Goal: Task Accomplishment & Management: Use online tool/utility

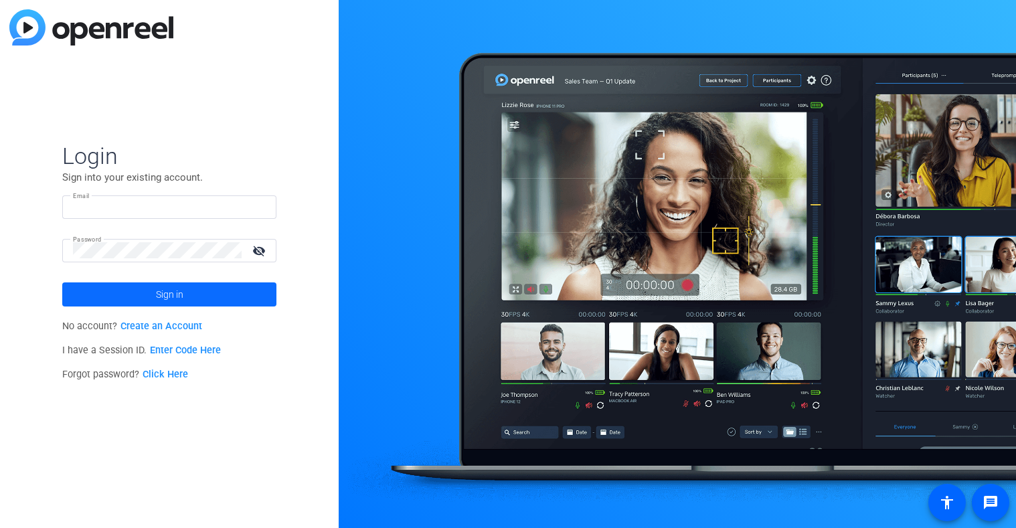
type input "tiltstudios@uhg.com"
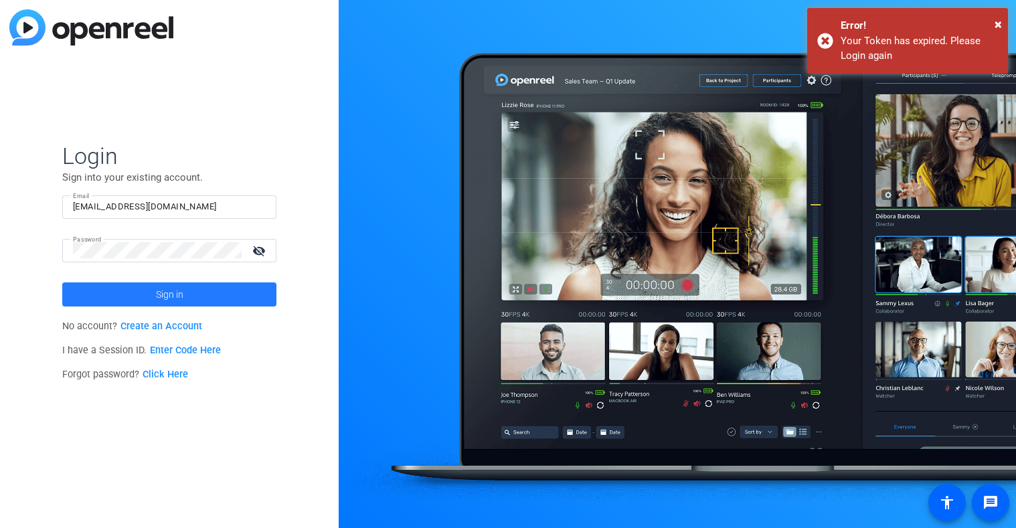
click at [144, 293] on span at bounding box center [169, 294] width 214 height 32
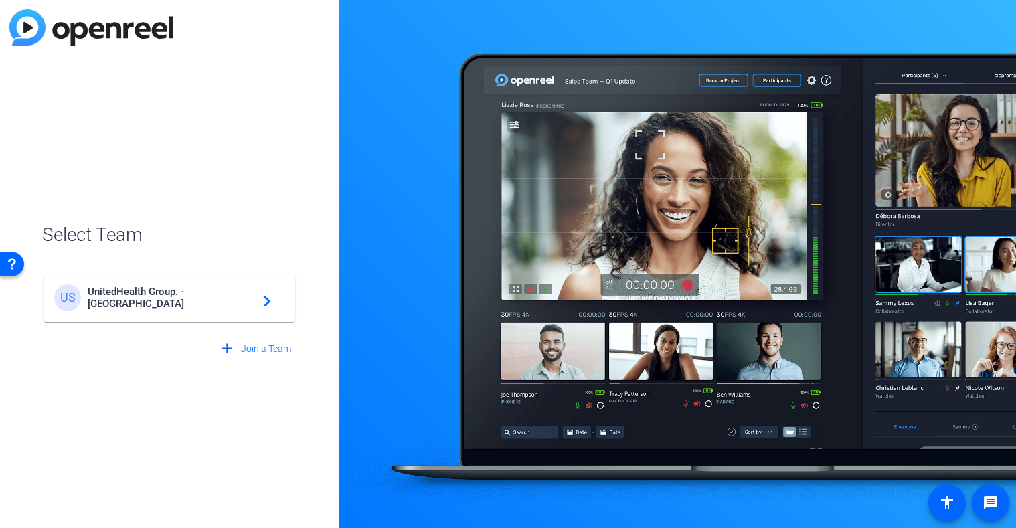
click at [96, 303] on span "UnitedHealth Group. - Tilt Studios" at bounding box center [171, 298] width 167 height 24
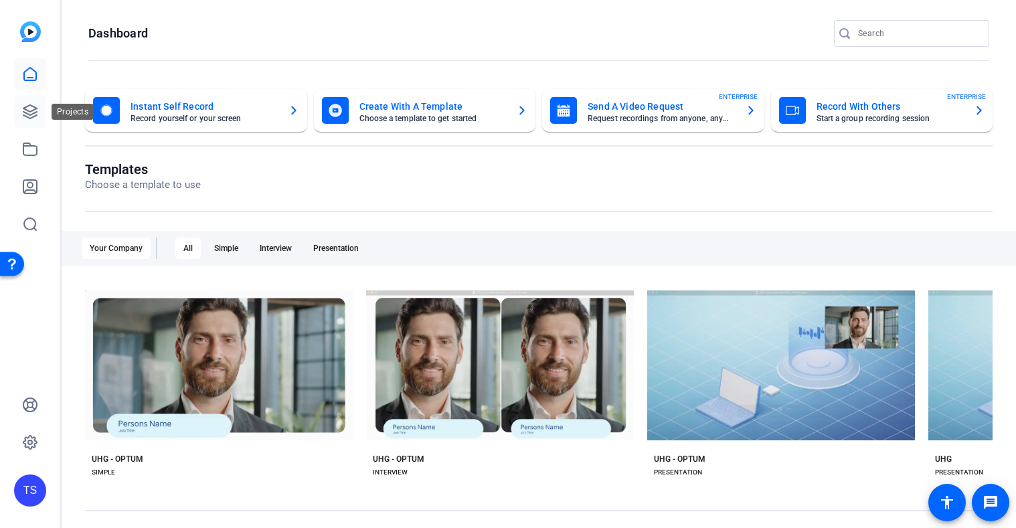
click at [32, 106] on icon at bounding box center [29, 111] width 13 height 13
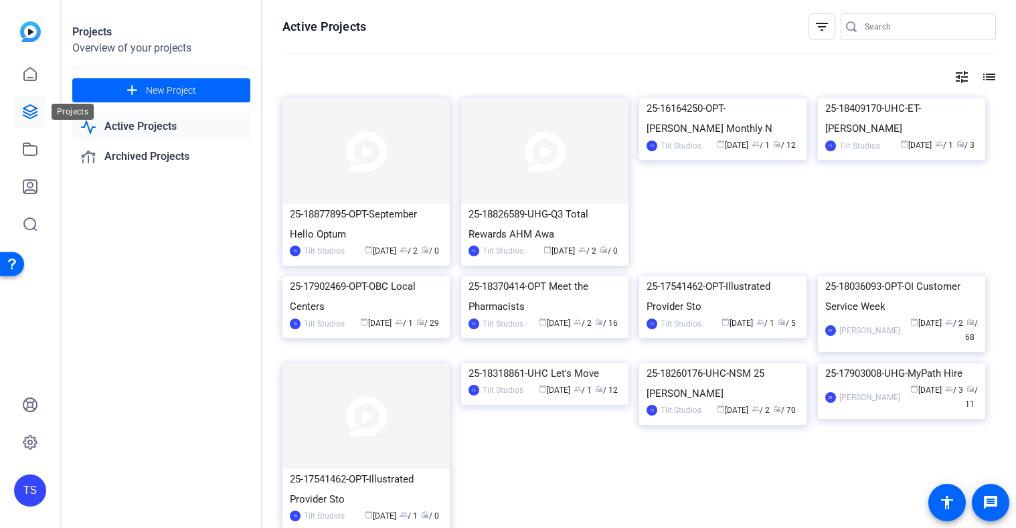
click at [39, 108] on link at bounding box center [30, 112] width 32 height 32
click at [375, 171] on img at bounding box center [365, 151] width 167 height 106
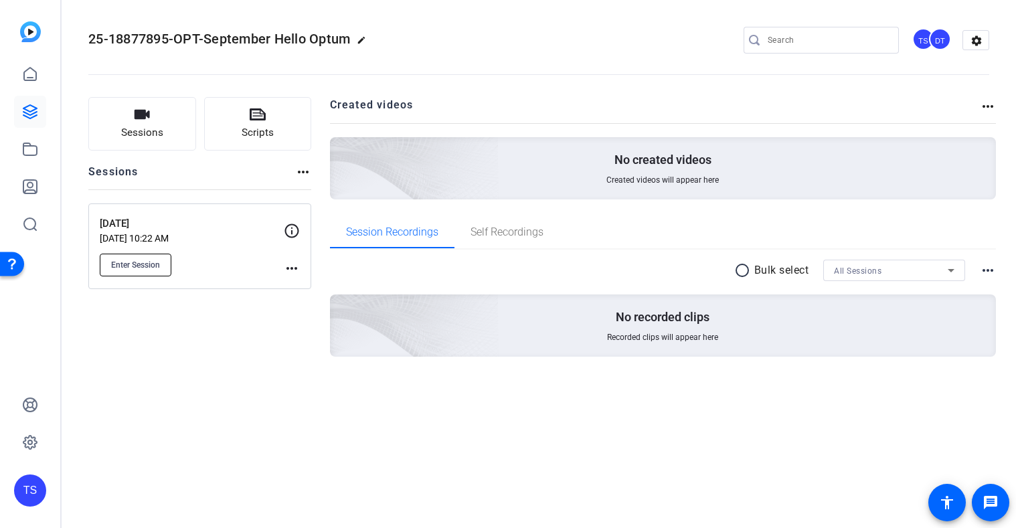
click at [127, 266] on span "Enter Session" at bounding box center [135, 265] width 49 height 11
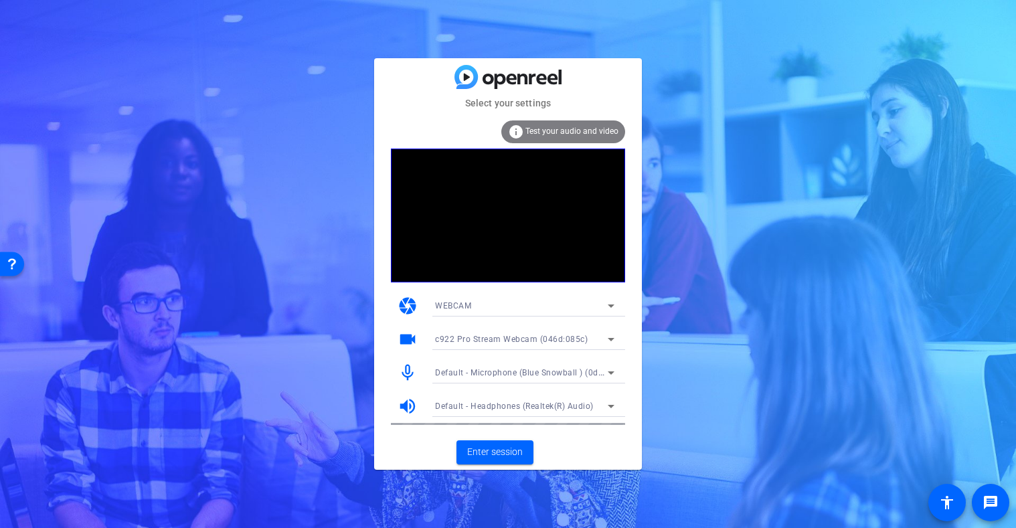
click at [576, 127] on span "Test your audio and video" at bounding box center [571, 130] width 93 height 9
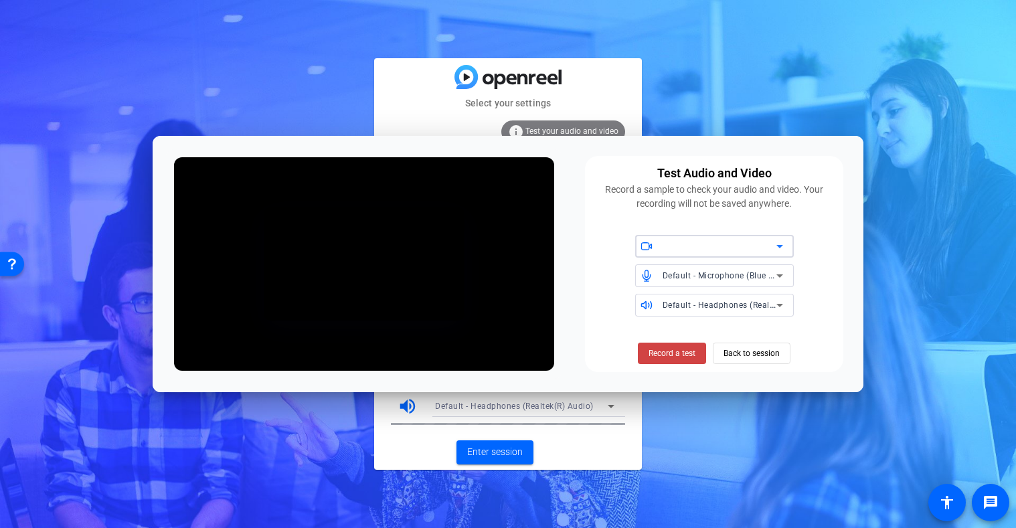
click at [0, 0] on div at bounding box center [0, 0] width 0 height 0
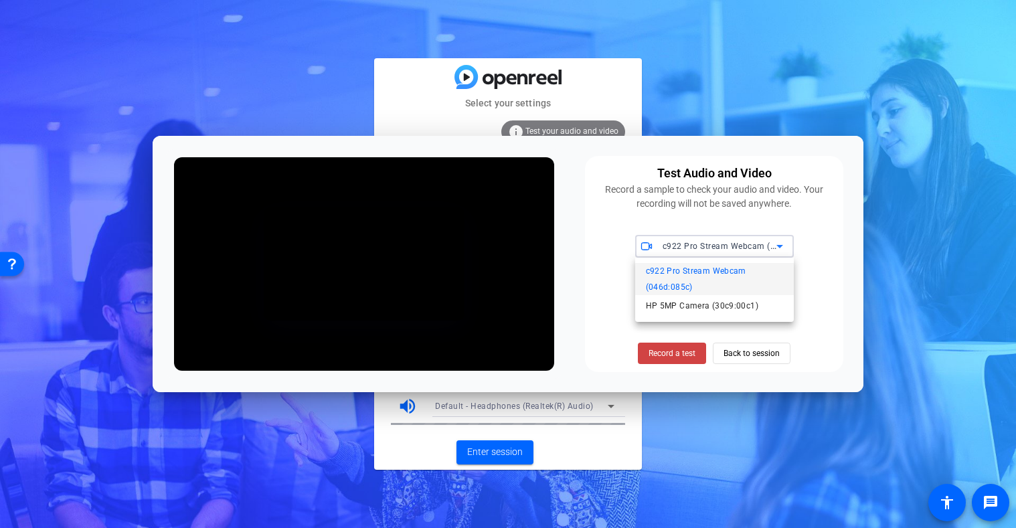
click at [721, 241] on div at bounding box center [508, 264] width 1016 height 528
click at [0, 0] on span at bounding box center [0, 0] width 0 height 0
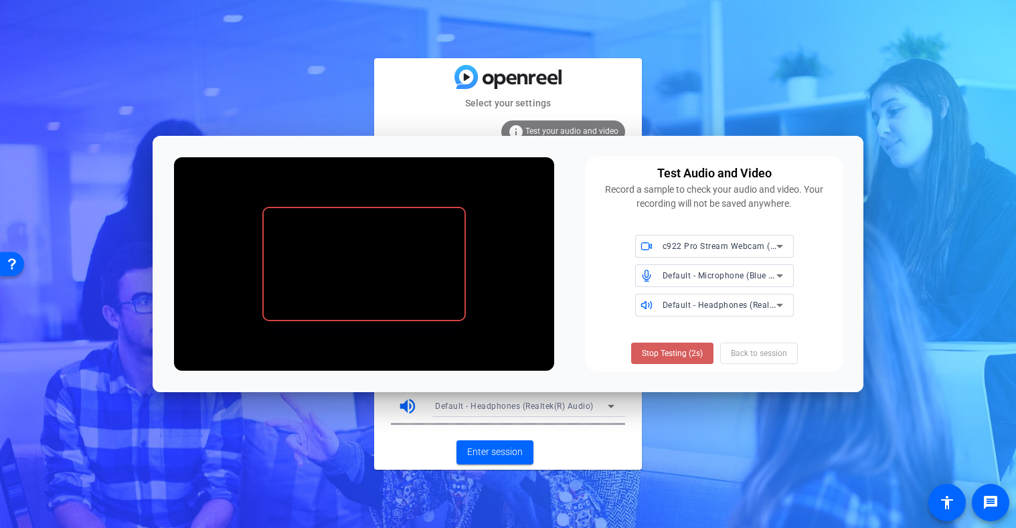
click at [0, 0] on span "Stop Testing (2s)" at bounding box center [0, 0] width 0 height 0
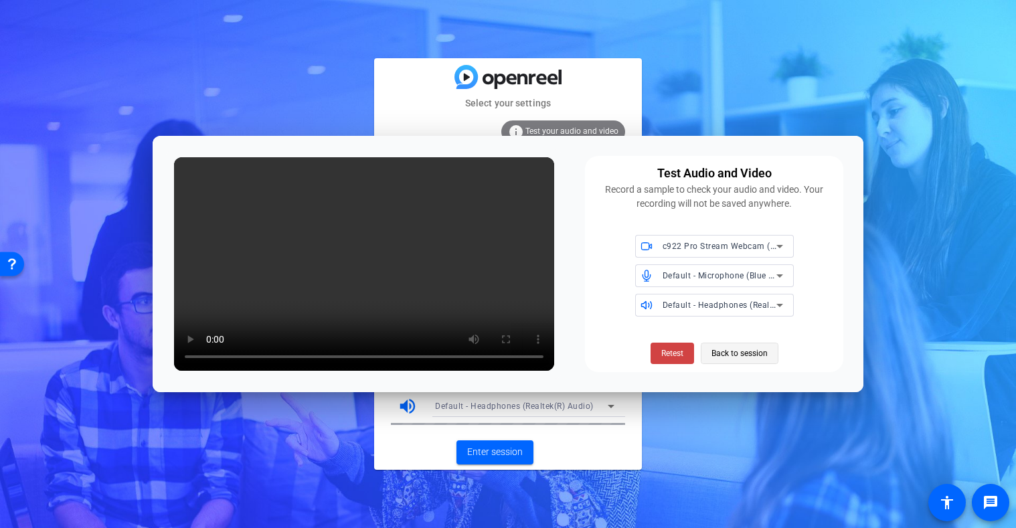
click at [0, 0] on span "Back to session" at bounding box center [0, 0] width 0 height 0
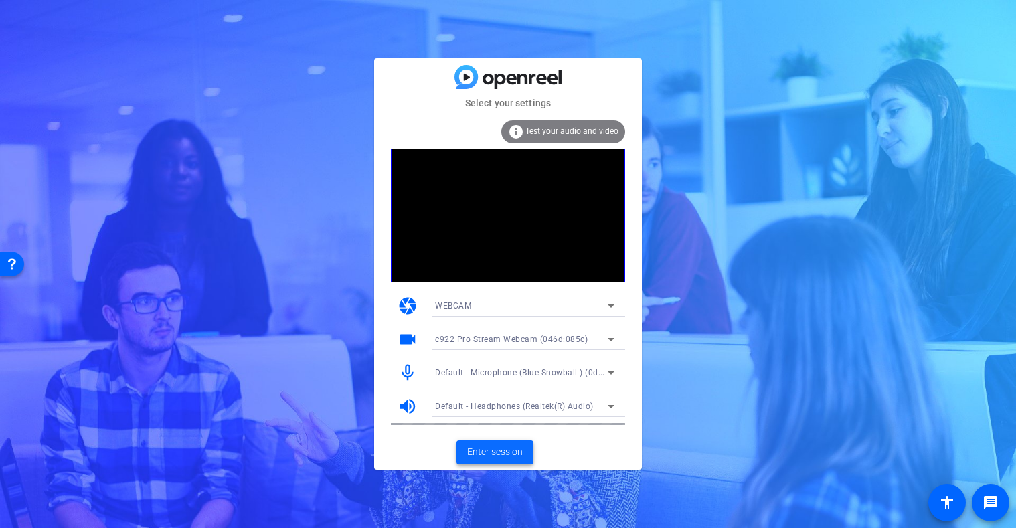
click at [488, 455] on span "Enter session" at bounding box center [495, 452] width 56 height 14
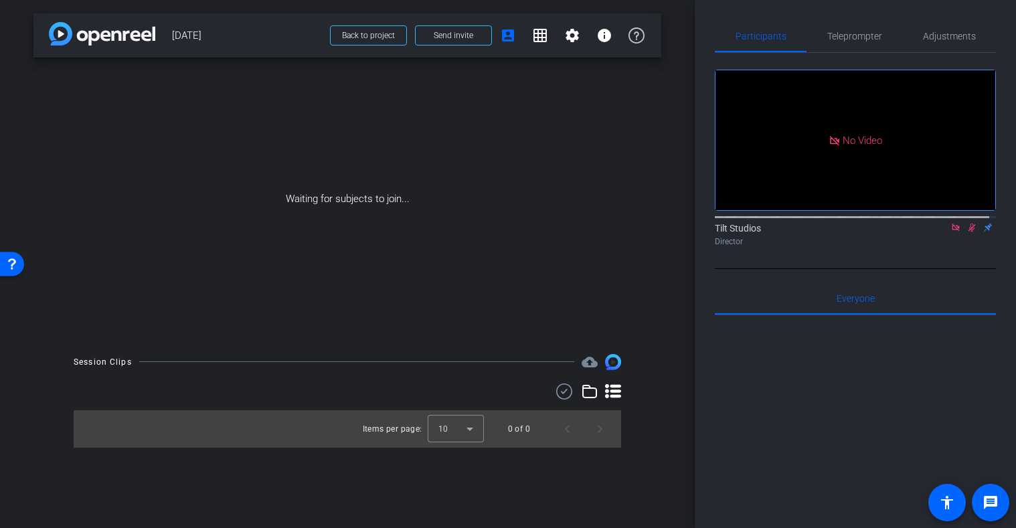
click at [968, 232] on icon at bounding box center [971, 228] width 7 height 9
click at [950, 232] on icon at bounding box center [955, 227] width 11 height 9
click at [936, 231] on icon at bounding box center [939, 227] width 9 height 7
click at [969, 232] on icon at bounding box center [971, 228] width 5 height 9
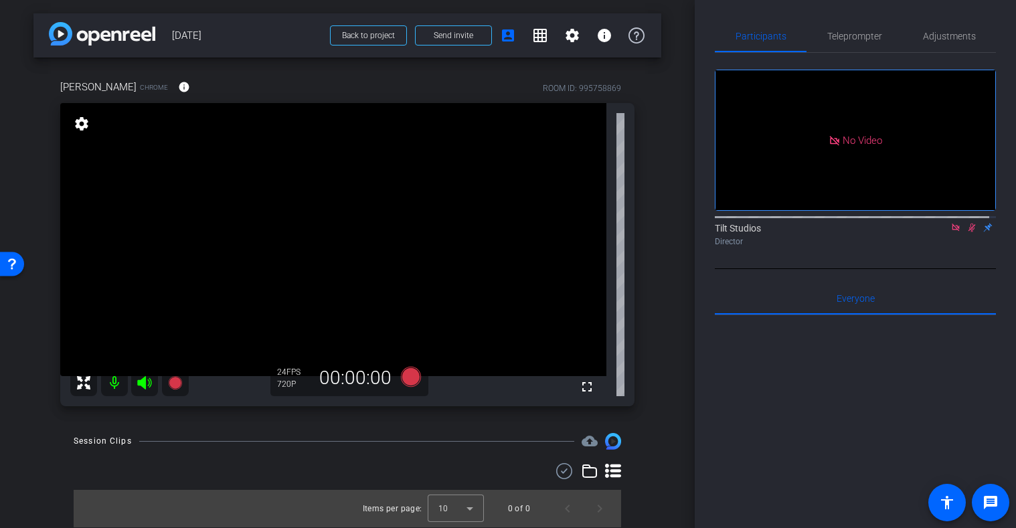
click at [966, 232] on icon at bounding box center [971, 227] width 11 height 9
click at [952, 231] on icon at bounding box center [955, 227] width 7 height 7
click at [952, 34] on span "Adjustments" at bounding box center [949, 35] width 53 height 9
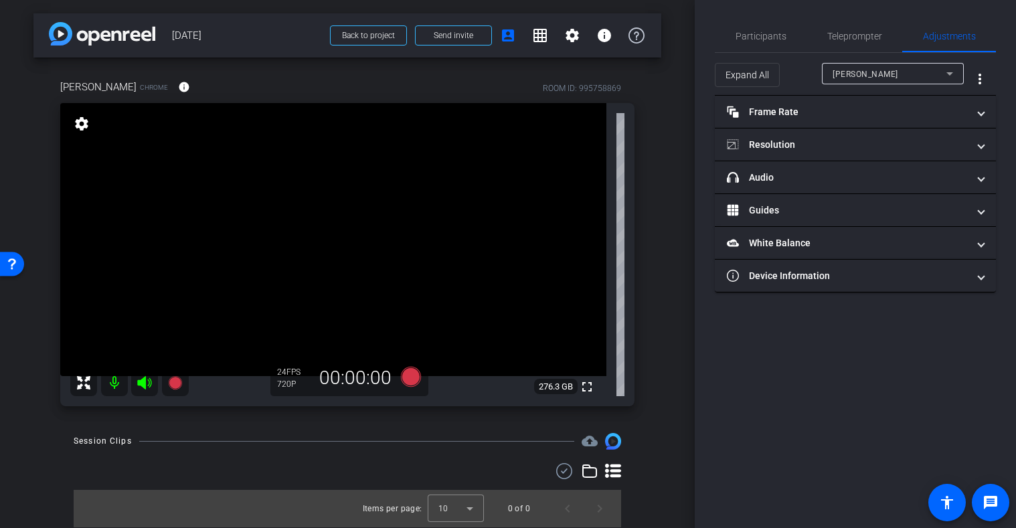
click at [899, 71] on div "JOSIE" at bounding box center [890, 74] width 114 height 17
click at [899, 71] on div at bounding box center [508, 264] width 1016 height 528
click at [835, 33] on span "Teleprompter" at bounding box center [854, 35] width 55 height 9
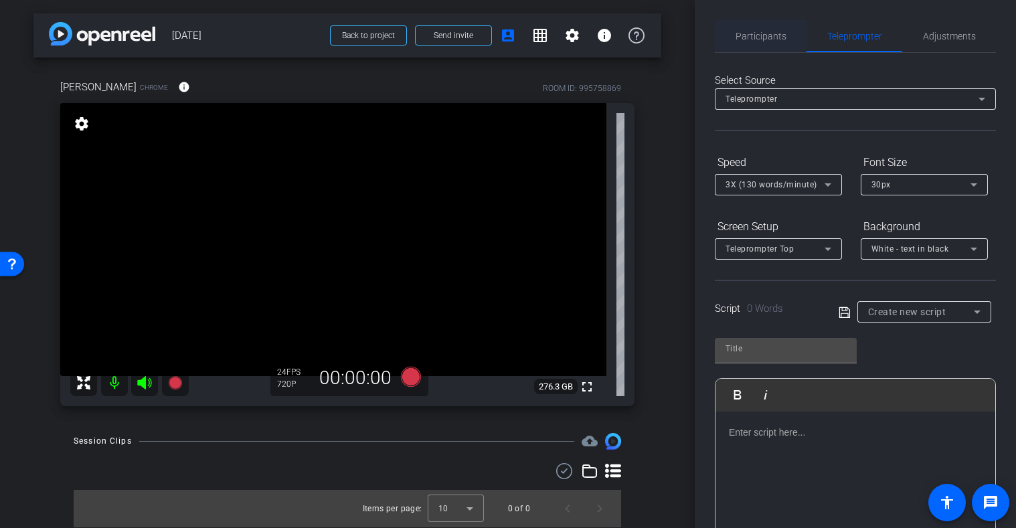
click at [753, 31] on span "Participants" at bounding box center [761, 35] width 51 height 9
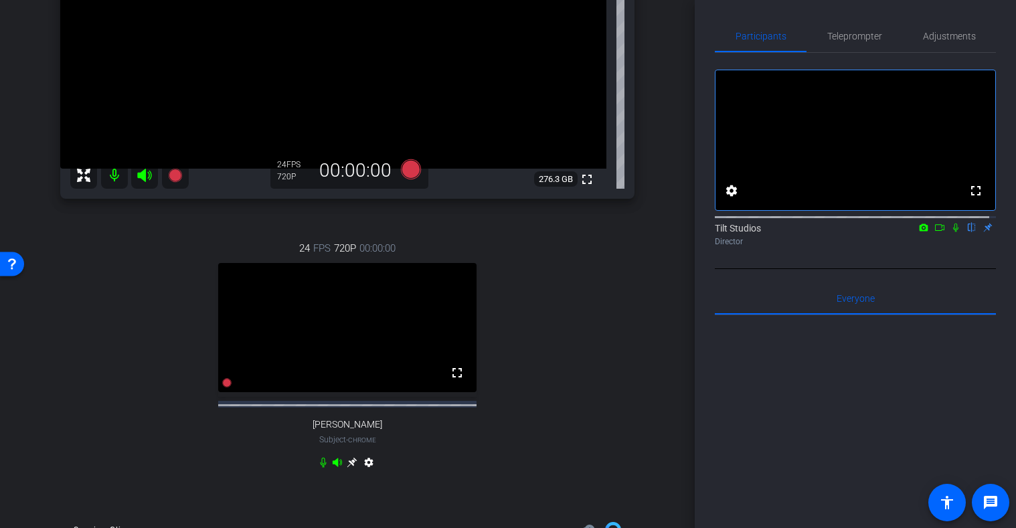
scroll to position [201, 0]
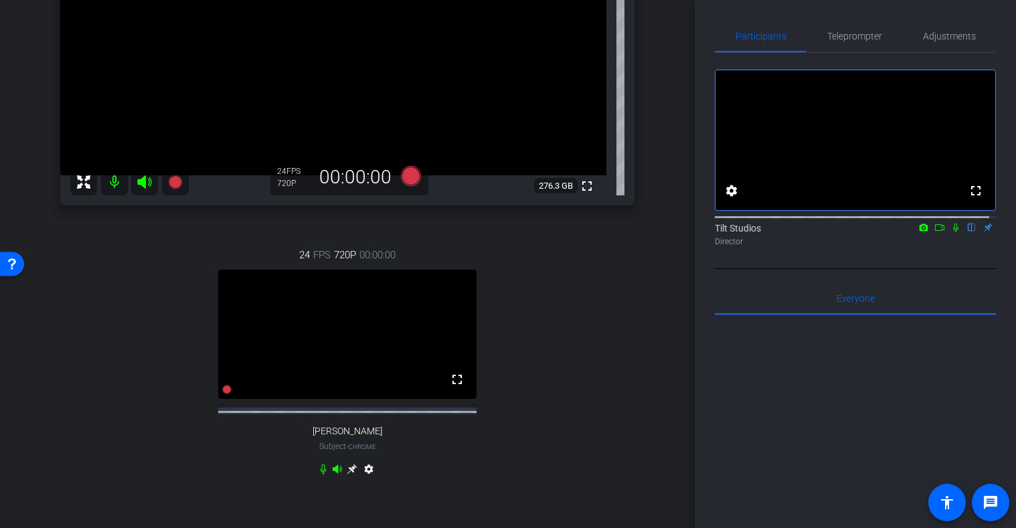
click at [950, 232] on icon at bounding box center [955, 227] width 11 height 9
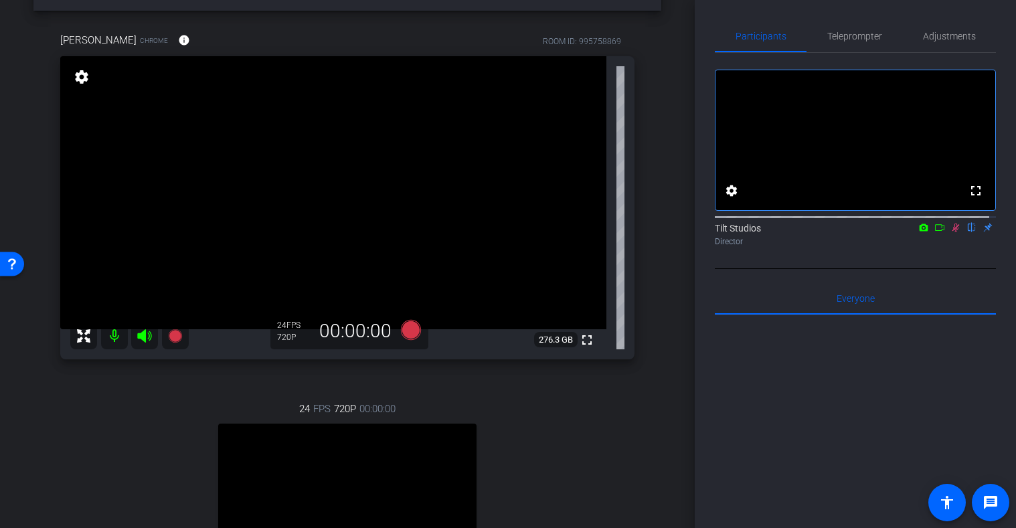
scroll to position [67, 0]
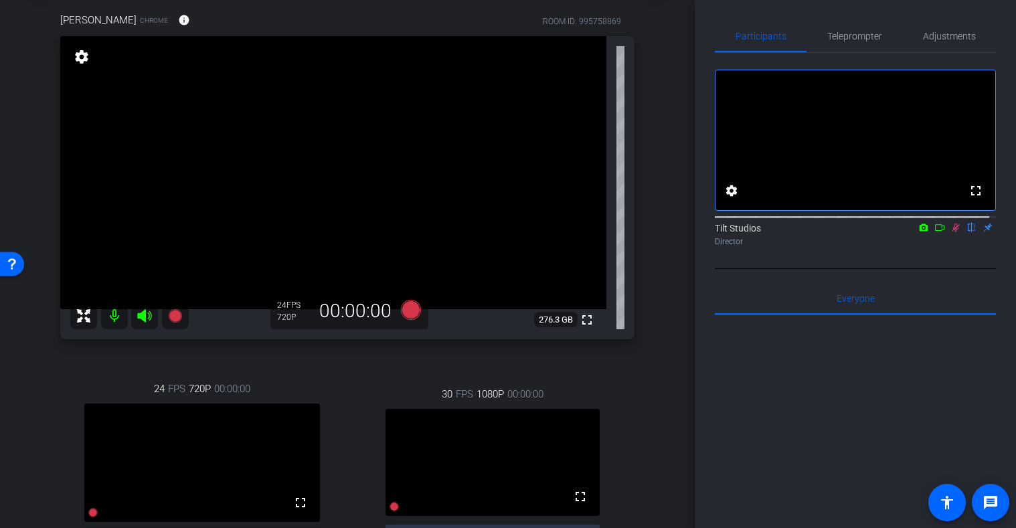
click at [951, 234] on mat-icon at bounding box center [956, 228] width 16 height 12
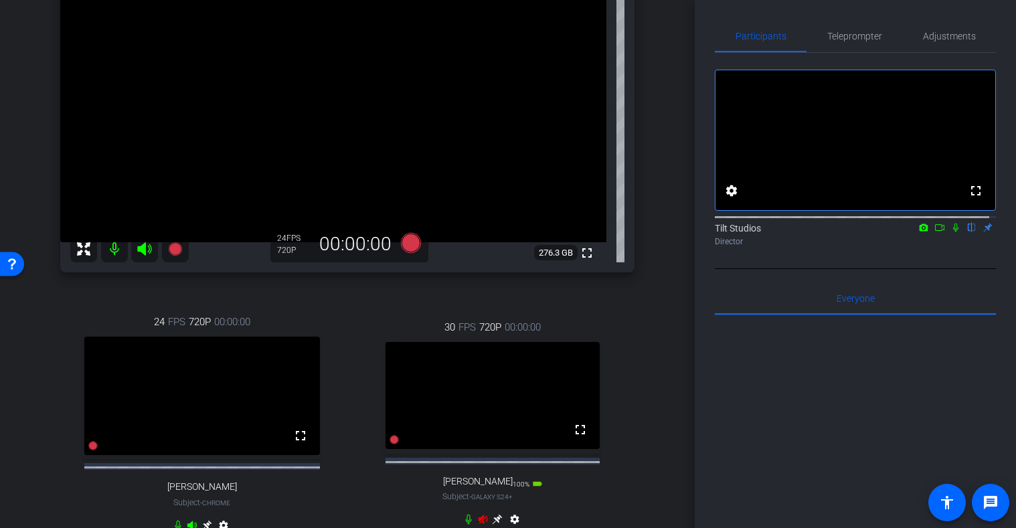
scroll to position [201, 0]
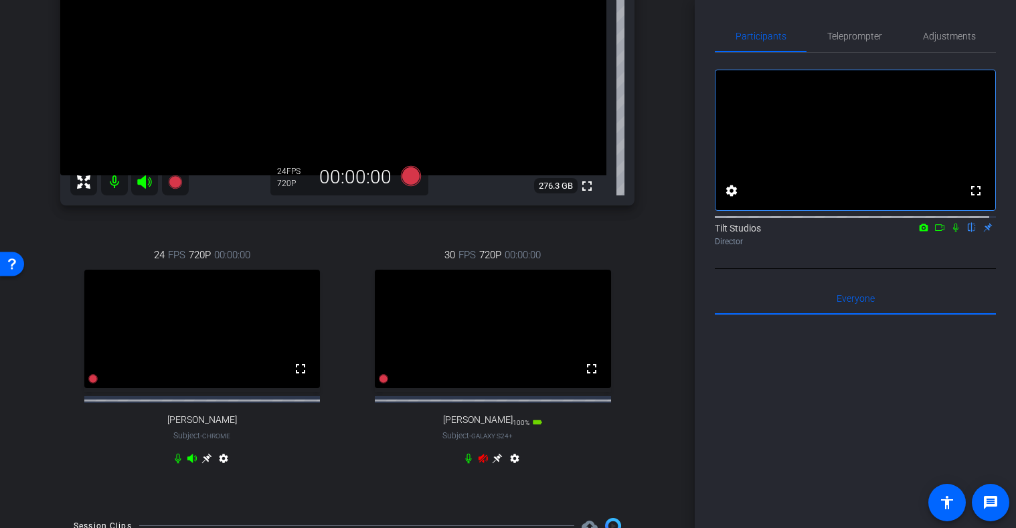
click at [479, 464] on icon at bounding box center [483, 458] width 11 height 11
click at [932, 35] on span "Adjustments" at bounding box center [949, 35] width 53 height 9
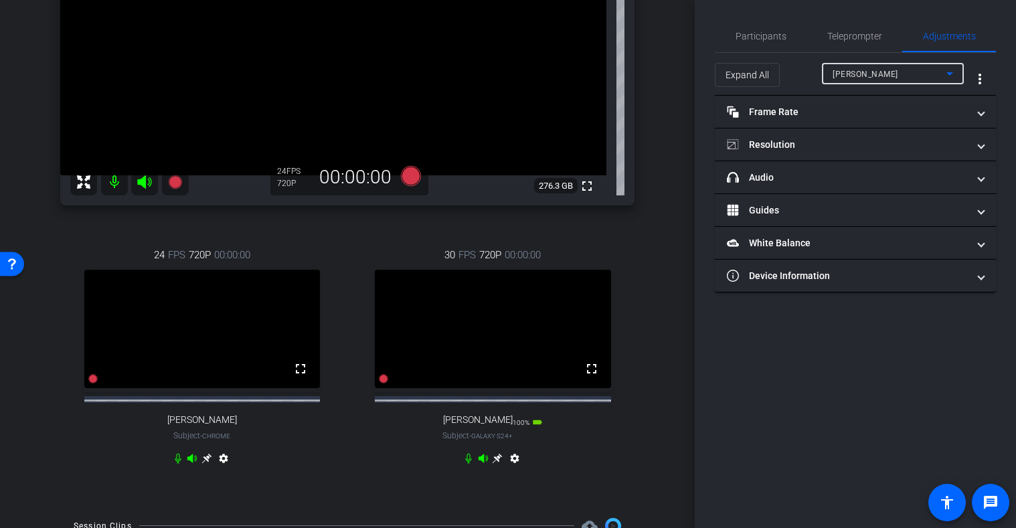
click at [911, 73] on div "JOSIE" at bounding box center [890, 74] width 114 height 17
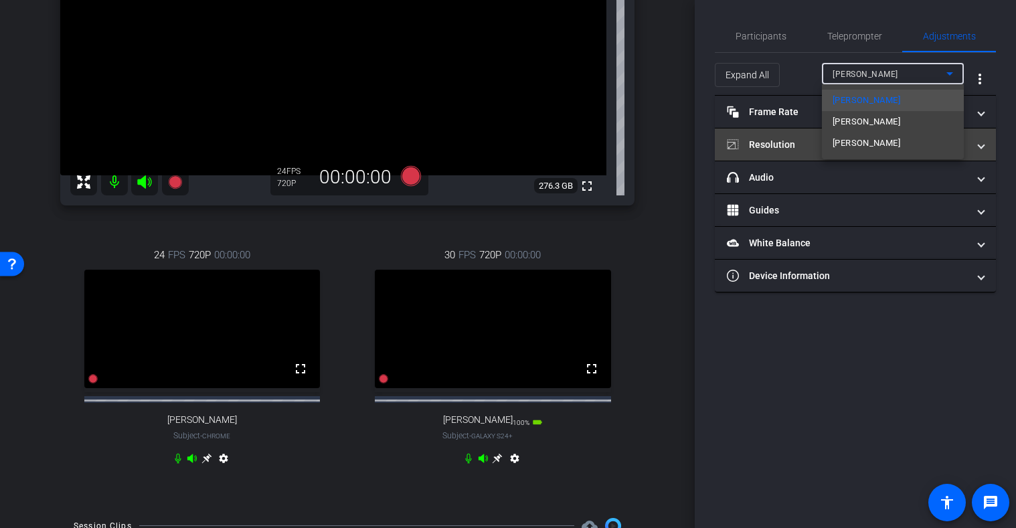
drag, startPoint x: 861, startPoint y: 137, endPoint x: 834, endPoint y: 141, distance: 27.0
click at [833, 141] on span "Travis Kaigler" at bounding box center [867, 143] width 68 height 16
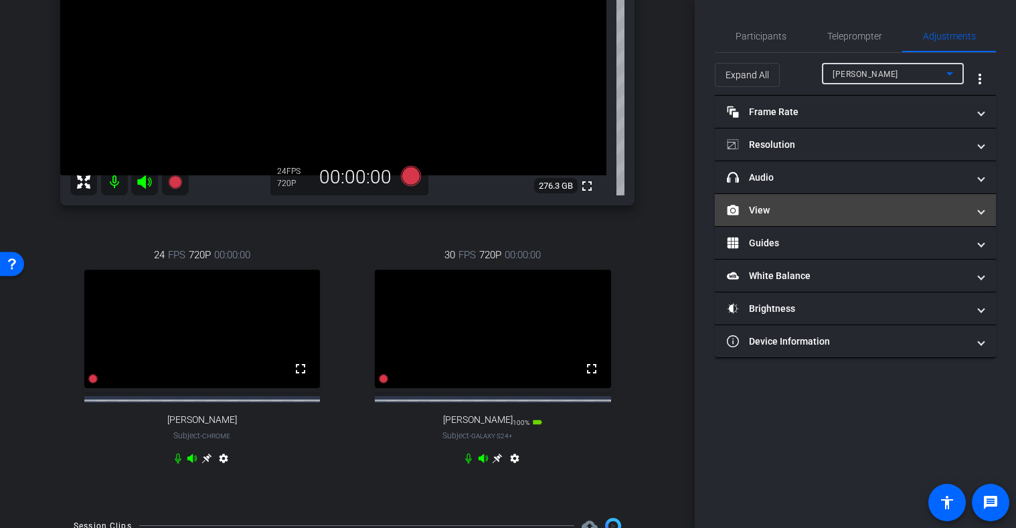
click at [904, 208] on mat-panel-title "View" at bounding box center [847, 210] width 241 height 14
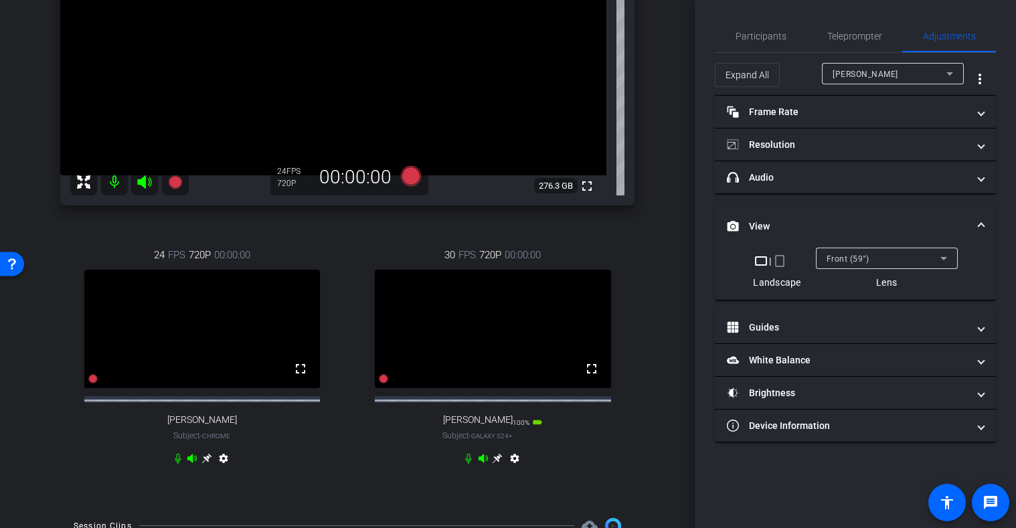
click at [922, 252] on div "Front (59°)" at bounding box center [884, 258] width 114 height 17
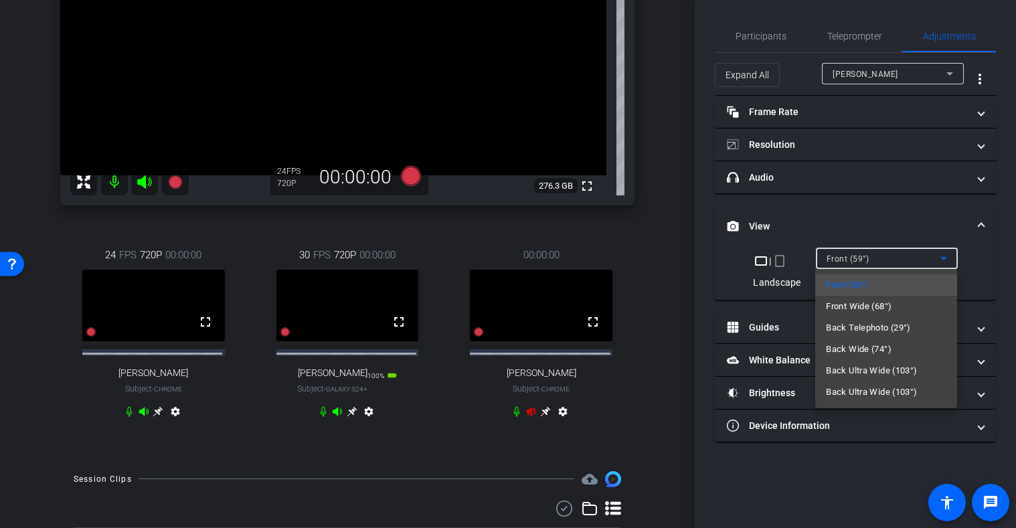
click at [782, 260] on div at bounding box center [508, 264] width 1016 height 528
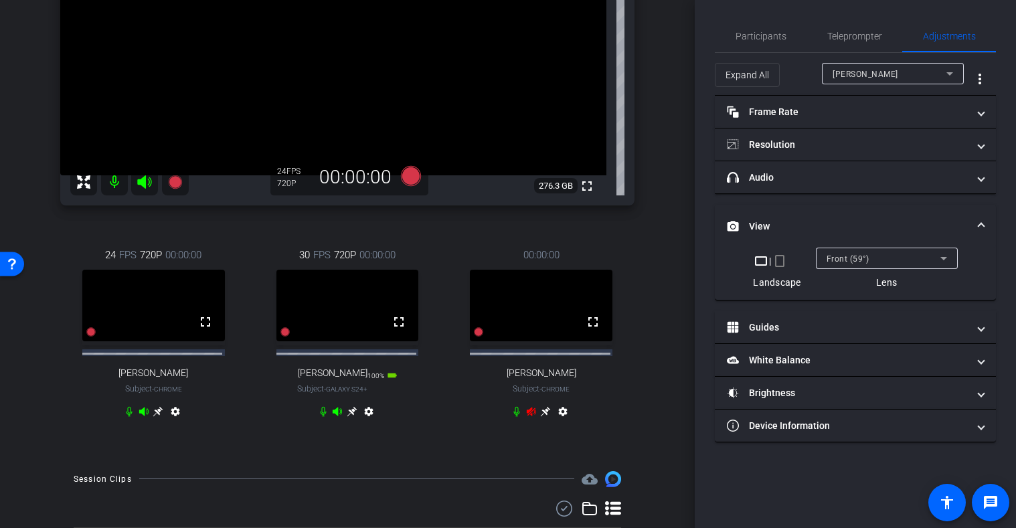
click at [778, 261] on mat-icon "crop_portrait" at bounding box center [780, 261] width 16 height 16
click at [347, 417] on icon at bounding box center [352, 411] width 11 height 11
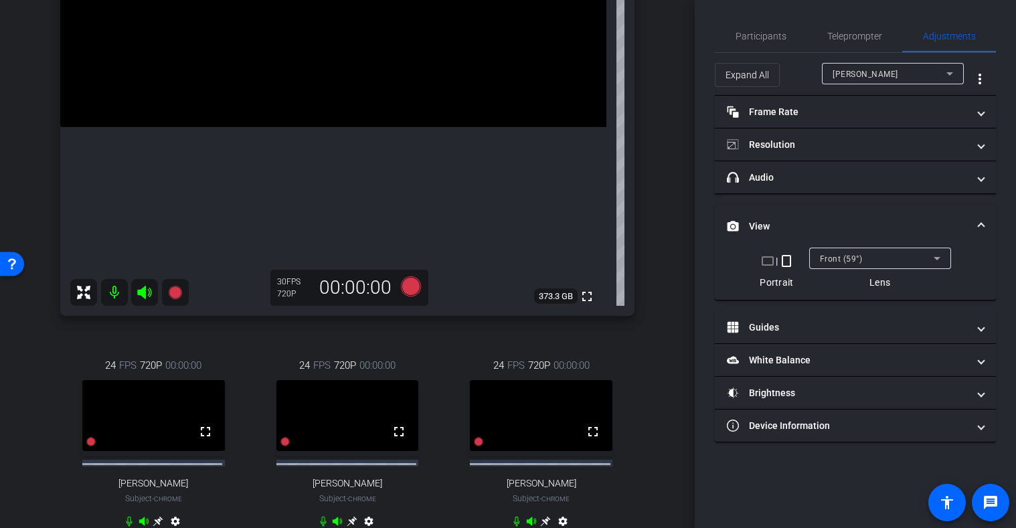
scroll to position [268, 0]
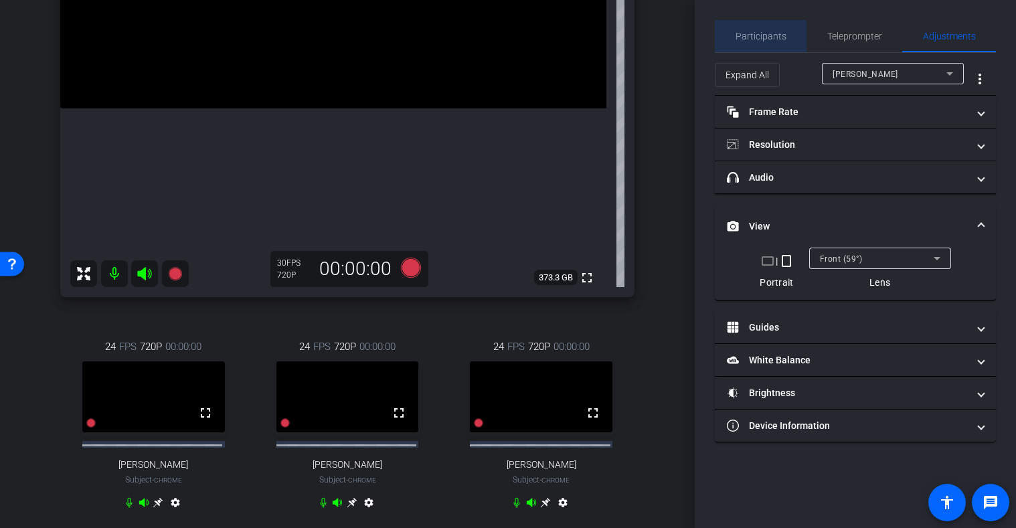
click at [767, 39] on span "Participants" at bounding box center [761, 35] width 51 height 9
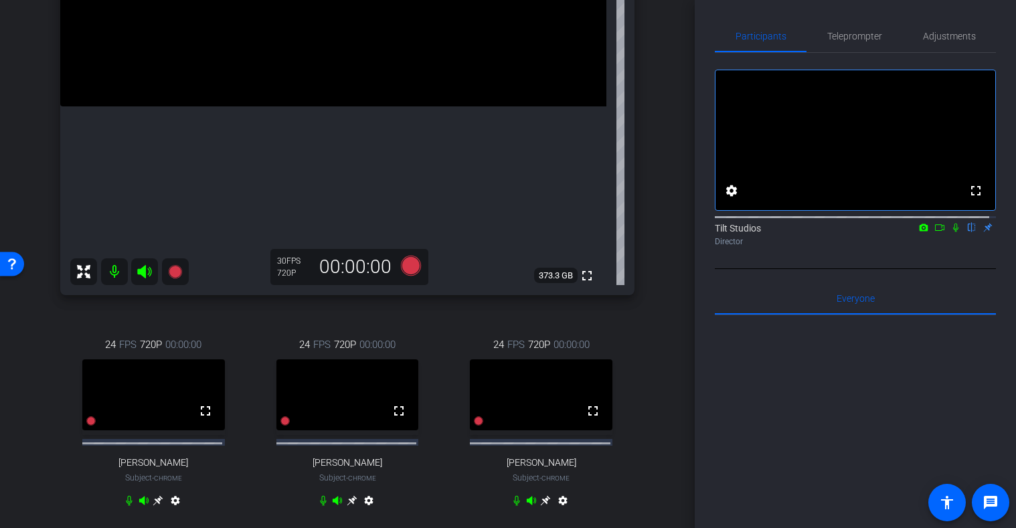
scroll to position [335, 0]
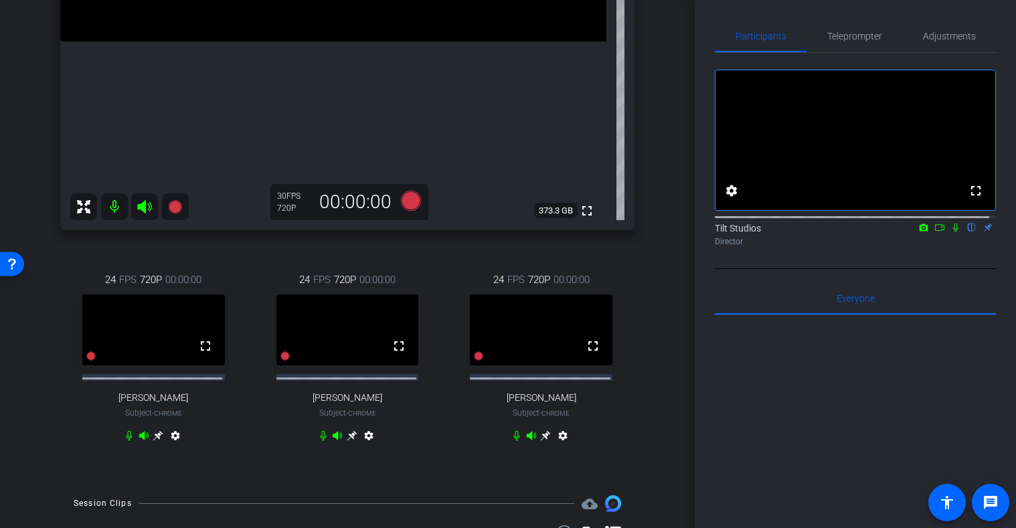
click at [645, 379] on div "Travis Kaigler Galaxy S24+ info ROOM ID: 995758869 100% battery_std fullscreen …" at bounding box center [347, 102] width 628 height 759
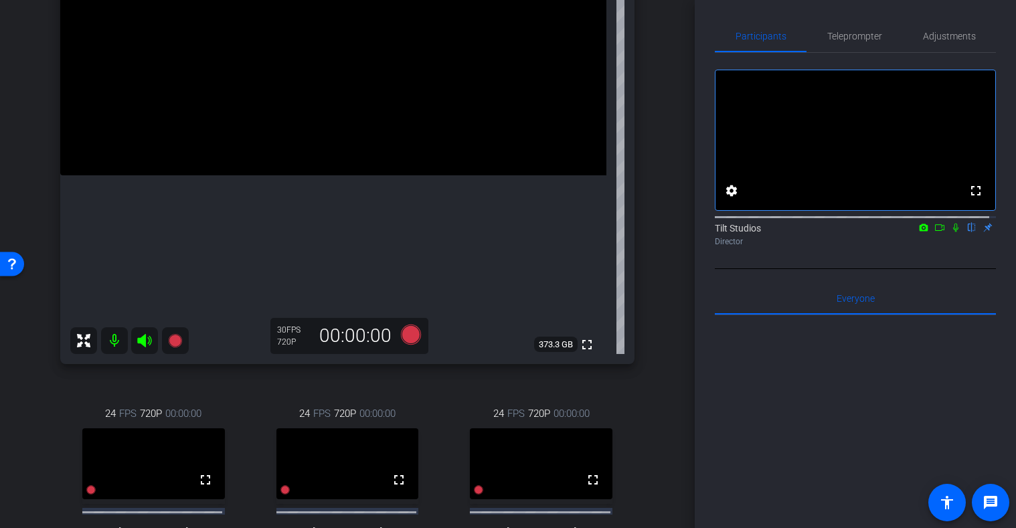
scroll to position [268, 0]
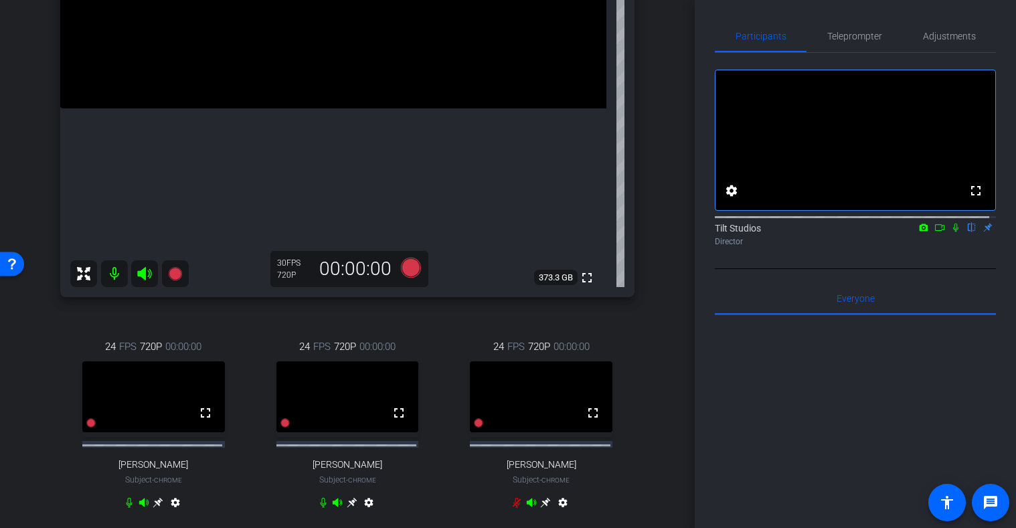
click at [653, 355] on div "Travis Kaigler Galaxy S24+ info ROOM ID: 995758869 100% battery_std fullscreen …" at bounding box center [347, 169] width 628 height 759
click at [139, 276] on icon at bounding box center [144, 273] width 14 height 13
click at [144, 278] on icon at bounding box center [144, 273] width 14 height 13
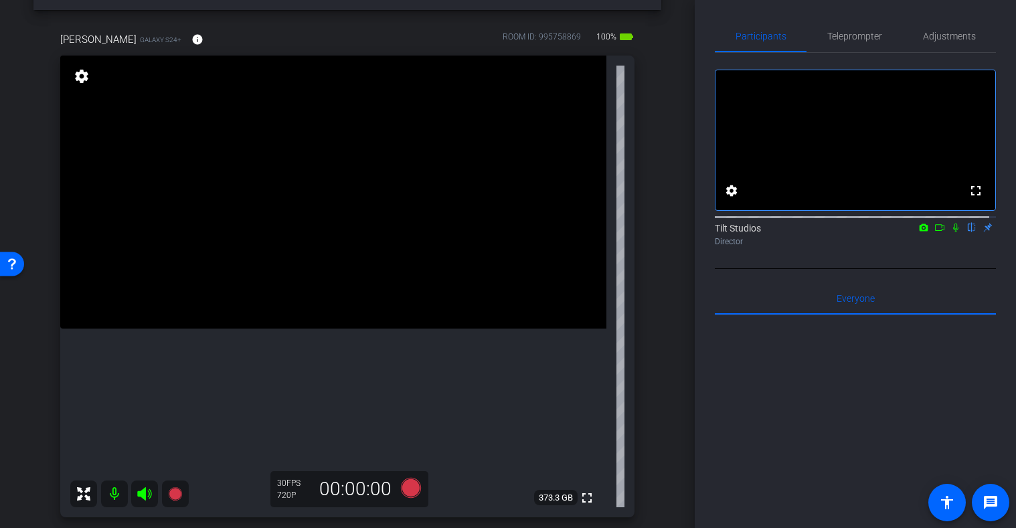
scroll to position [67, 0]
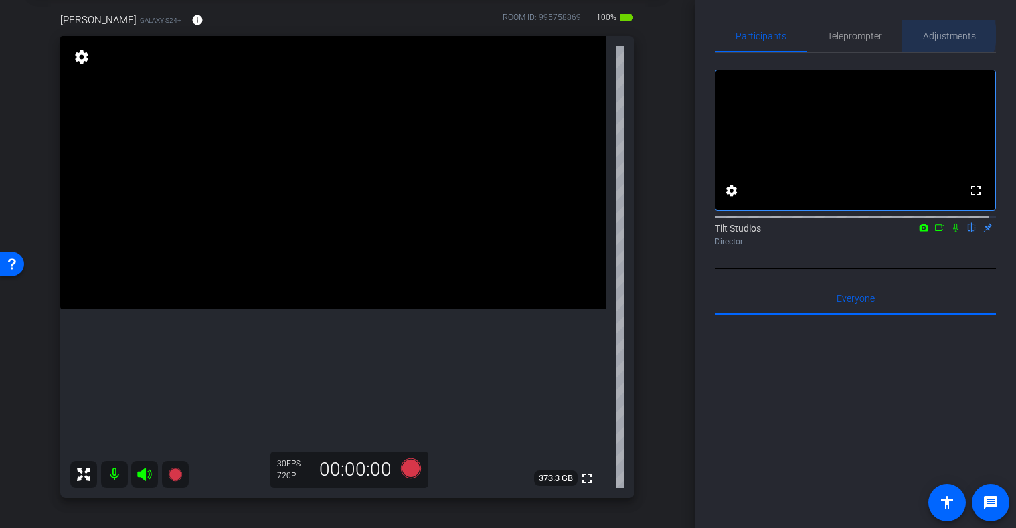
click at [940, 35] on span "Adjustments" at bounding box center [949, 35] width 53 height 9
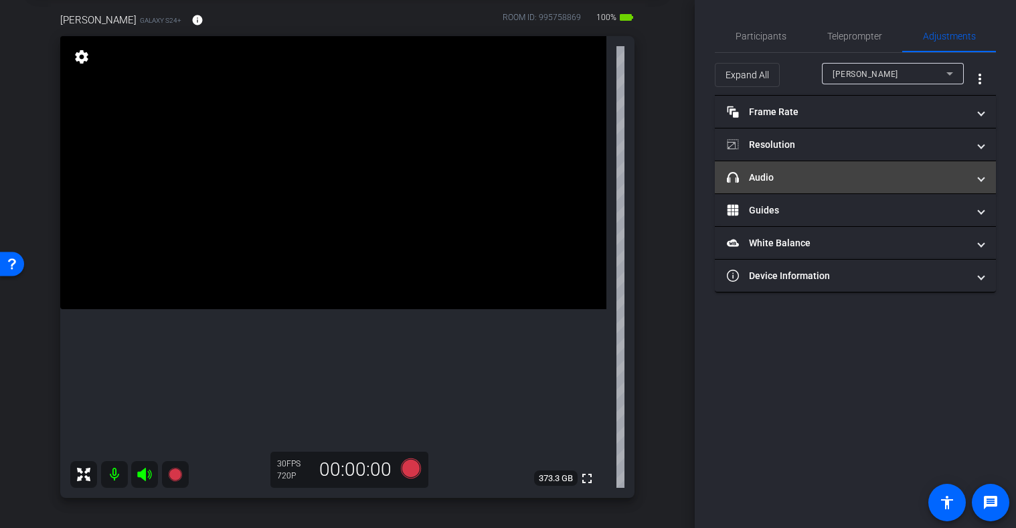
click at [854, 179] on mat-panel-title "headphone icon Audio" at bounding box center [847, 178] width 241 height 14
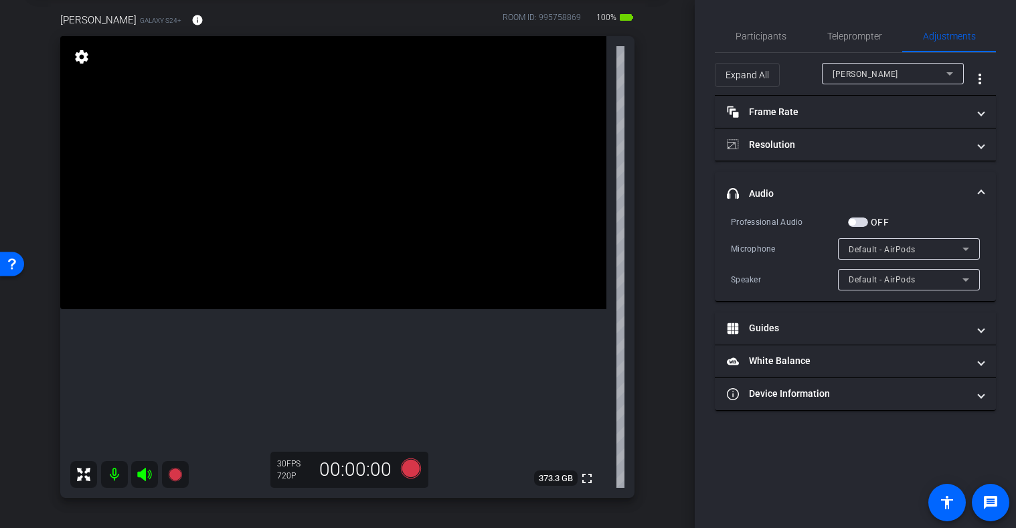
click at [859, 224] on span "button" at bounding box center [858, 222] width 20 height 9
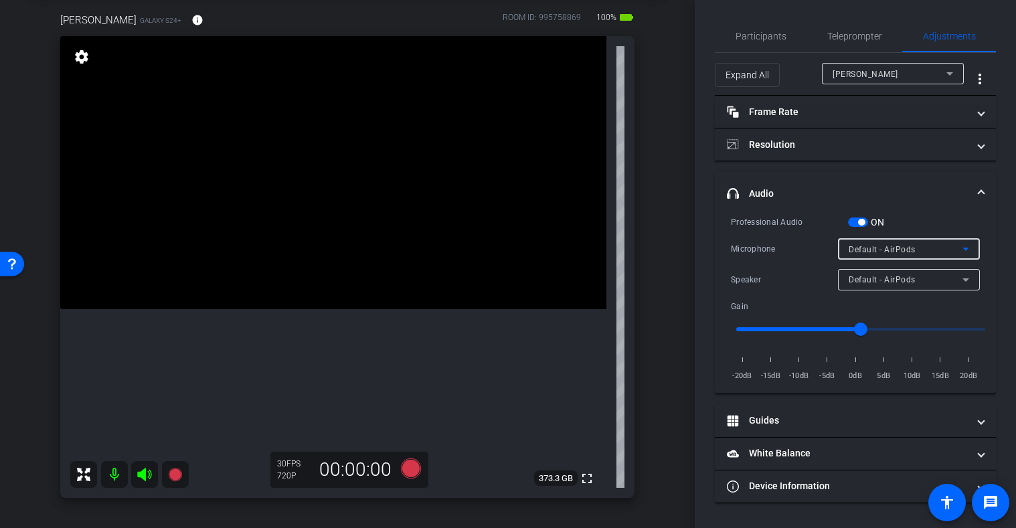
click at [936, 248] on div "Default - AirPods" at bounding box center [906, 249] width 114 height 17
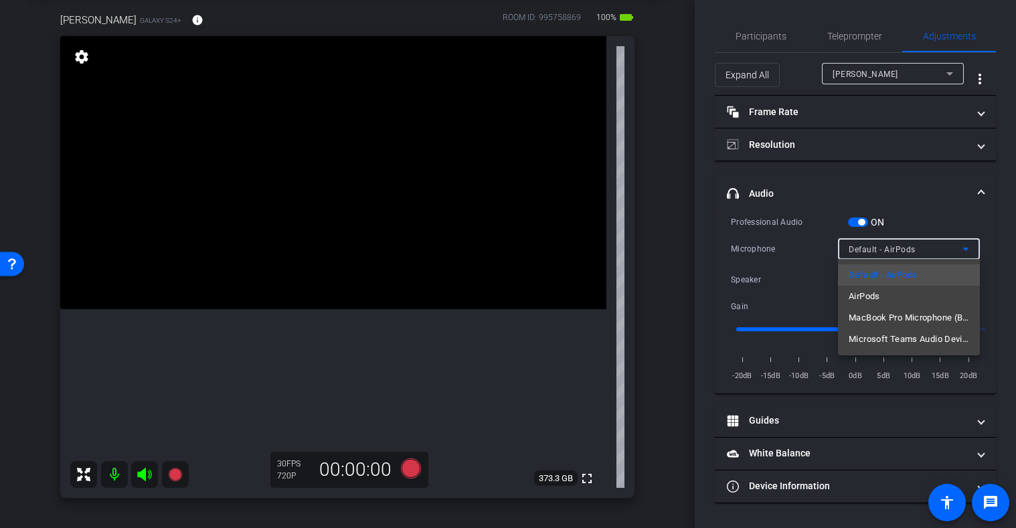
click at [933, 220] on div at bounding box center [508, 264] width 1016 height 528
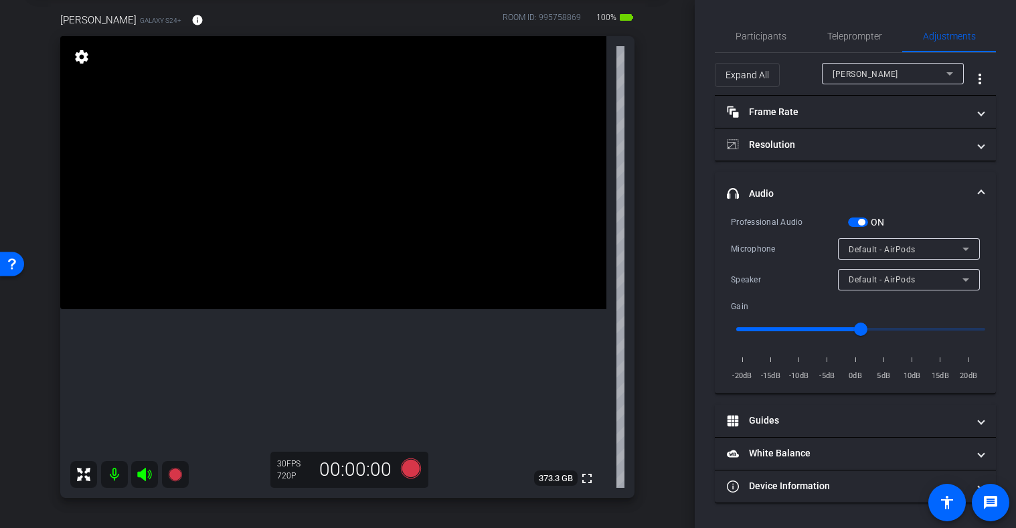
click at [926, 276] on div "Default - AirPods" at bounding box center [906, 279] width 114 height 17
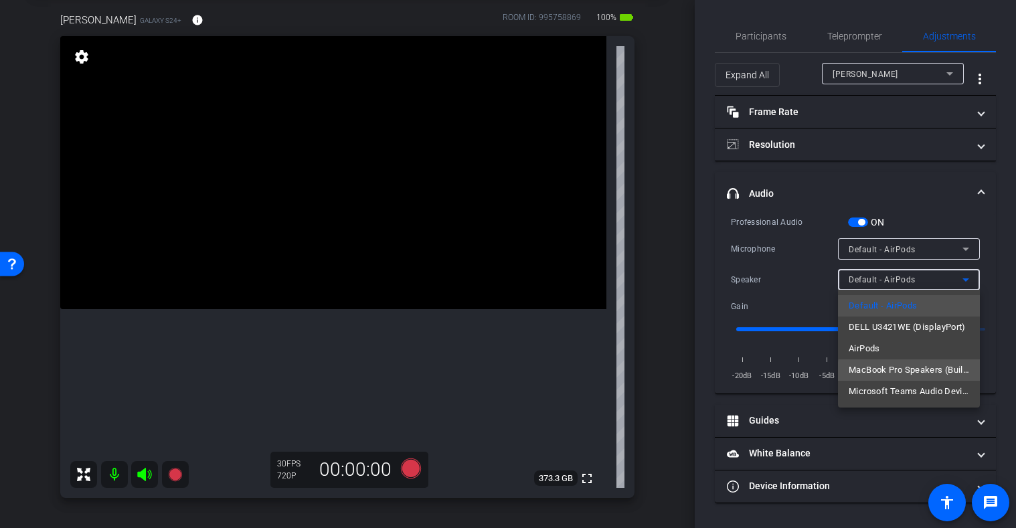
click at [914, 371] on span "MacBook Pro Speakers (Built-in)" at bounding box center [909, 370] width 120 height 16
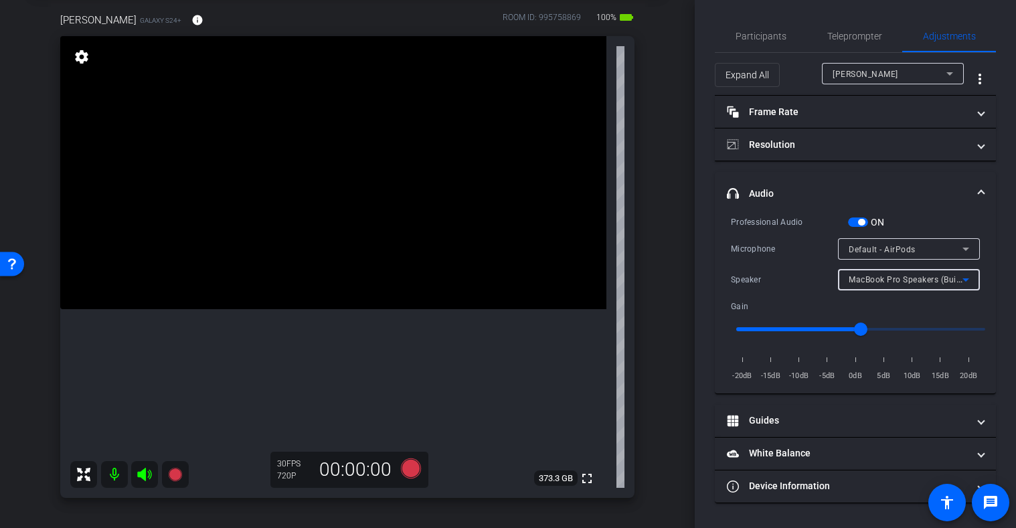
click at [932, 248] on div "Default - AirPods" at bounding box center [906, 249] width 114 height 17
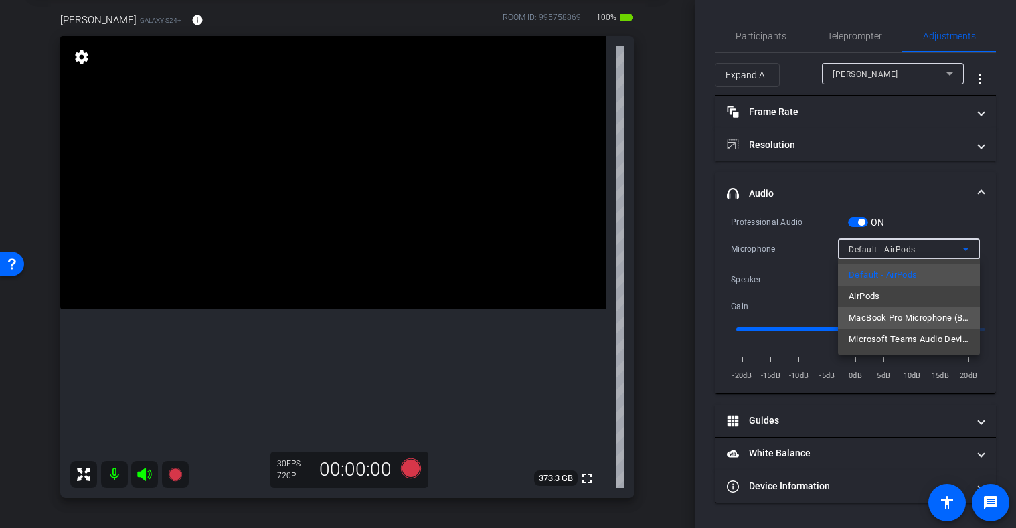
click at [919, 315] on span "MacBook Pro Microphone (Built-in)" at bounding box center [909, 318] width 120 height 16
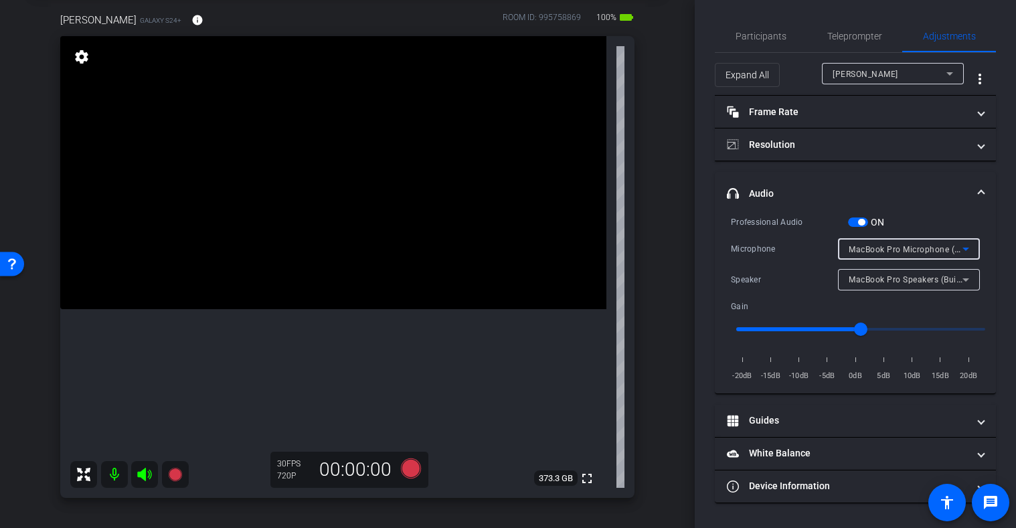
click at [925, 251] on span "MacBook Pro Microphone (Built-in)" at bounding box center [917, 249] width 137 height 11
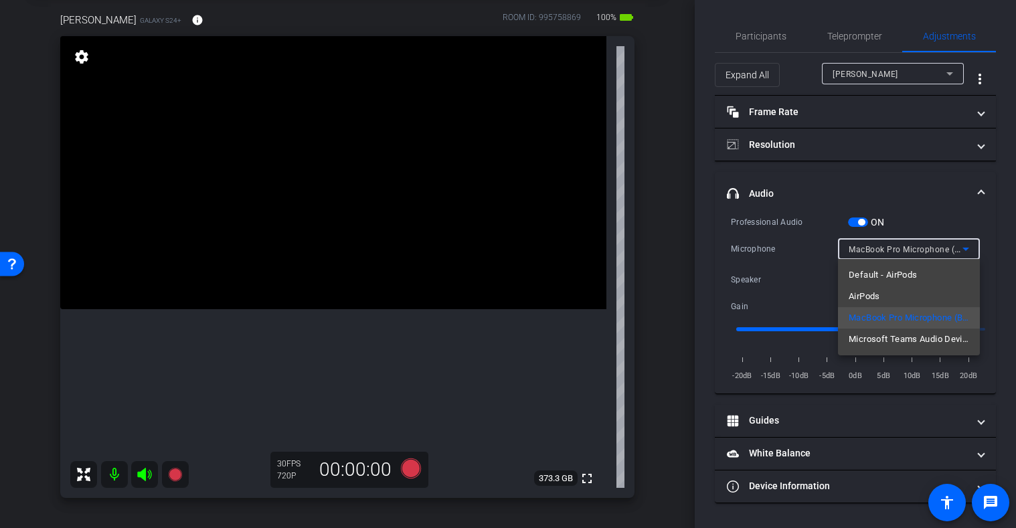
click at [943, 240] on div at bounding box center [508, 264] width 1016 height 528
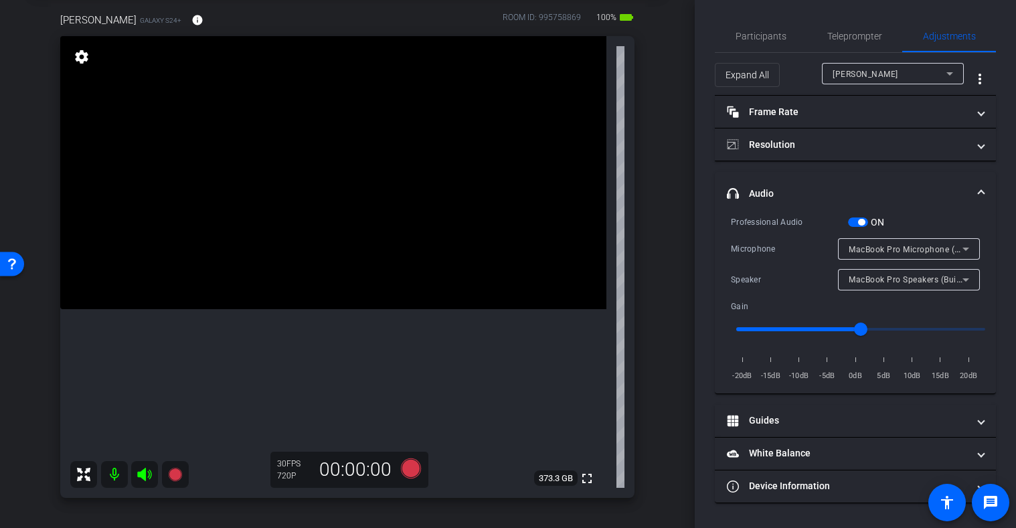
click at [945, 229] on div "Professional Audio ON Microphone MacBook Pro Microphone (Built-in) Speaker MacB…" at bounding box center [855, 299] width 249 height 168
click at [964, 277] on icon at bounding box center [966, 280] width 16 height 16
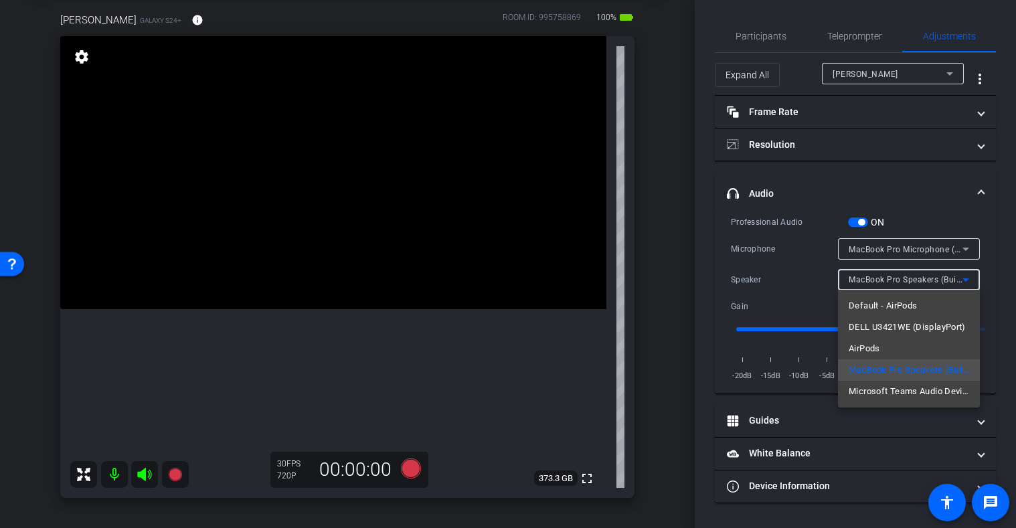
click at [145, 475] on div at bounding box center [508, 264] width 1016 height 528
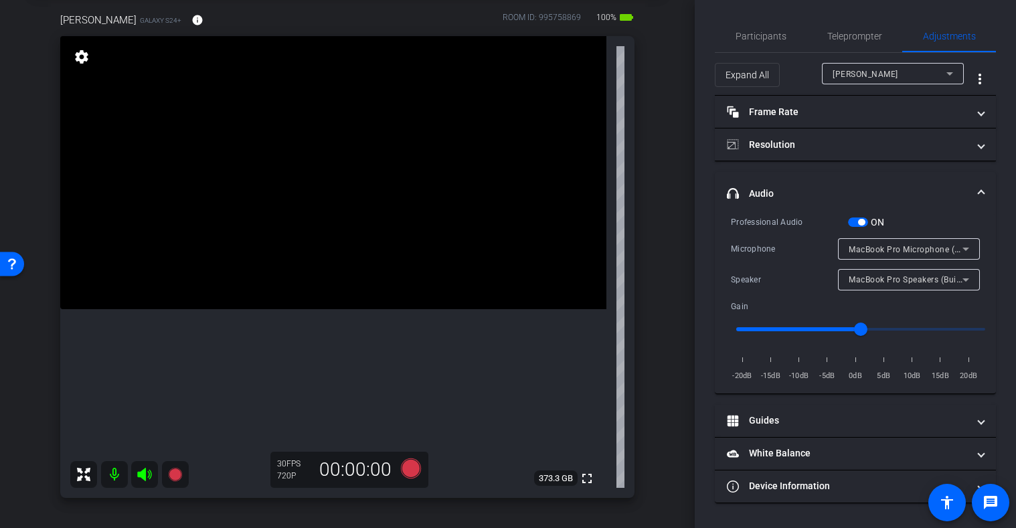
click at [145, 476] on icon at bounding box center [144, 474] width 14 height 13
click at [966, 252] on icon at bounding box center [966, 249] width 16 height 16
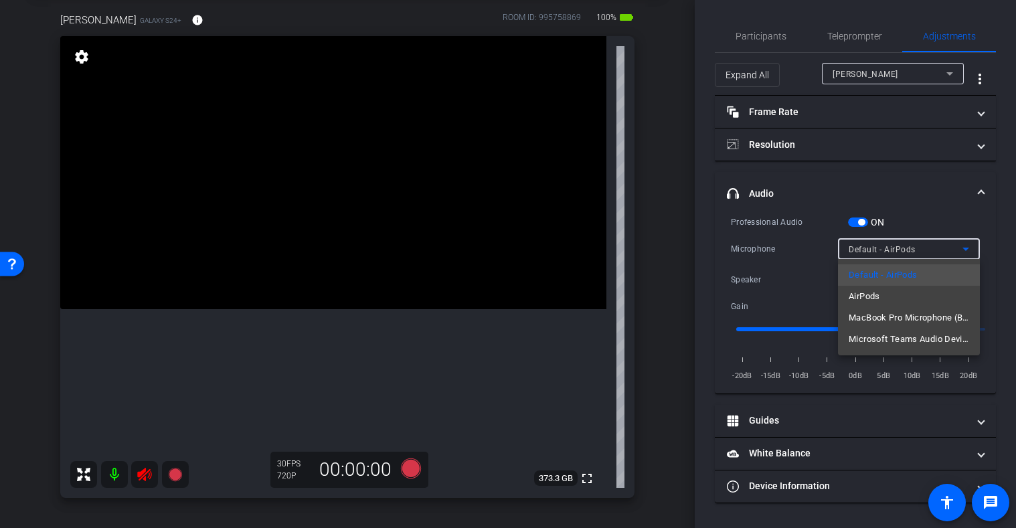
click at [968, 216] on div at bounding box center [508, 264] width 1016 height 528
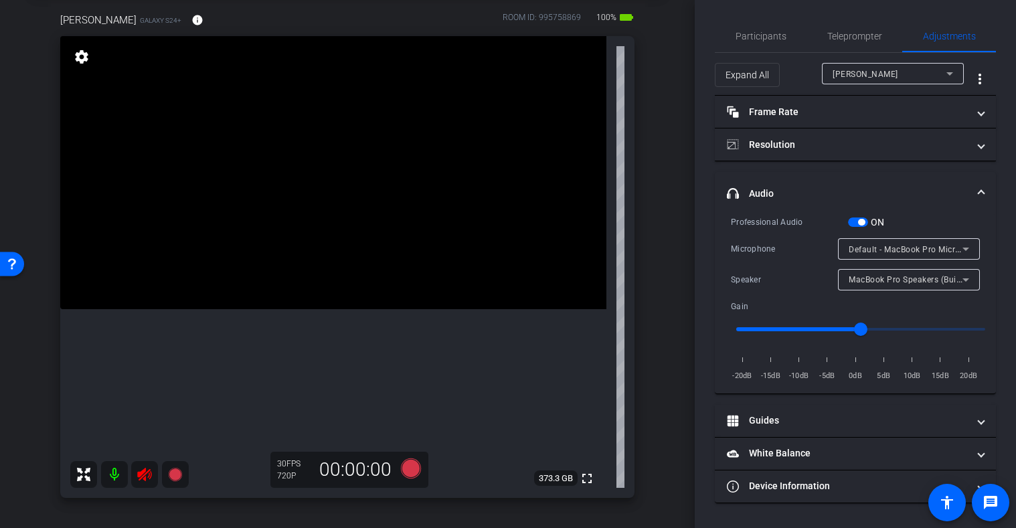
click at [967, 276] on icon at bounding box center [966, 280] width 16 height 16
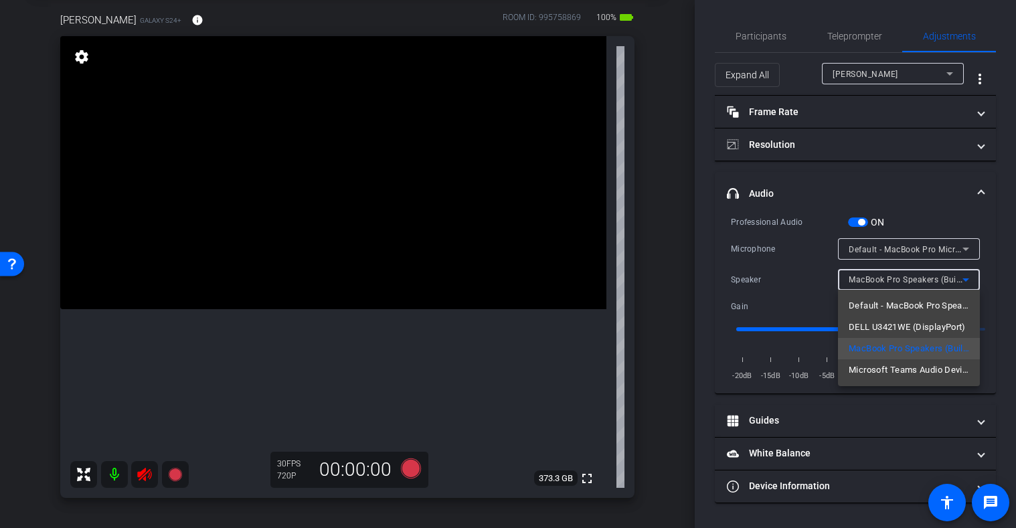
click at [982, 320] on div at bounding box center [508, 264] width 1016 height 528
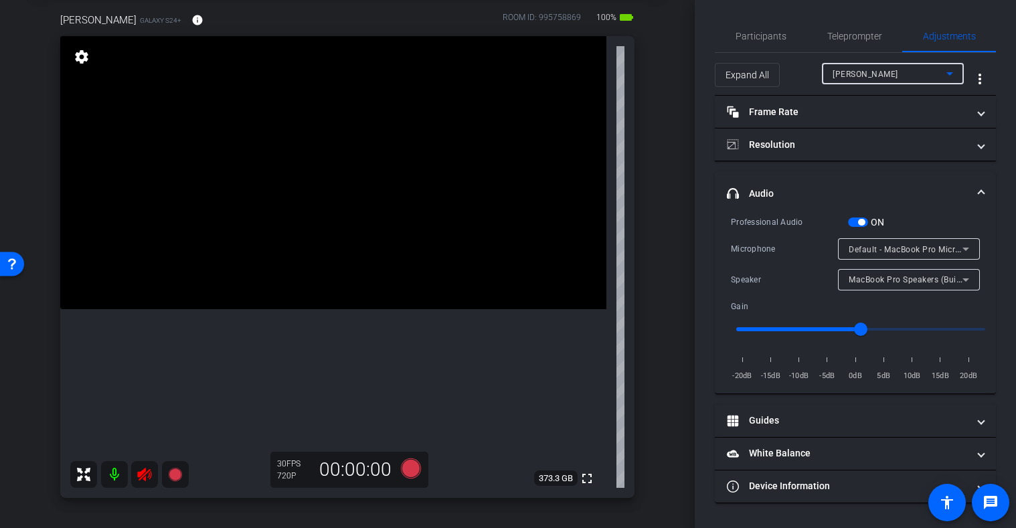
click at [920, 78] on div "JOSIE" at bounding box center [890, 74] width 114 height 17
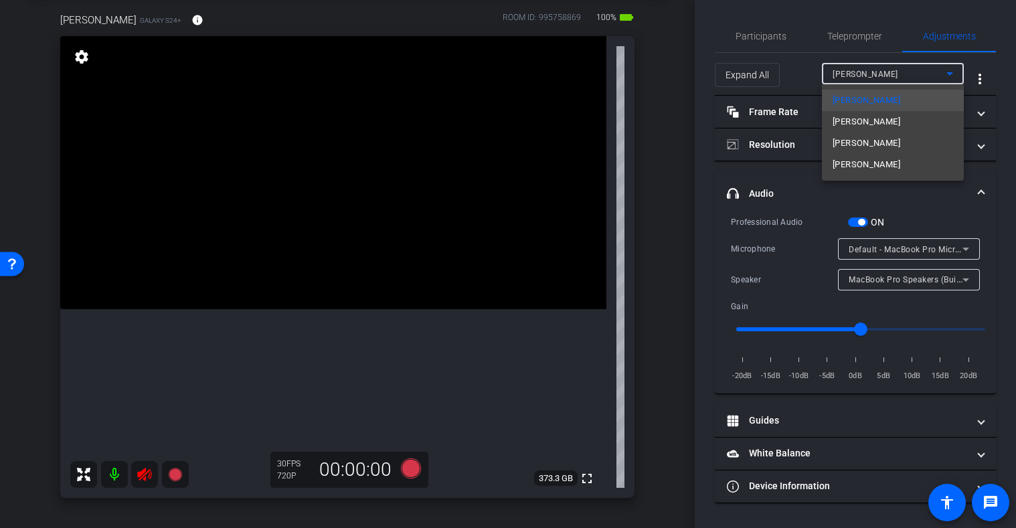
click at [920, 78] on div at bounding box center [508, 264] width 1016 height 528
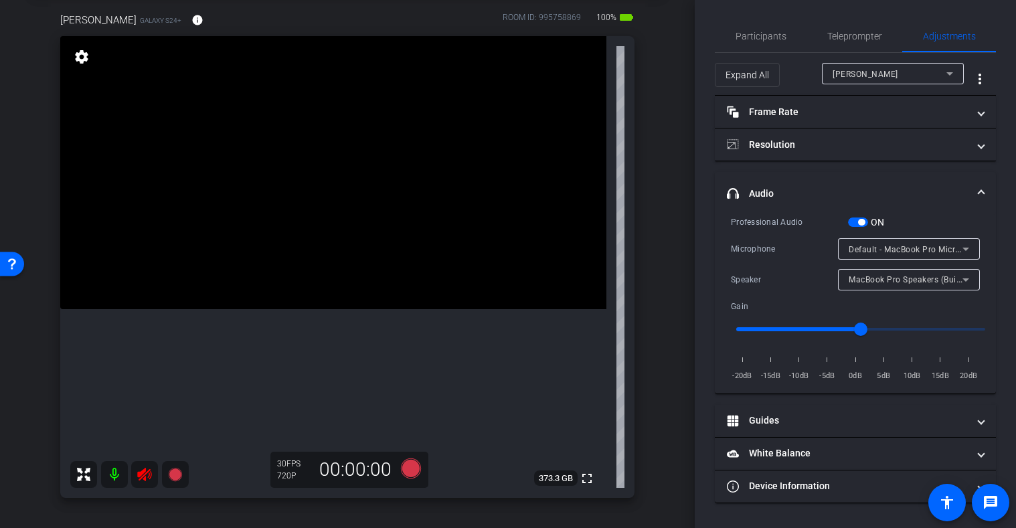
click at [929, 238] on div "Default - MacBook Pro Microphone (Built-in)" at bounding box center [909, 248] width 120 height 21
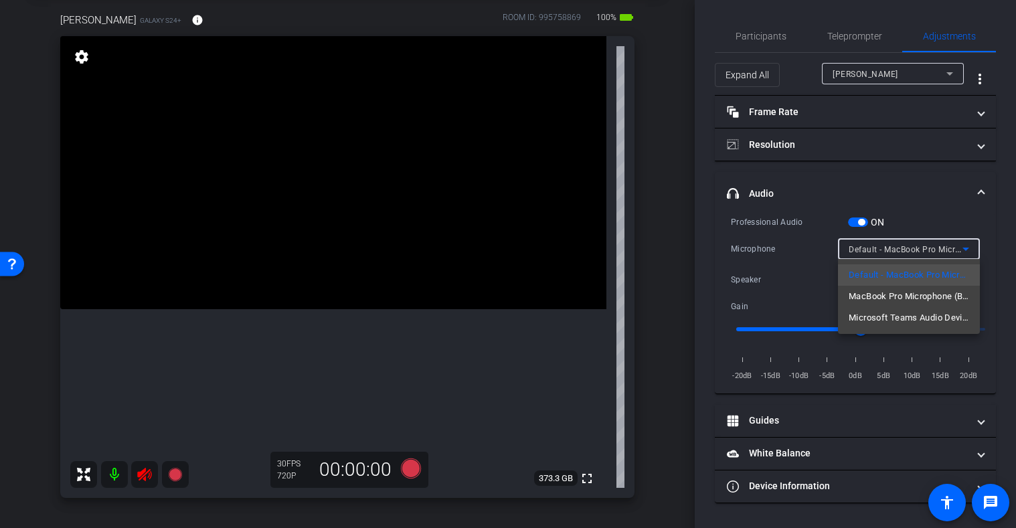
drag, startPoint x: 919, startPoint y: 123, endPoint x: 919, endPoint y: 75, distance: 48.2
click at [919, 122] on div at bounding box center [508, 264] width 1016 height 528
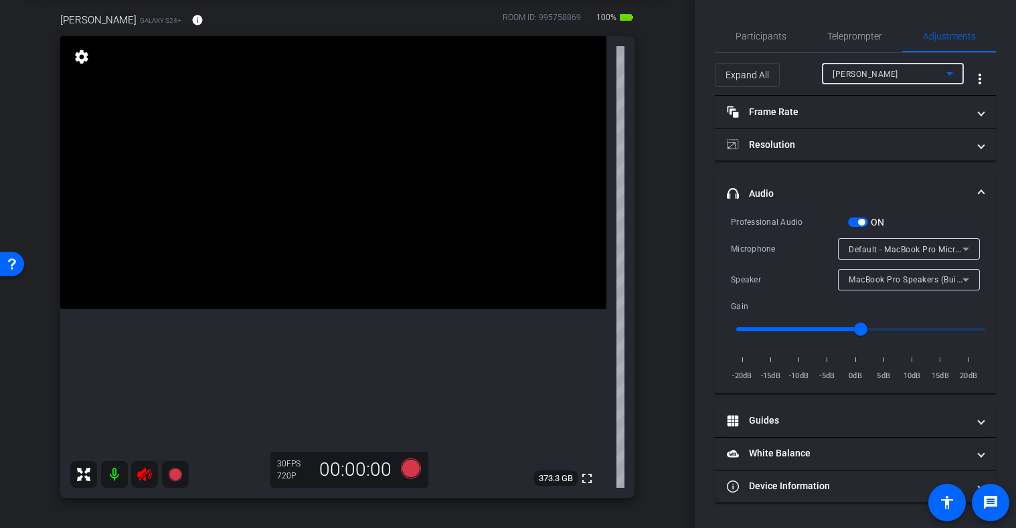
click at [919, 75] on div "JOSIE" at bounding box center [890, 74] width 114 height 17
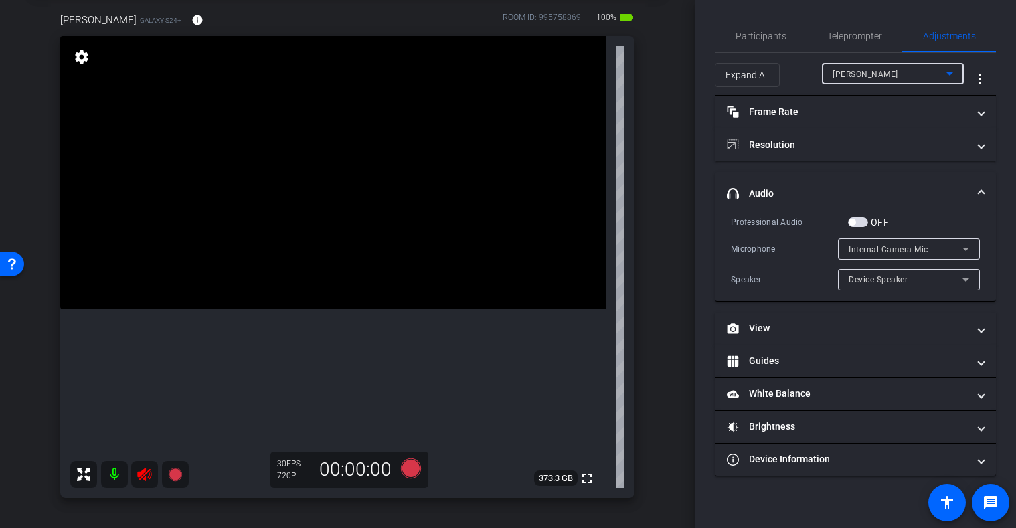
click at [926, 247] on span "Internal Camera Mic" at bounding box center [889, 249] width 80 height 9
click at [926, 247] on div at bounding box center [508, 264] width 1016 height 528
click at [920, 275] on div "Device Speaker" at bounding box center [906, 279] width 114 height 17
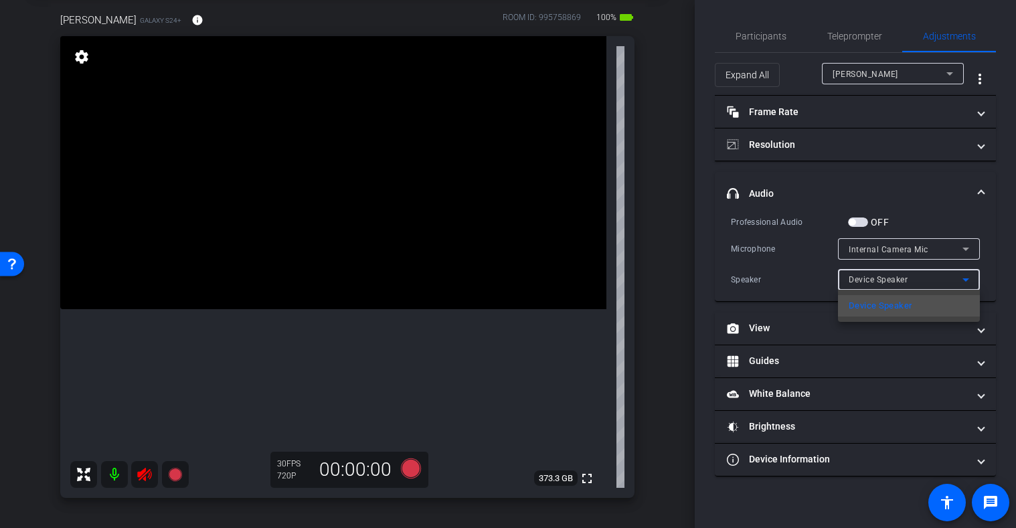
click at [920, 275] on div at bounding box center [508, 264] width 1016 height 528
click at [928, 215] on div "Professional Audio OFF" at bounding box center [855, 222] width 249 height 14
click at [862, 220] on span "button" at bounding box center [858, 222] width 20 height 9
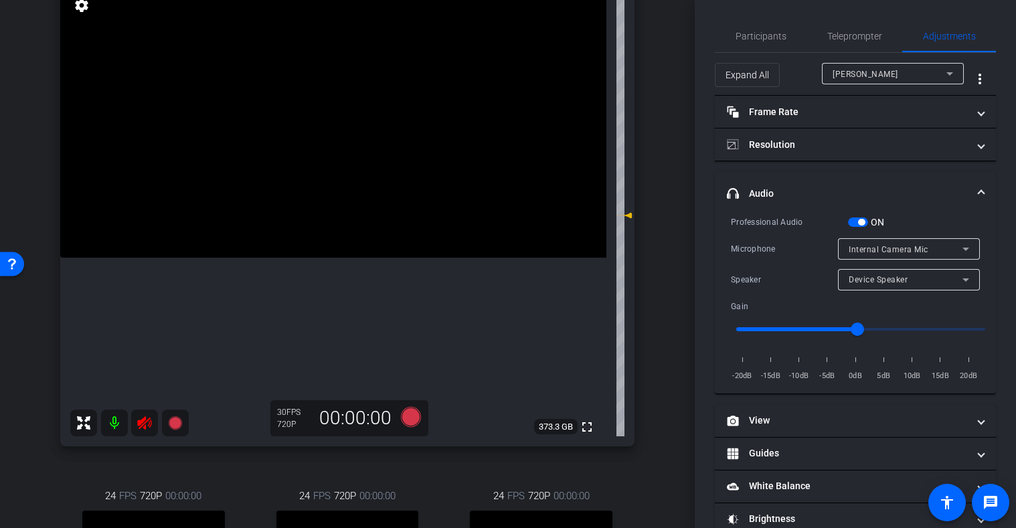
scroll to position [134, 0]
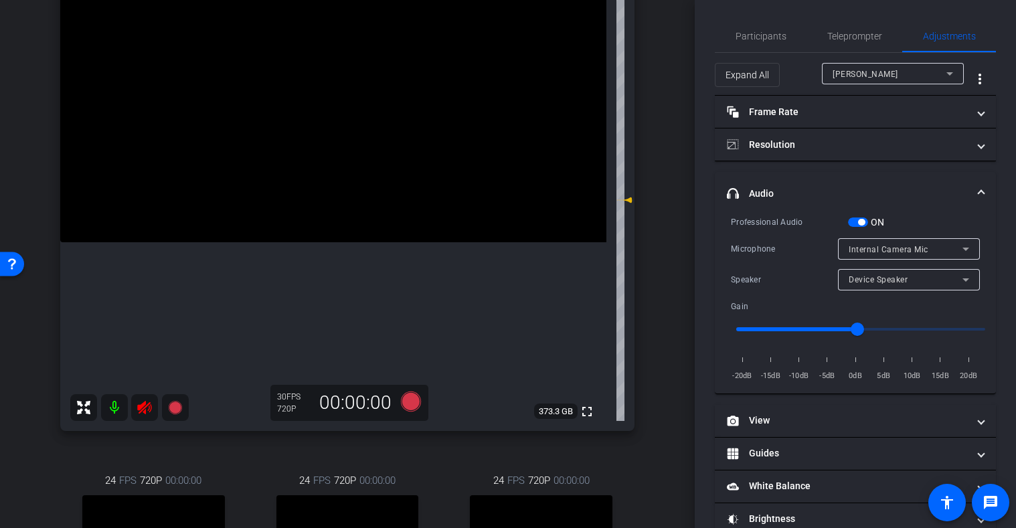
click at [146, 409] on icon at bounding box center [144, 407] width 14 height 13
click at [664, 321] on div "arrow_back 9/5/25 Back to project Send invite account_box grid_on settings info…" at bounding box center [347, 130] width 695 height 528
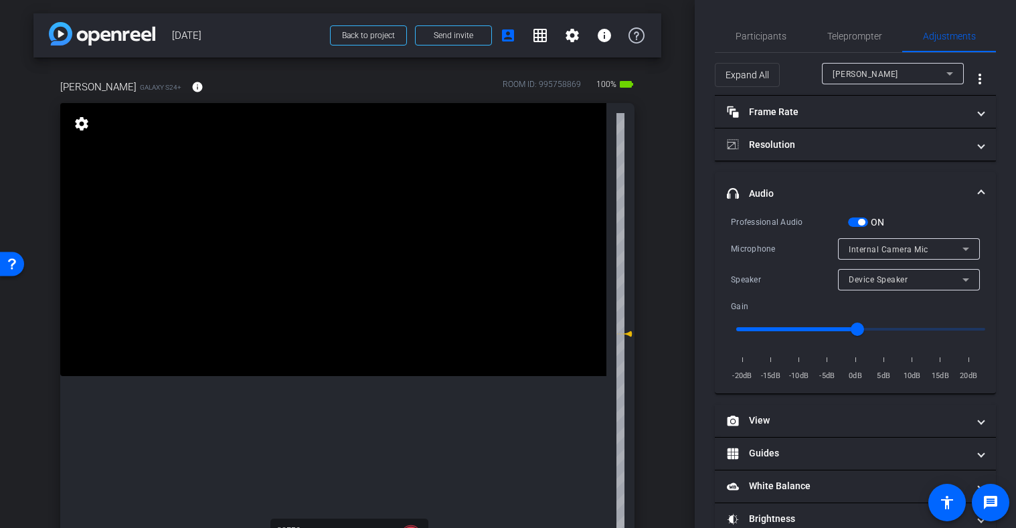
scroll to position [67, 0]
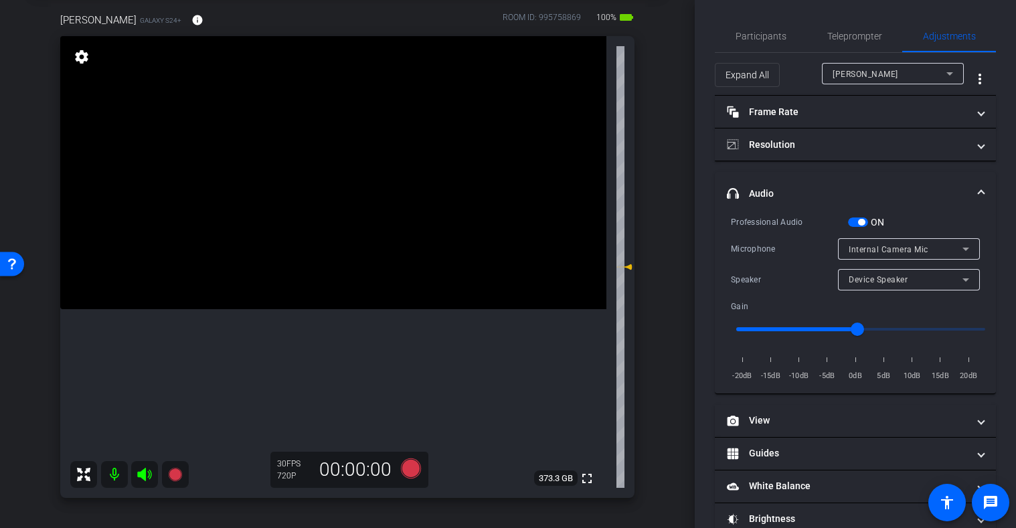
click at [919, 187] on mat-panel-title "headphone icon Audio" at bounding box center [847, 194] width 241 height 14
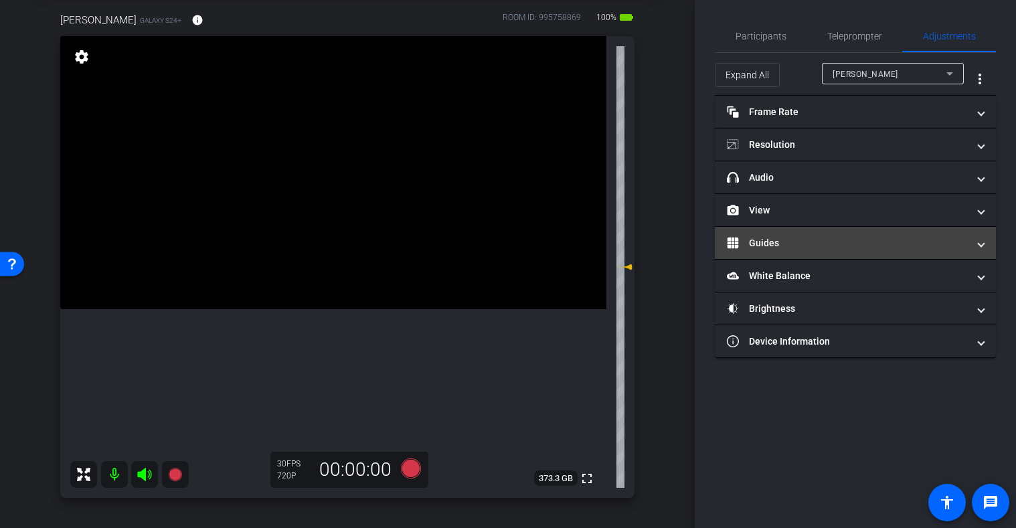
click at [827, 238] on mat-panel-title "Guides" at bounding box center [847, 243] width 241 height 14
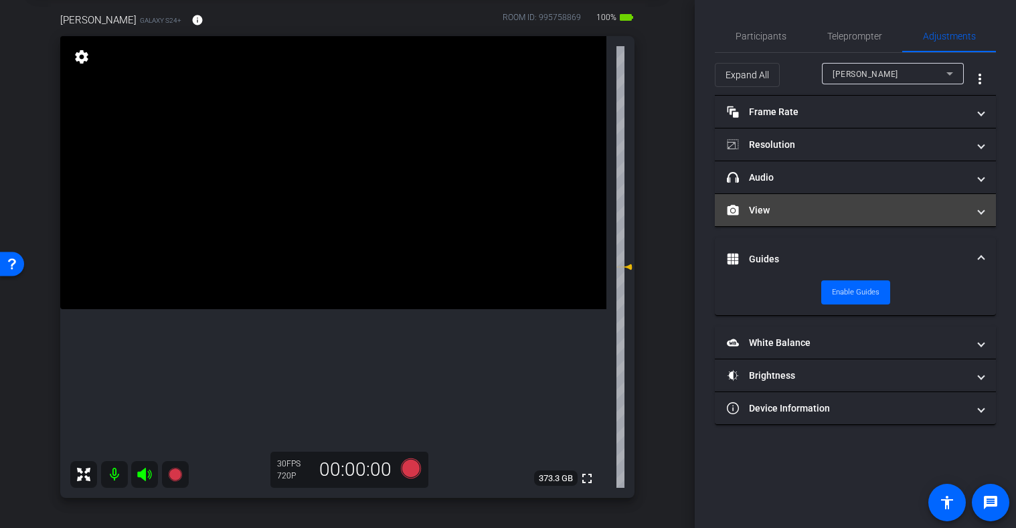
click at [851, 208] on mat-panel-title "View" at bounding box center [847, 210] width 241 height 14
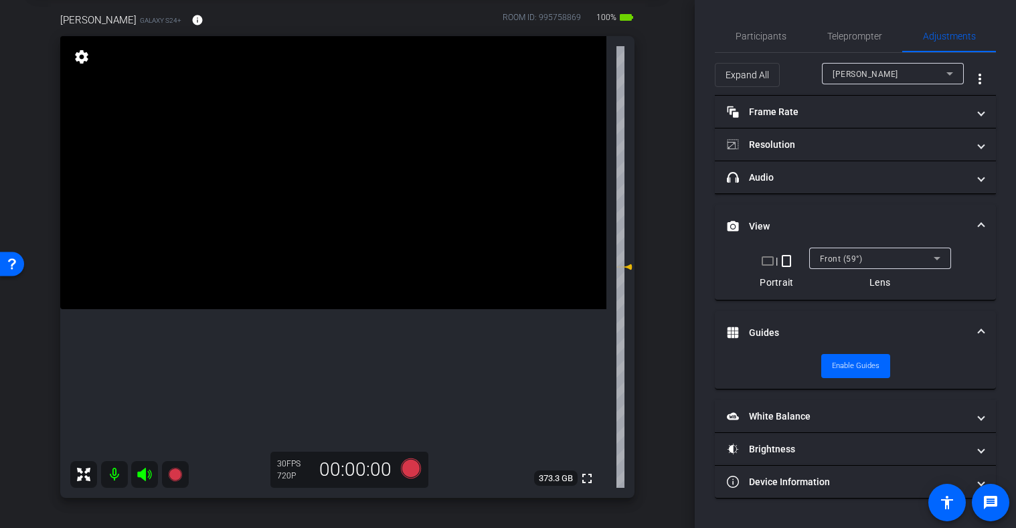
click at [869, 218] on mat-expansion-panel-header "View" at bounding box center [855, 226] width 281 height 43
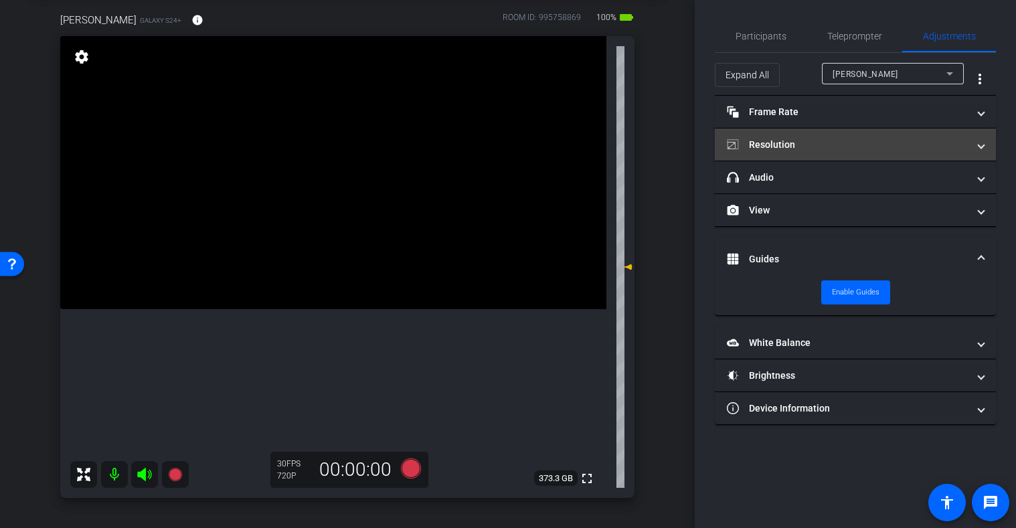
click at [816, 143] on mat-panel-title "Resolution" at bounding box center [847, 145] width 241 height 14
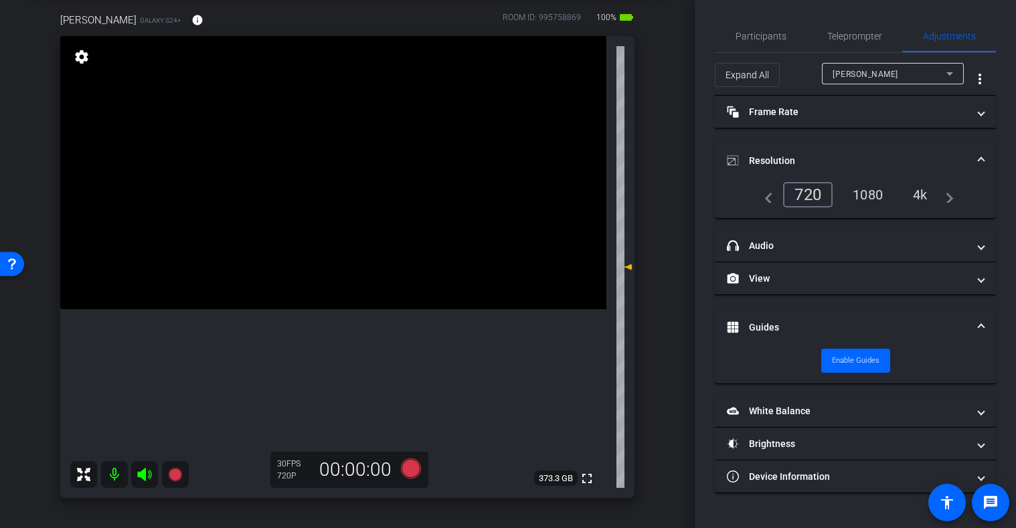
click at [920, 195] on div "4k" at bounding box center [920, 194] width 35 height 23
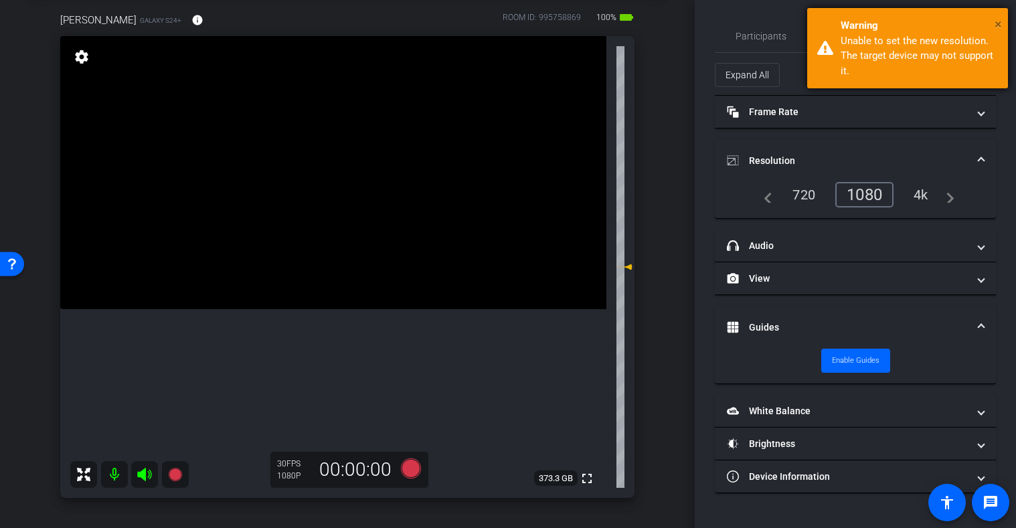
click at [997, 23] on span "×" at bounding box center [998, 24] width 7 height 16
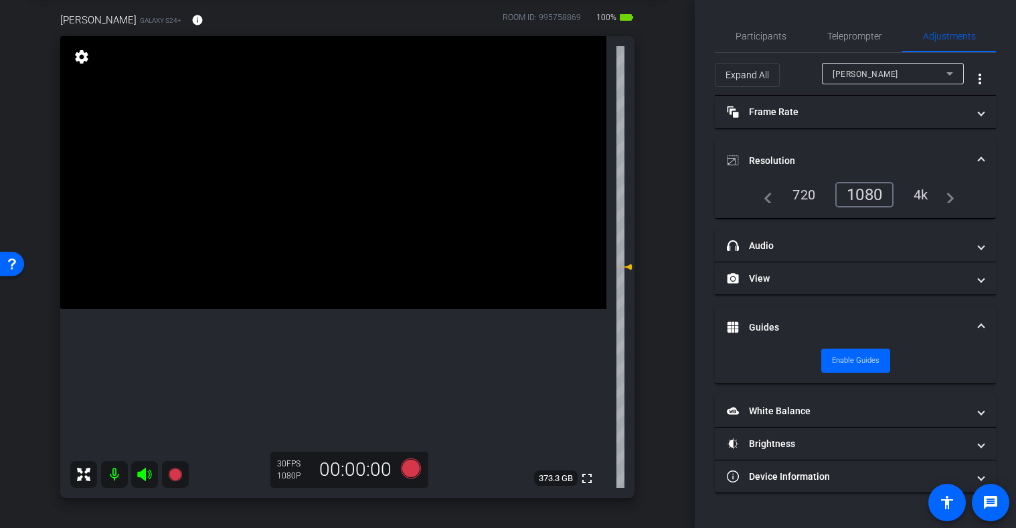
click at [997, 182] on div "Participants Teleprompter Adjustments settings Tilt Studios flip Director Every…" at bounding box center [855, 264] width 321 height 528
click at [863, 202] on div "1080" at bounding box center [864, 194] width 58 height 25
click at [992, 193] on div "navigate_before 720 1080 4k navigate_next" at bounding box center [855, 200] width 281 height 36
click at [767, 36] on span "Participants" at bounding box center [761, 35] width 51 height 9
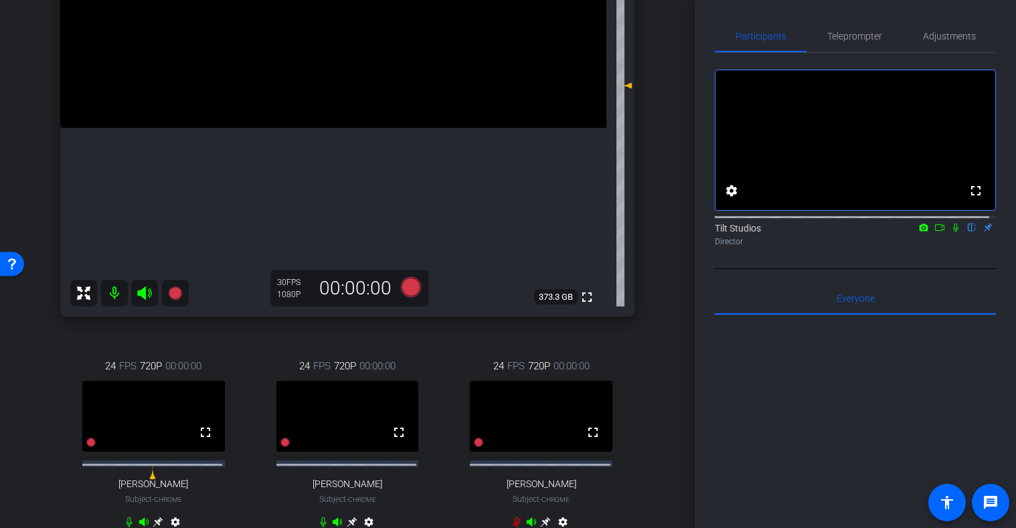
scroll to position [268, 0]
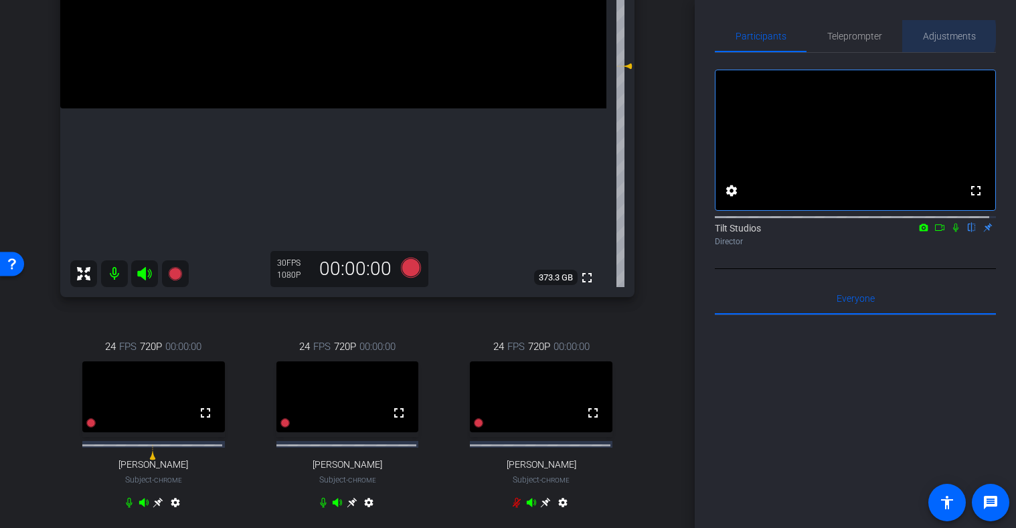
click at [930, 34] on span "Adjustments" at bounding box center [949, 35] width 53 height 9
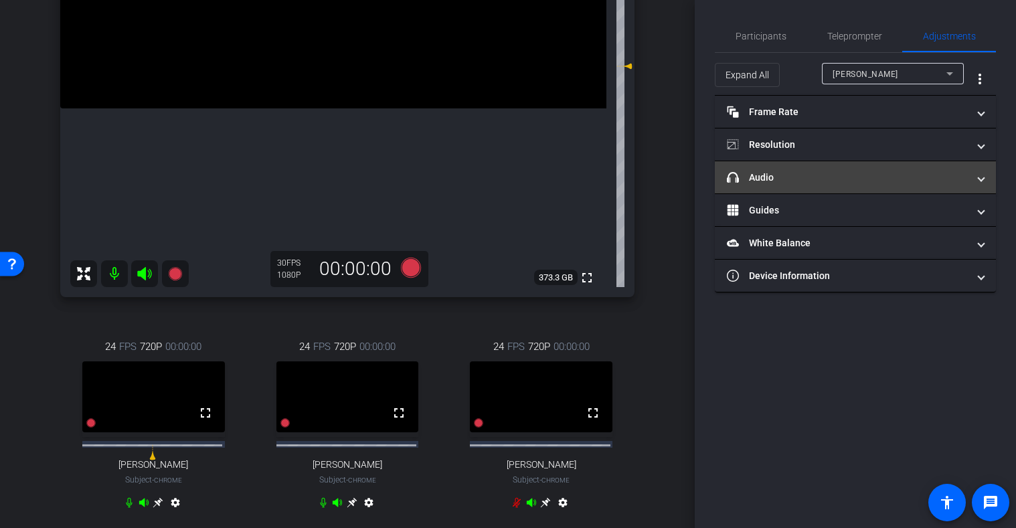
click at [823, 178] on mat-panel-title "headphone icon Audio" at bounding box center [847, 178] width 241 height 14
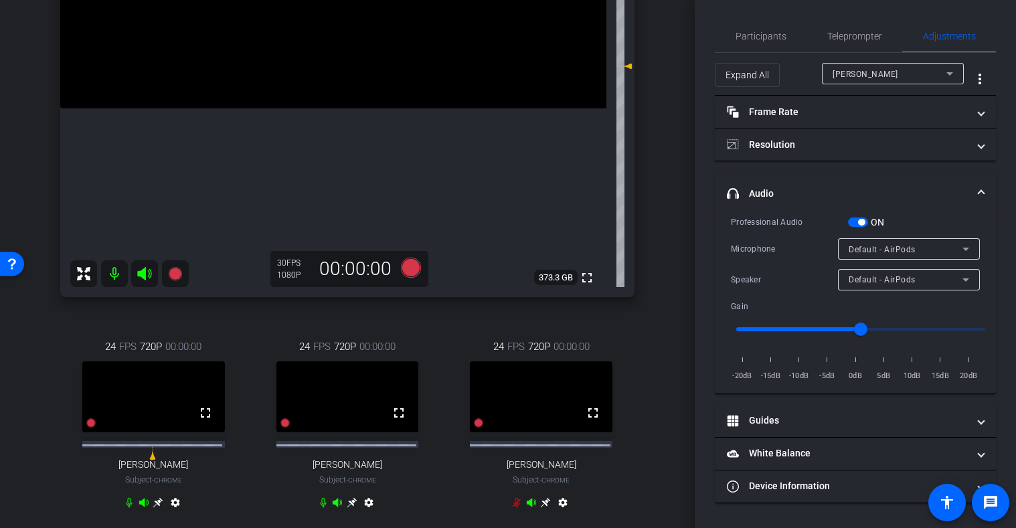
click at [859, 221] on span "button" at bounding box center [861, 222] width 7 height 7
click at [923, 210] on mat-expansion-panel-header "headphone icon Audio" at bounding box center [855, 193] width 281 height 43
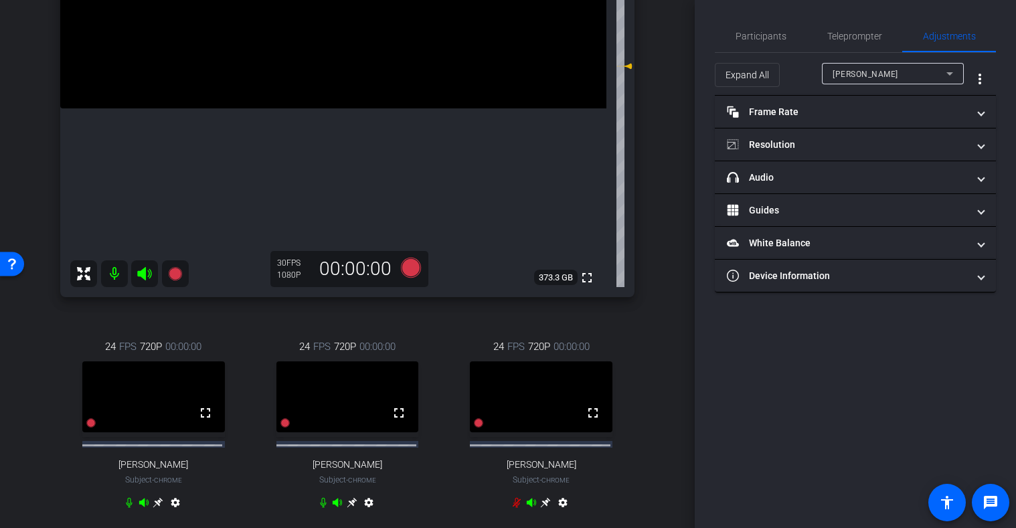
click at [875, 355] on div "Participants Teleprompter Adjustments settings Tilt Studios flip Director Every…" at bounding box center [855, 264] width 321 height 528
click at [910, 78] on div "JOSIE" at bounding box center [890, 74] width 114 height 17
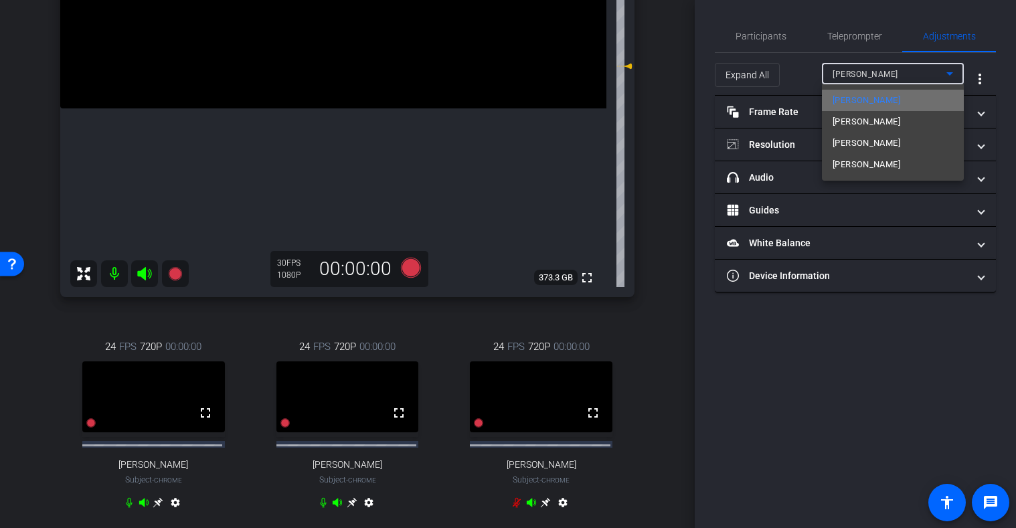
click at [858, 103] on mat-option "JOSIE" at bounding box center [893, 100] width 142 height 21
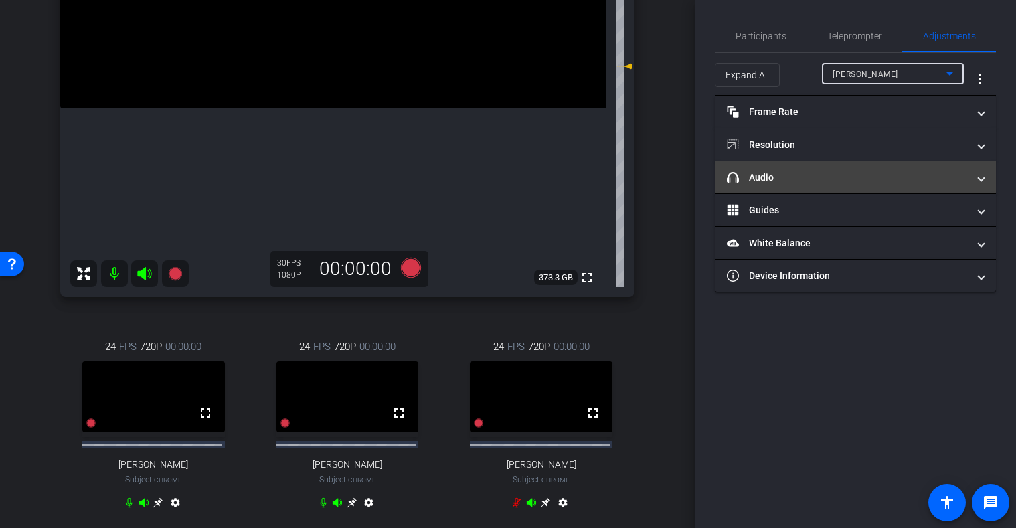
click at [818, 176] on mat-panel-title "headphone icon Audio" at bounding box center [847, 178] width 241 height 14
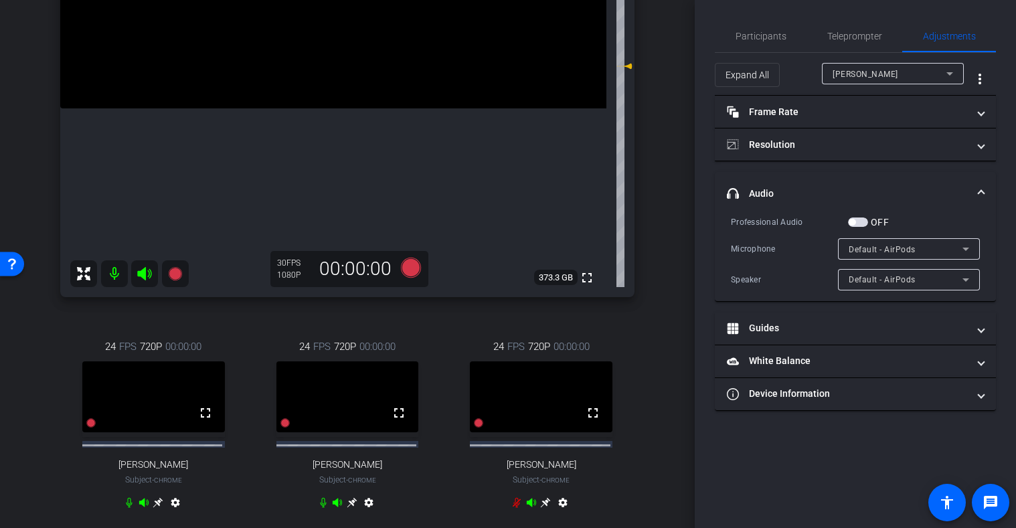
click at [860, 221] on span "button" at bounding box center [858, 222] width 20 height 9
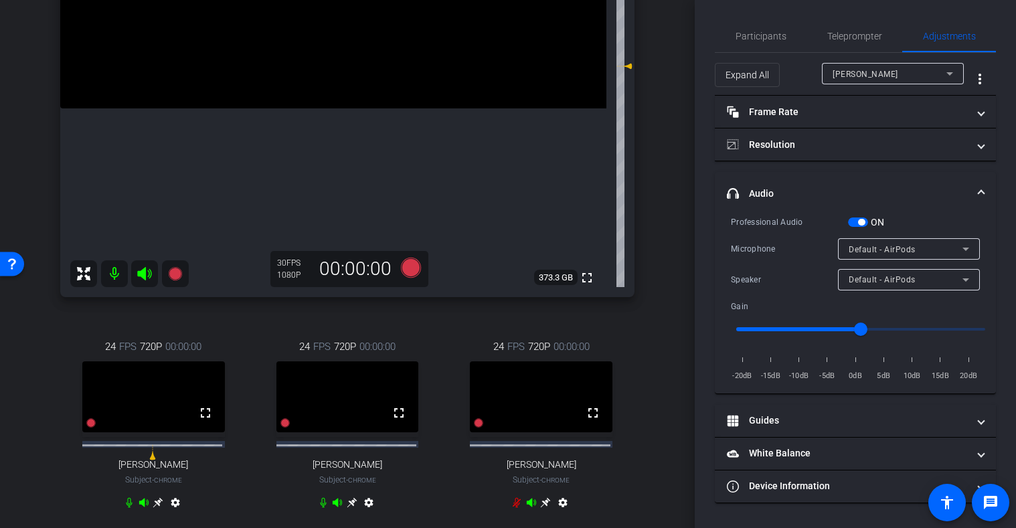
click at [992, 226] on div "Professional Audio ON Microphone Default - AirPods Speaker Default - AirPods Ga…" at bounding box center [855, 304] width 281 height 179
click at [657, 290] on div "arrow_back 9/5/25 Back to project Send invite account_box grid_on settings info…" at bounding box center [347, 264] width 695 height 528
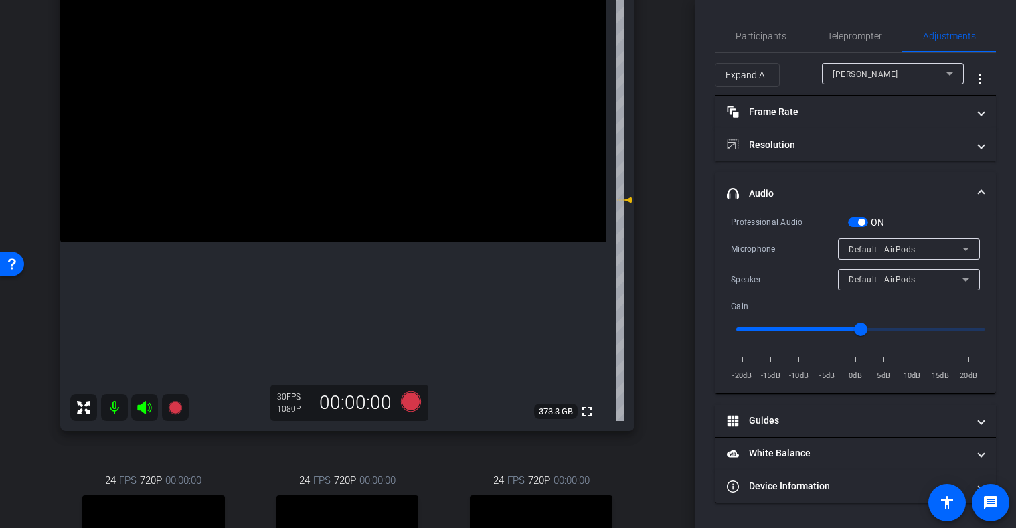
scroll to position [201, 0]
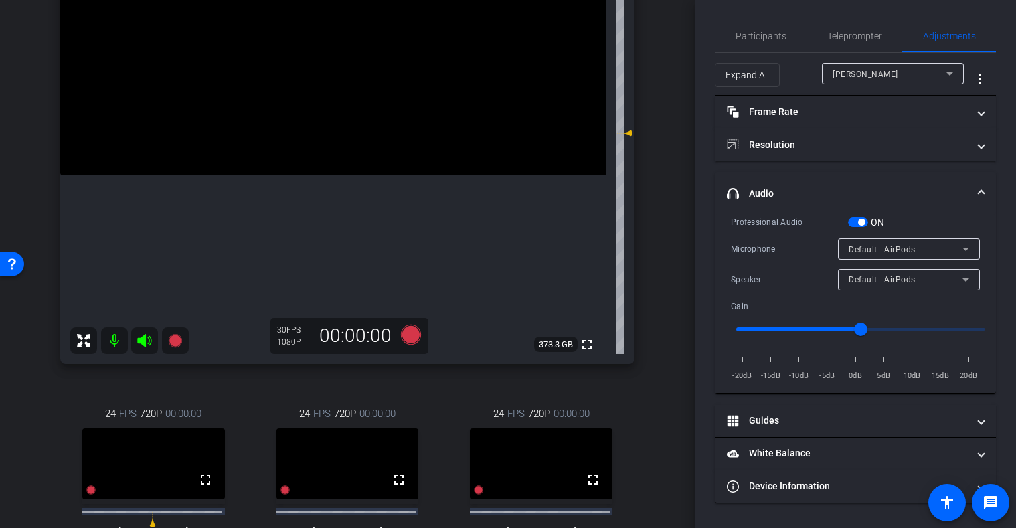
click at [886, 72] on div "JOSIE" at bounding box center [890, 74] width 114 height 17
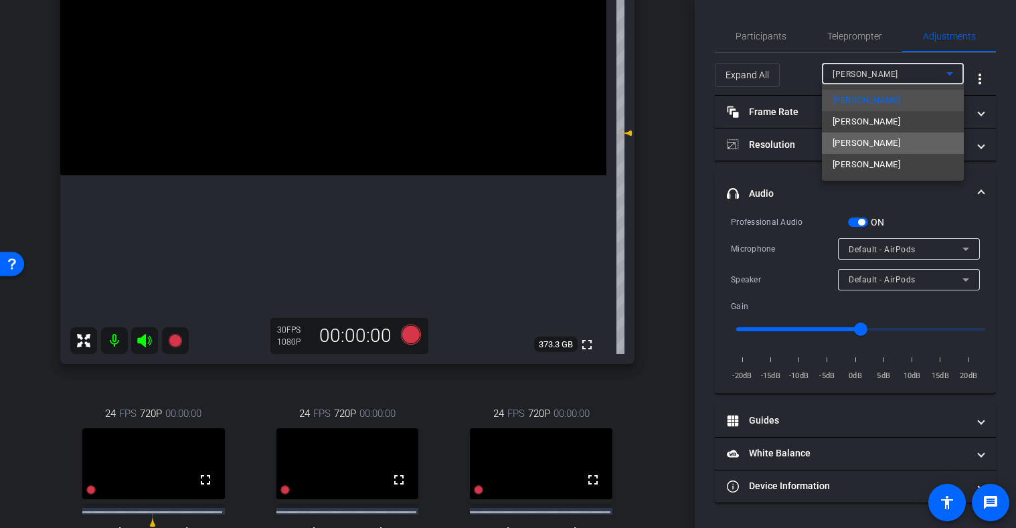
click at [862, 144] on span "Travis Kaigler" at bounding box center [867, 143] width 68 height 16
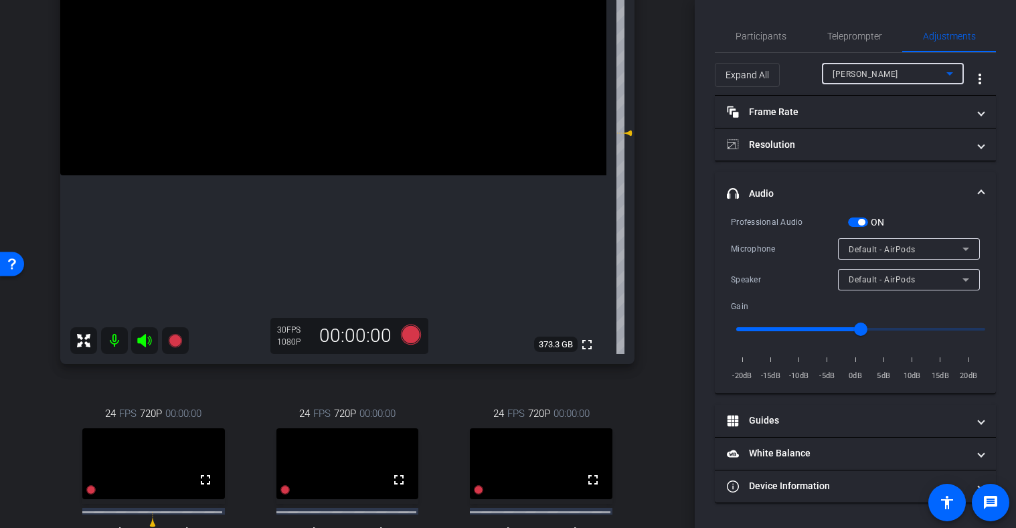
type input "0"
click at [645, 207] on div "Travis Kaigler Galaxy S24+ info ROOM ID: 995758869 100% battery_std fullscreen …" at bounding box center [347, 236] width 628 height 759
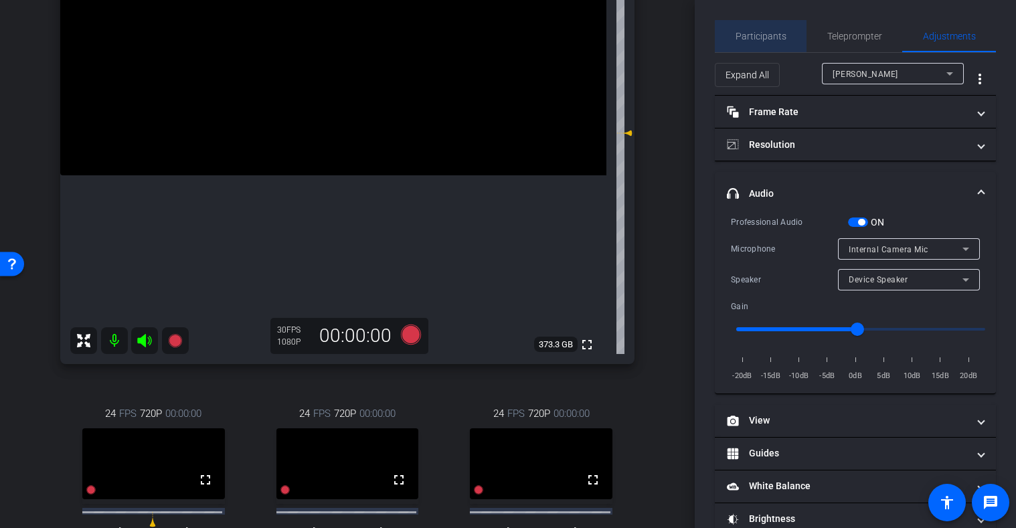
click at [779, 39] on span "Participants" at bounding box center [761, 35] width 51 height 9
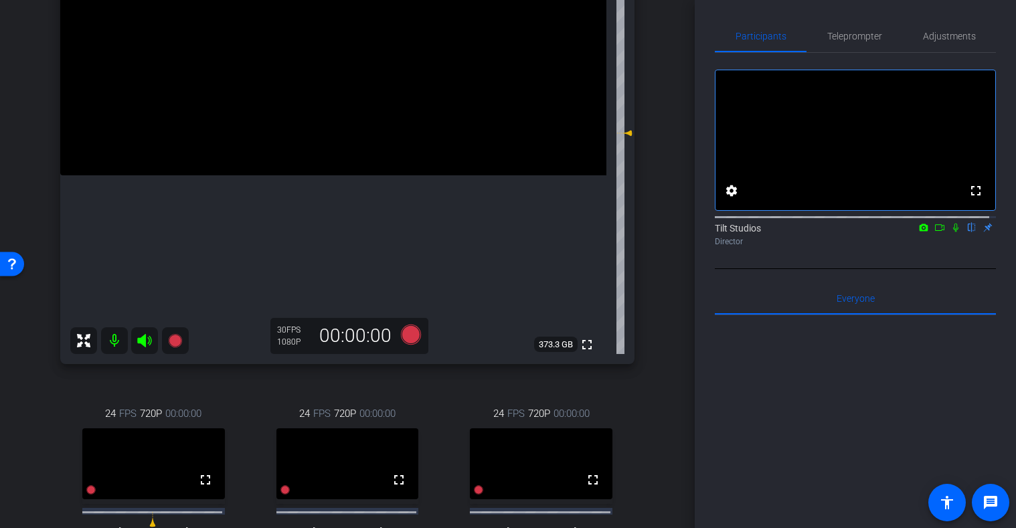
click at [661, 157] on div "arrow_back 9/5/25 Back to project Send invite account_box grid_on settings info…" at bounding box center [347, 63] width 695 height 528
click at [931, 32] on span "Adjustments" at bounding box center [949, 35] width 53 height 9
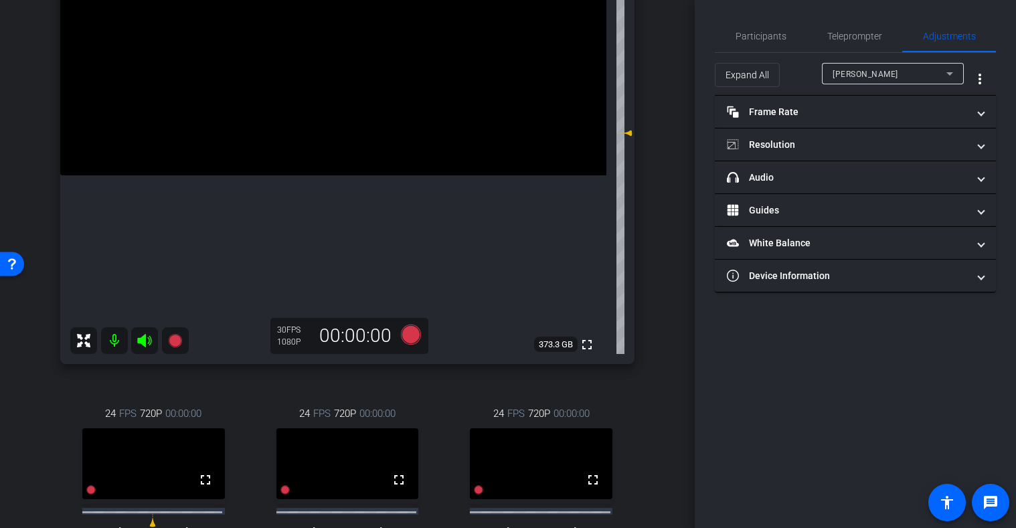
click at [655, 133] on div "arrow_back 9/5/25 Back to project Send invite account_box grid_on settings info…" at bounding box center [347, 63] width 695 height 528
click at [772, 41] on span "Participants" at bounding box center [761, 36] width 51 height 32
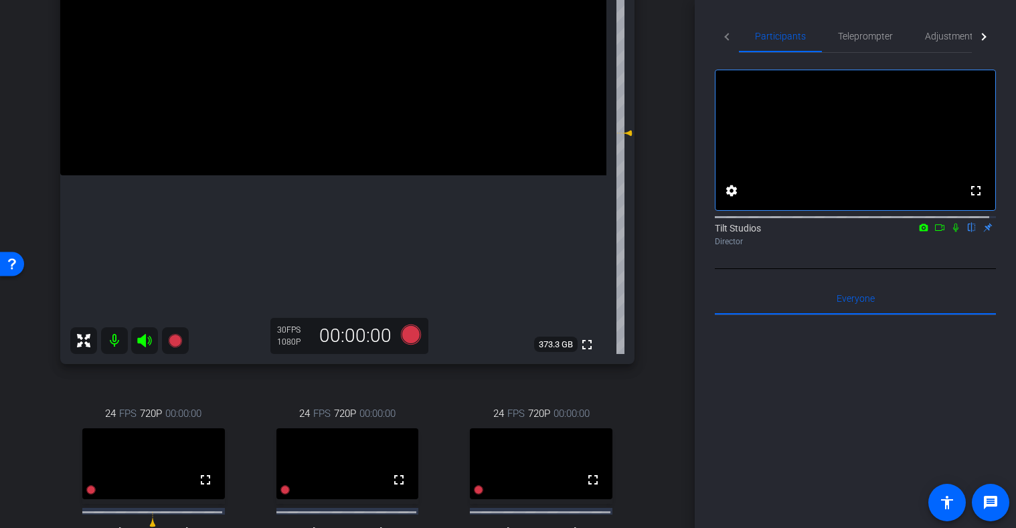
scroll to position [134, 0]
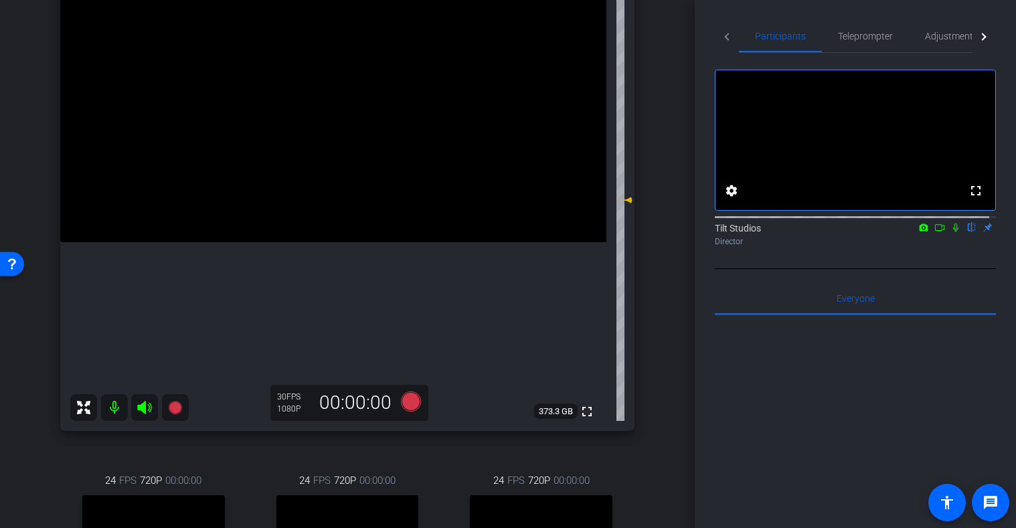
click at [639, 139] on div "Travis Kaigler Galaxy S24+ info ROOM ID: 995758869 100% battery_std fullscreen …" at bounding box center [347, 303] width 628 height 759
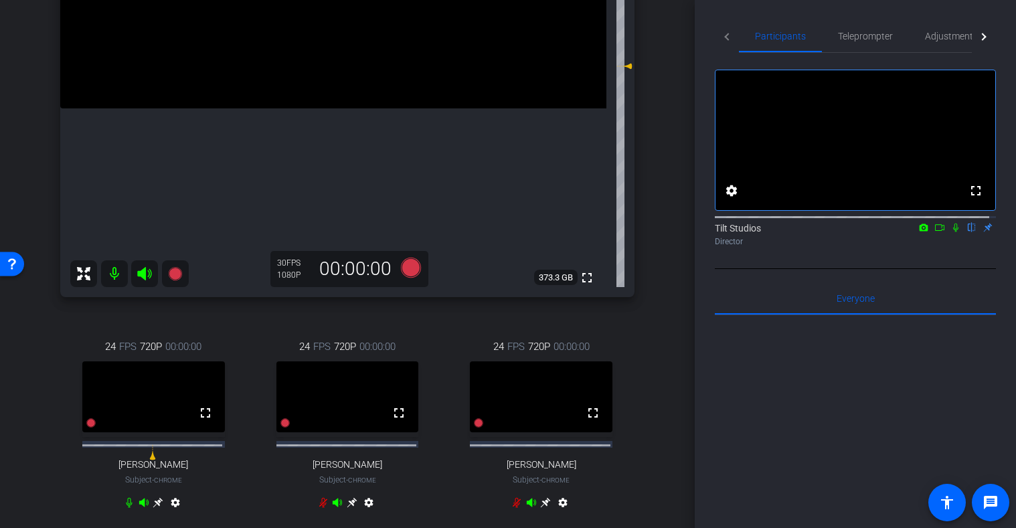
scroll to position [201, 0]
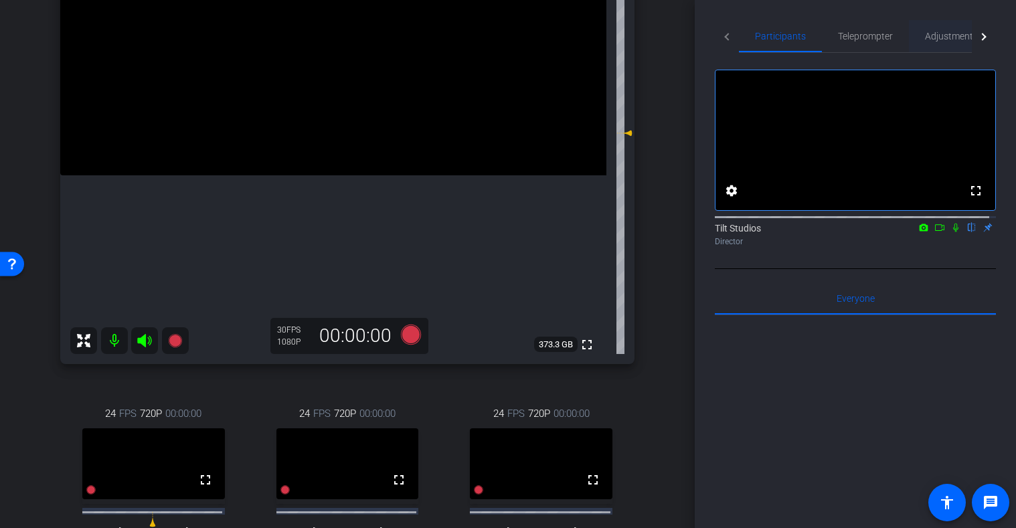
click at [947, 33] on span "Adjustments" at bounding box center [951, 35] width 53 height 9
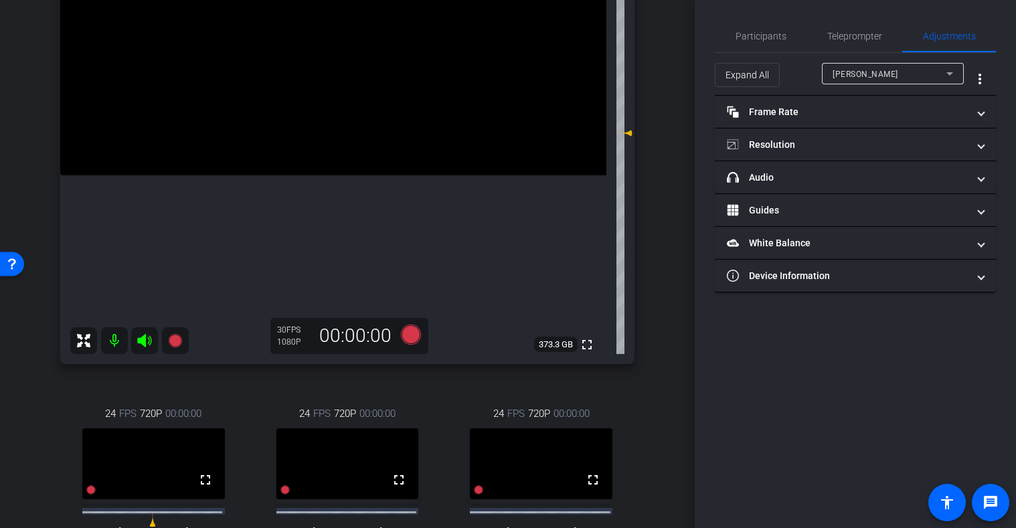
click at [855, 70] on span "JOSIE" at bounding box center [866, 74] width 66 height 9
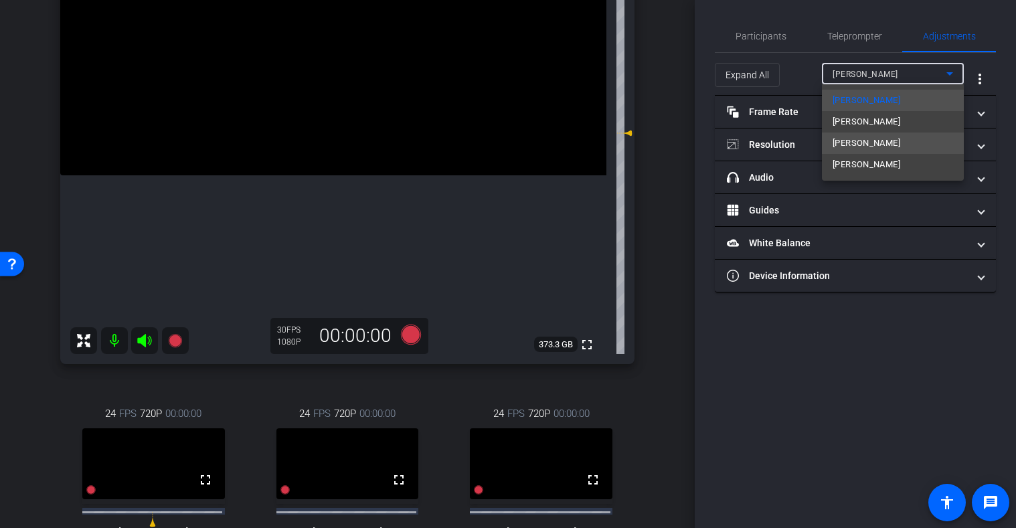
click at [869, 139] on span "Travis Kaigler" at bounding box center [867, 143] width 68 height 16
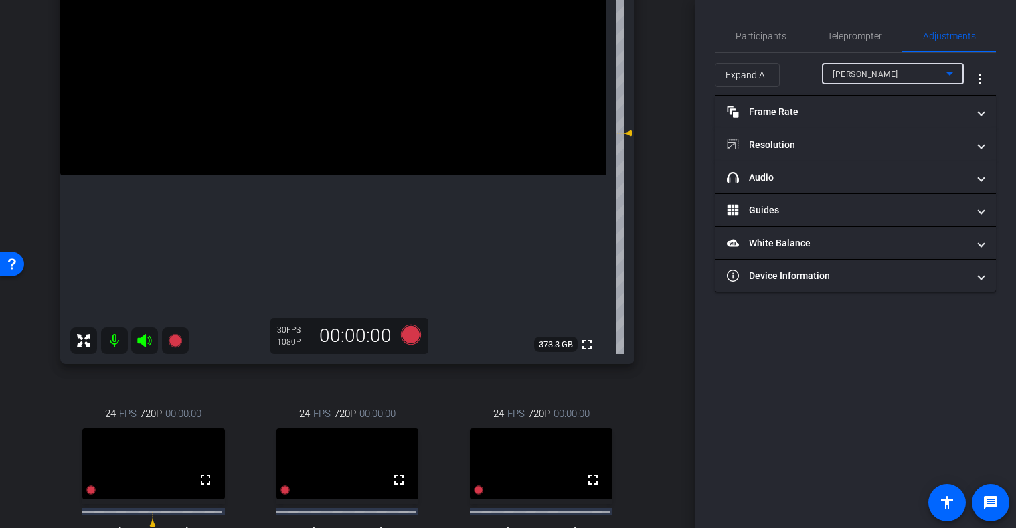
type input "0"
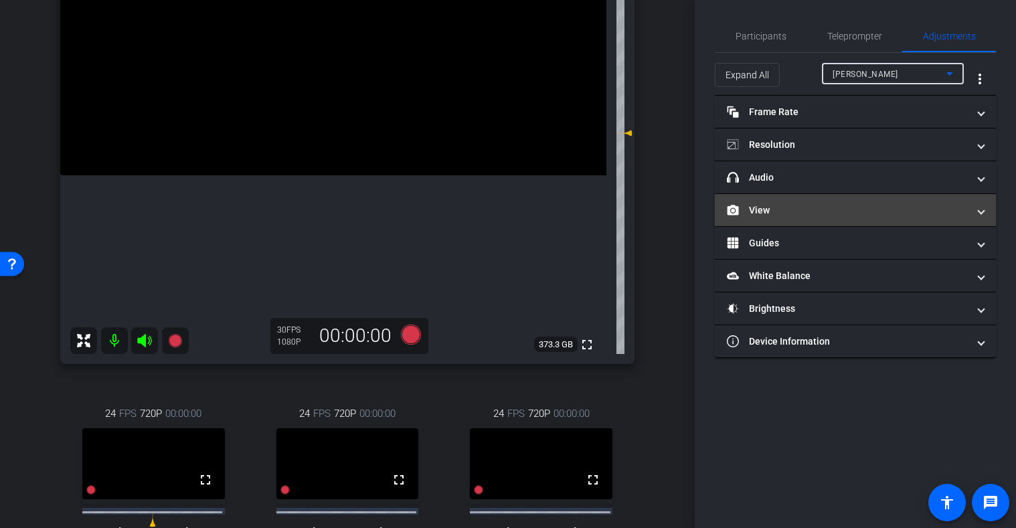
click at [823, 214] on mat-panel-title "View" at bounding box center [847, 210] width 241 height 14
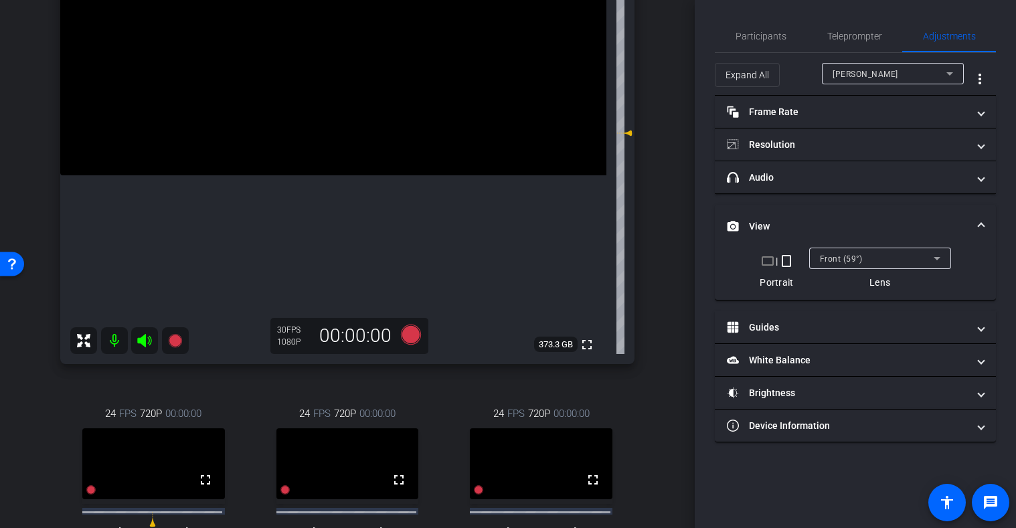
click at [895, 259] on div "Front (59°)" at bounding box center [877, 258] width 114 height 17
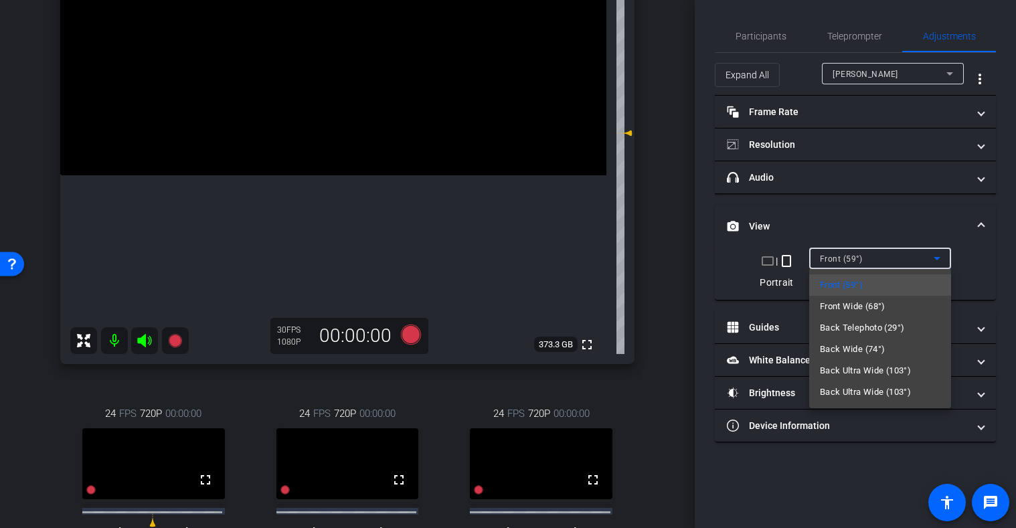
click at [770, 260] on div at bounding box center [508, 264] width 1016 height 528
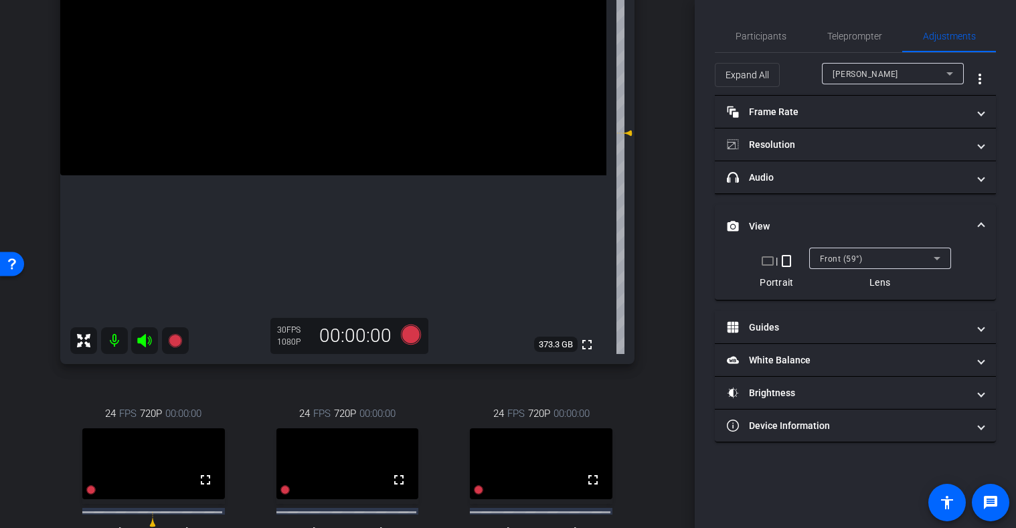
click at [766, 260] on mat-icon "crop_landscape" at bounding box center [768, 261] width 16 height 16
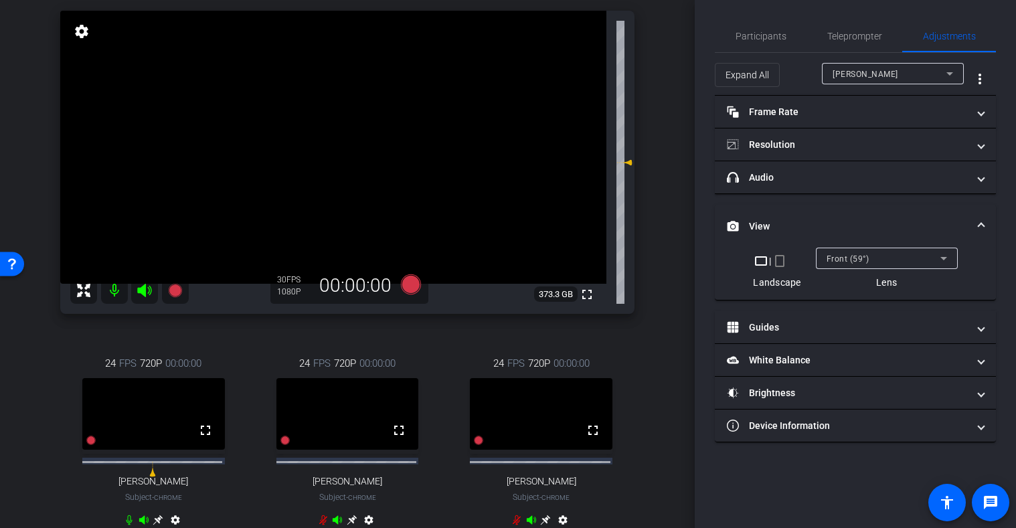
scroll to position [67, 0]
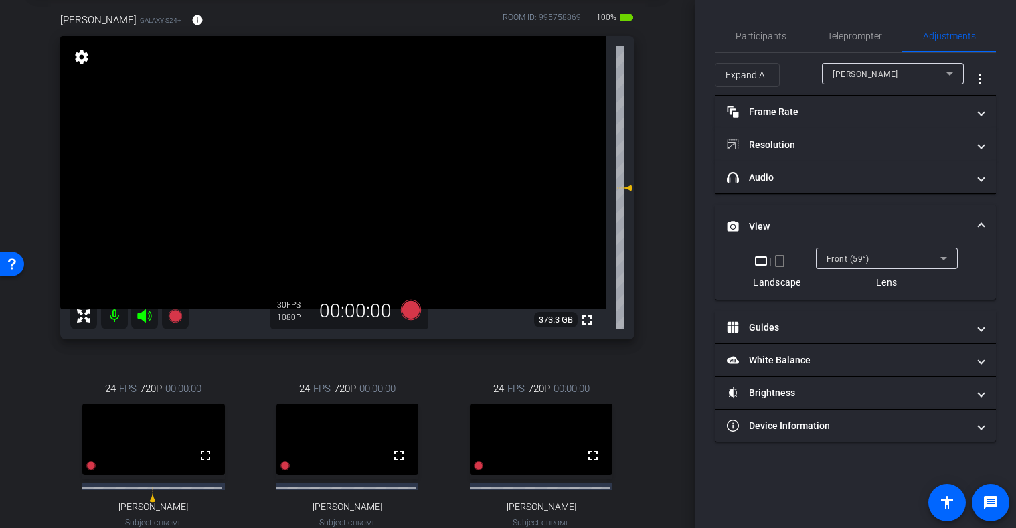
click at [680, 220] on div "arrow_back 9/5/25 Back to project Send invite account_box grid_on settings info…" at bounding box center [347, 197] width 695 height 528
click at [676, 224] on div "arrow_back 9/5/25 Back to project Send invite account_box grid_on settings info…" at bounding box center [347, 197] width 695 height 528
click at [672, 188] on div "arrow_back 9/5/25 Back to project Send invite account_box grid_on settings info…" at bounding box center [347, 197] width 695 height 528
click at [752, 35] on span "Participants" at bounding box center [761, 35] width 51 height 9
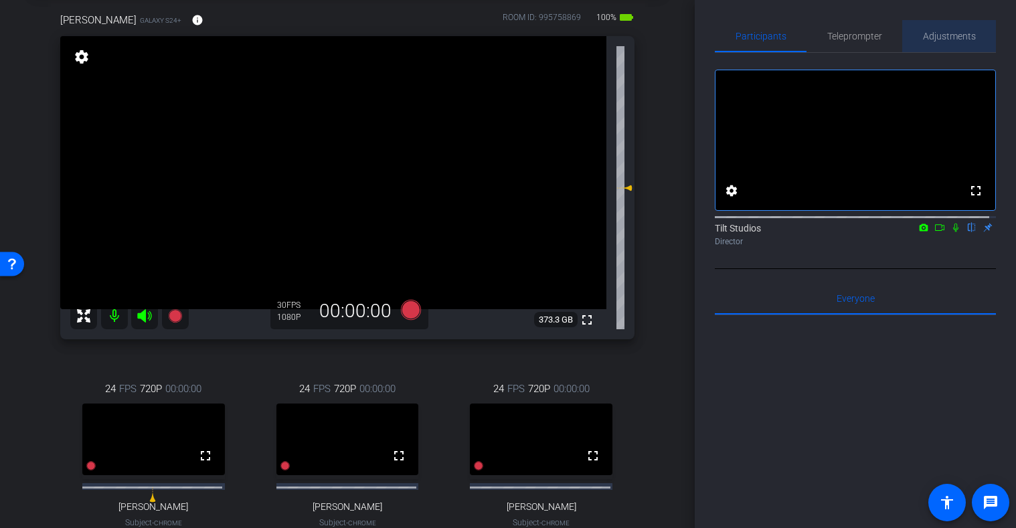
click at [946, 41] on span "Adjustments" at bounding box center [949, 36] width 53 height 32
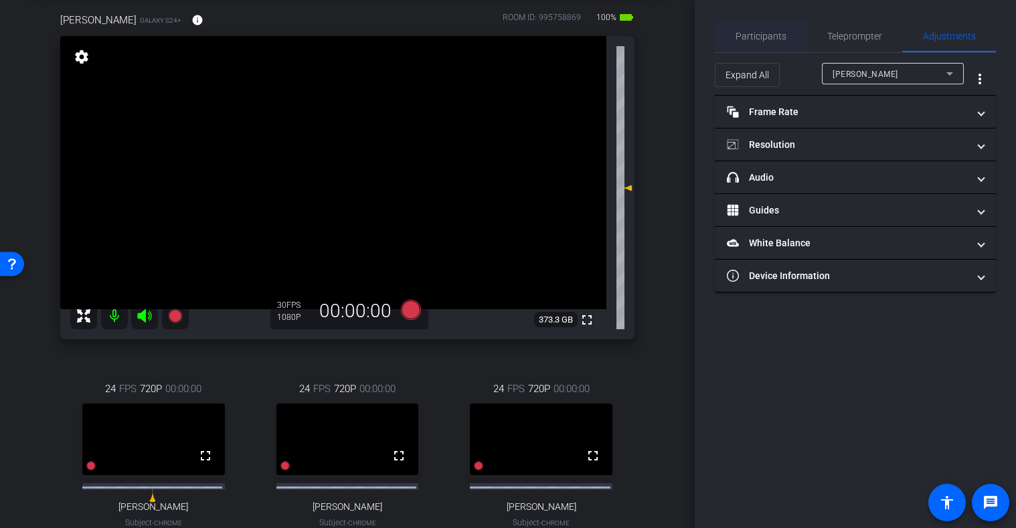
click at [769, 34] on span "Participants" at bounding box center [761, 35] width 51 height 9
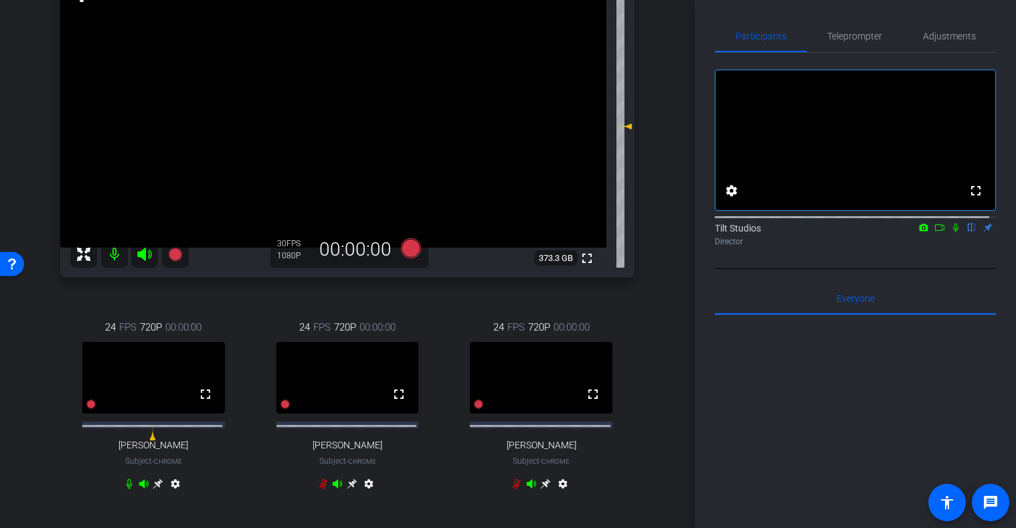
scroll to position [134, 0]
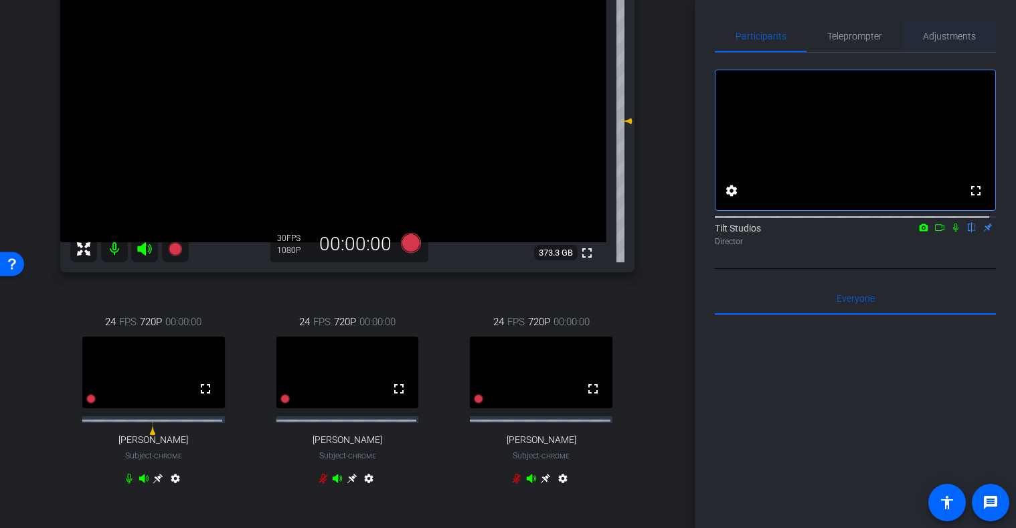
click at [932, 35] on span "Adjustments" at bounding box center [949, 35] width 53 height 9
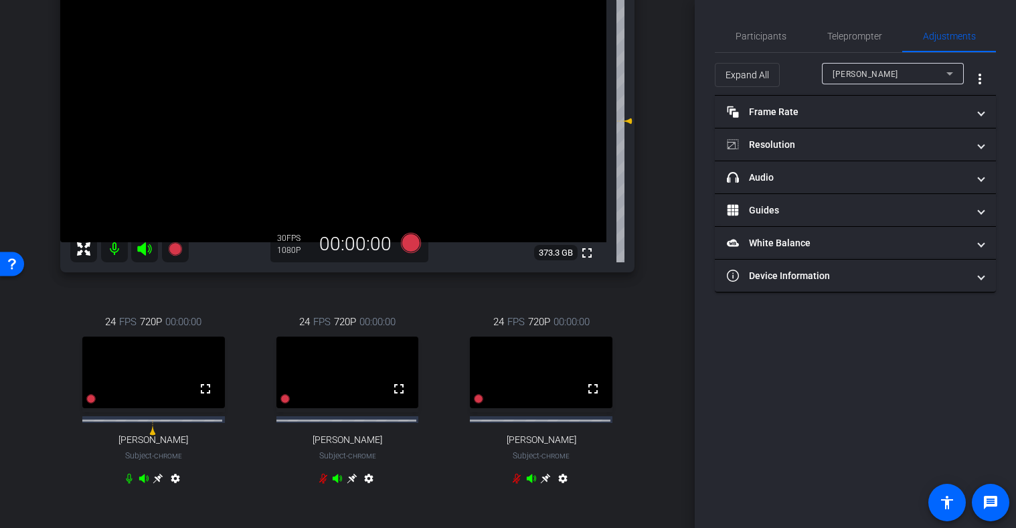
click at [904, 72] on div "JOSIE" at bounding box center [890, 74] width 114 height 17
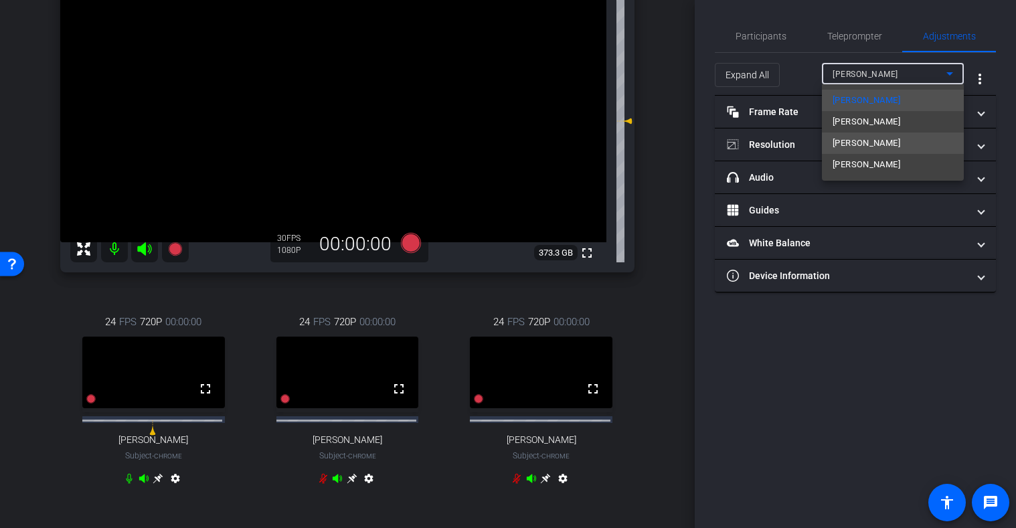
click at [860, 136] on span "Travis Kaigler" at bounding box center [867, 143] width 68 height 16
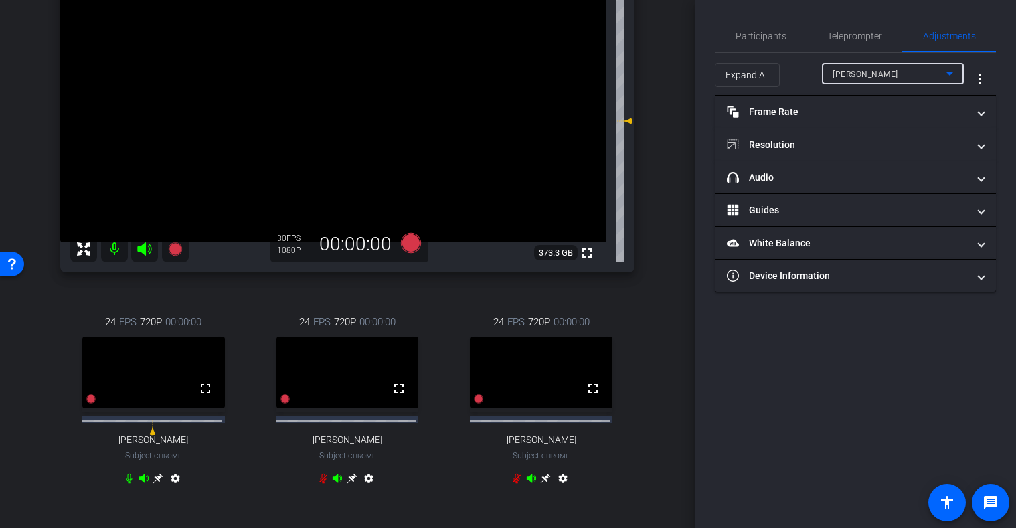
type input "0"
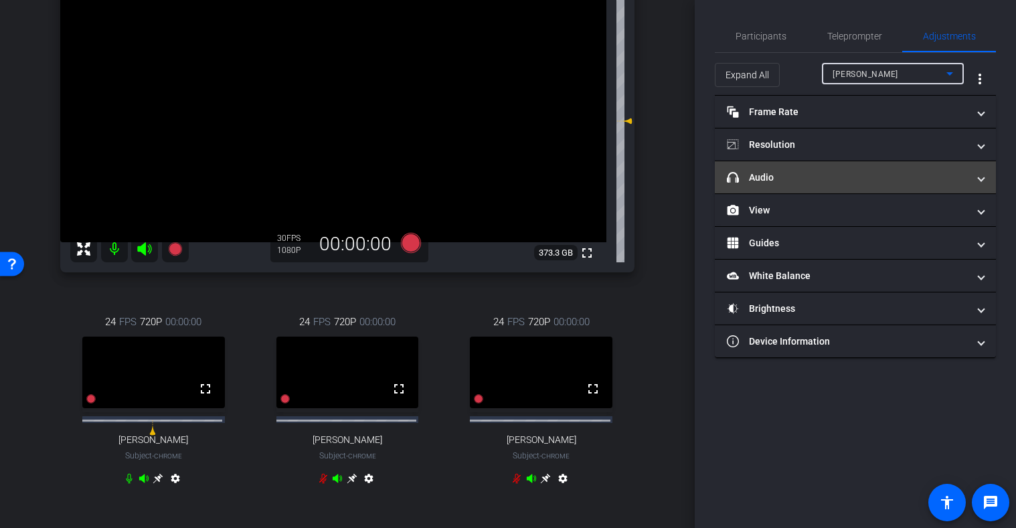
click at [847, 178] on mat-panel-title "headphone icon Audio" at bounding box center [847, 178] width 241 height 14
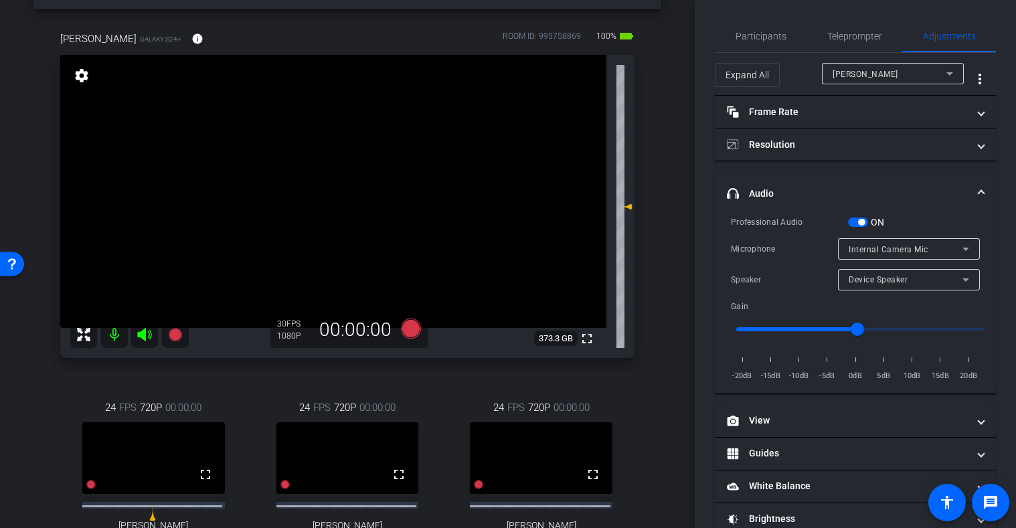
scroll to position [67, 0]
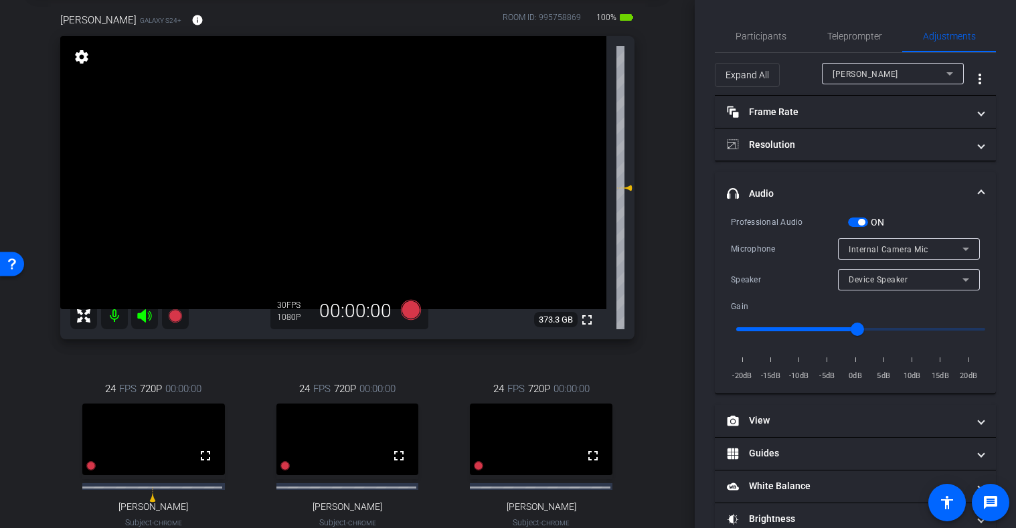
click at [684, 330] on div "arrow_back 9/5/25 Back to project Send invite account_box grid_on settings info…" at bounding box center [347, 197] width 695 height 528
click at [759, 33] on span "Participants" at bounding box center [761, 35] width 51 height 9
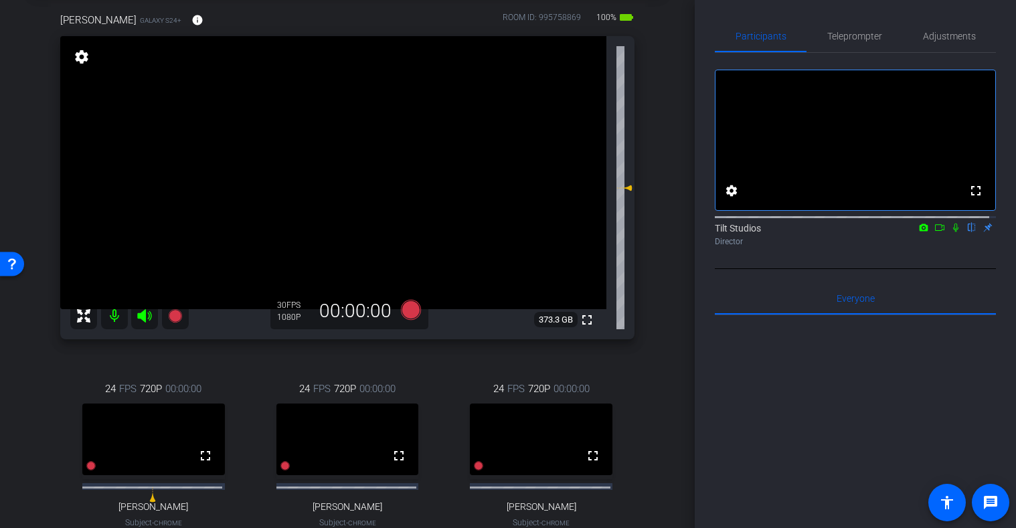
click at [671, 329] on div "arrow_back 9/5/25 Back to project Send invite account_box grid_on settings info…" at bounding box center [347, 197] width 695 height 528
click at [179, 317] on icon at bounding box center [174, 315] width 13 height 13
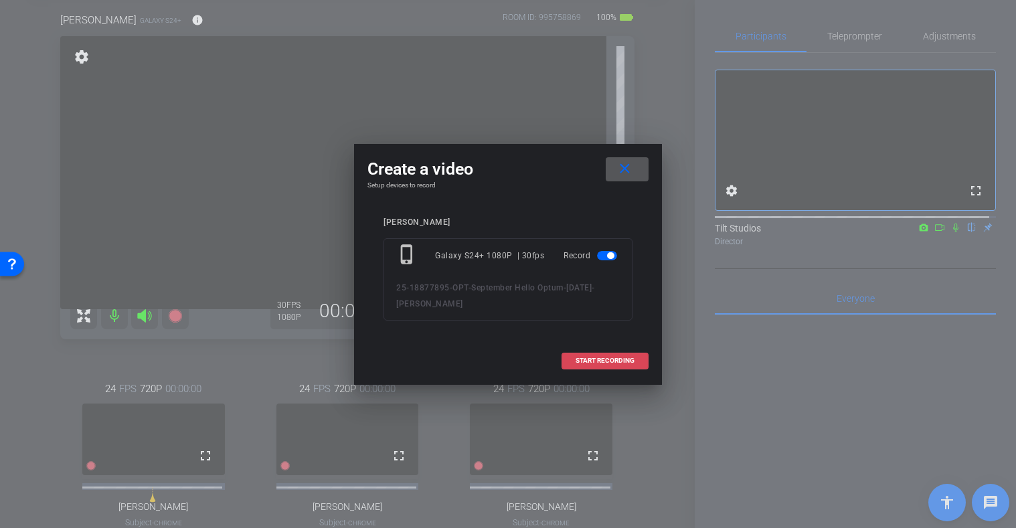
click at [586, 363] on span "START RECORDING" at bounding box center [605, 360] width 59 height 7
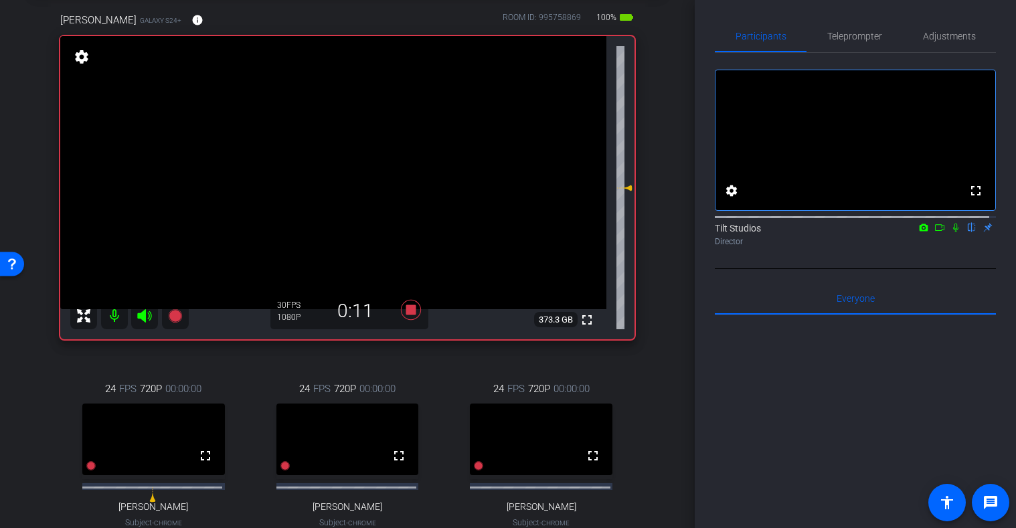
click at [681, 274] on div "arrow_back 9/5/25 Back to project Send invite account_box grid_on settings info…" at bounding box center [347, 197] width 695 height 528
click at [408, 310] on icon at bounding box center [411, 310] width 20 height 20
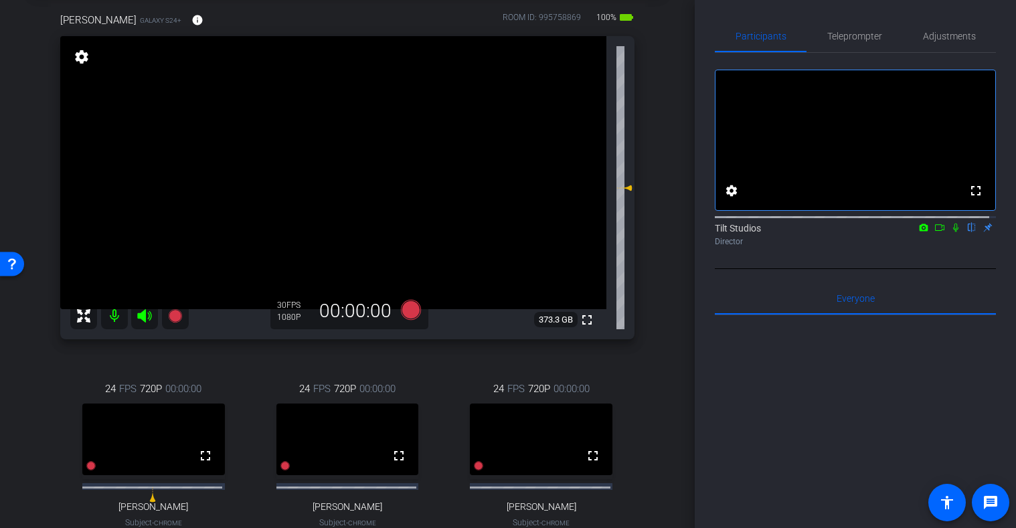
click at [935, 231] on icon at bounding box center [939, 227] width 9 height 7
click at [966, 232] on icon at bounding box center [971, 227] width 11 height 9
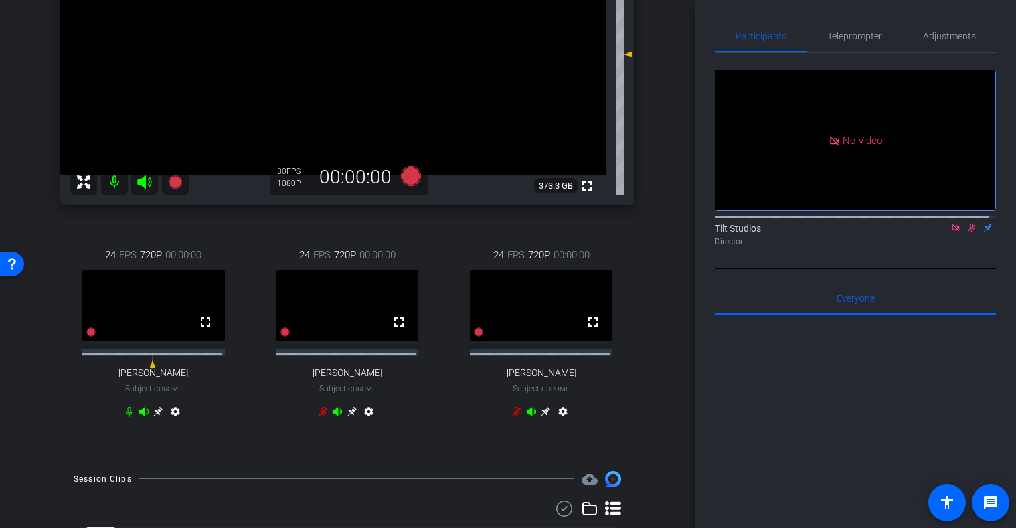
scroll to position [275, 0]
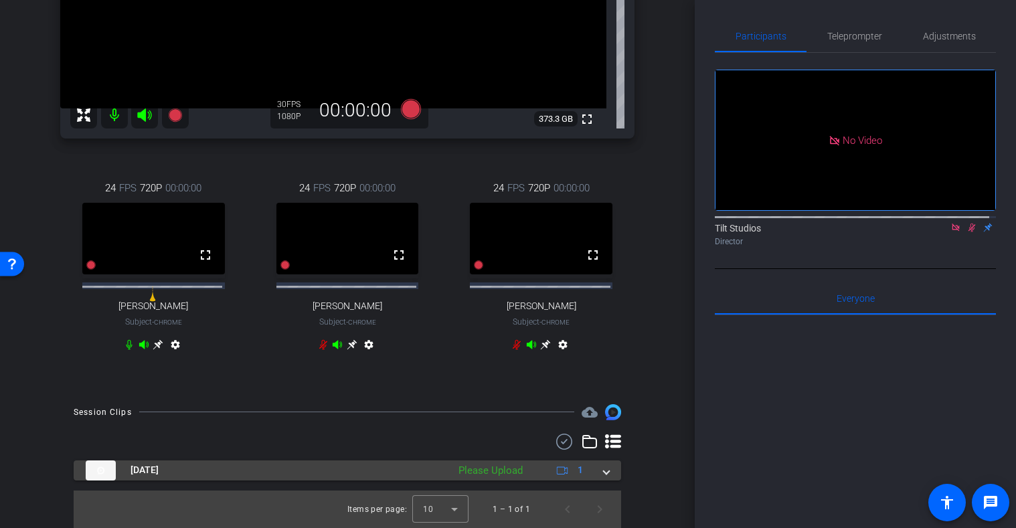
click at [604, 468] on span at bounding box center [606, 470] width 5 height 14
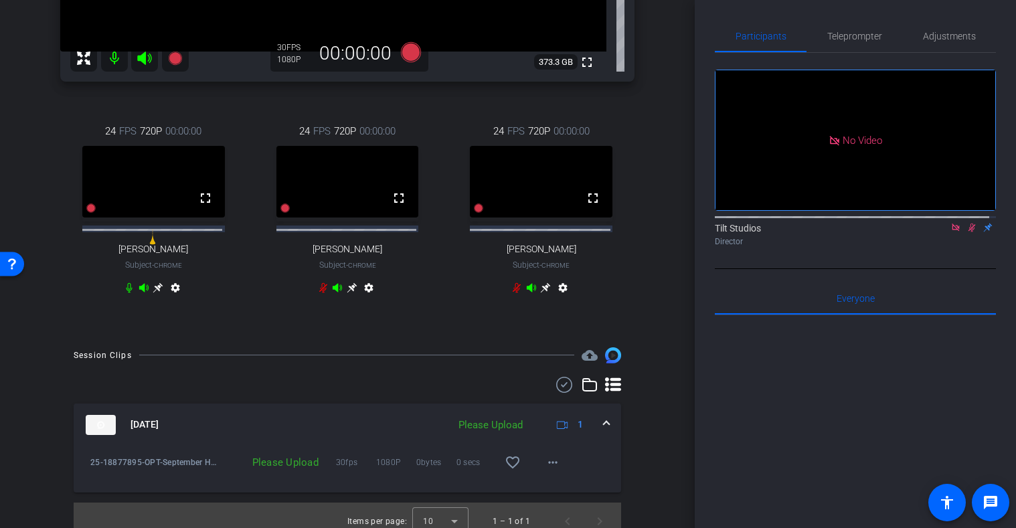
scroll to position [344, 0]
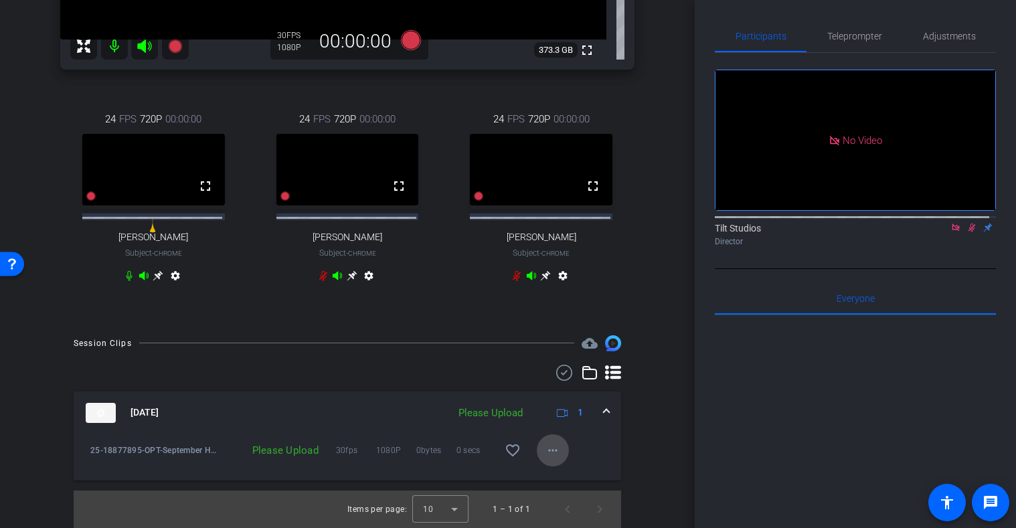
click at [545, 442] on mat-icon "more_horiz" at bounding box center [553, 450] width 16 height 16
click at [570, 476] on span "Upload" at bounding box center [568, 478] width 54 height 16
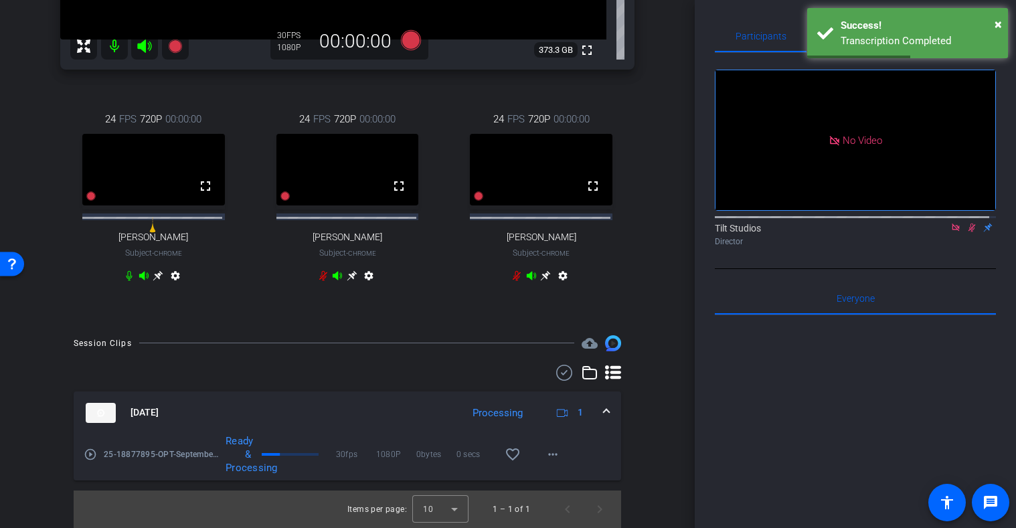
click at [92, 452] on mat-icon "play_circle_outline" at bounding box center [90, 454] width 13 height 13
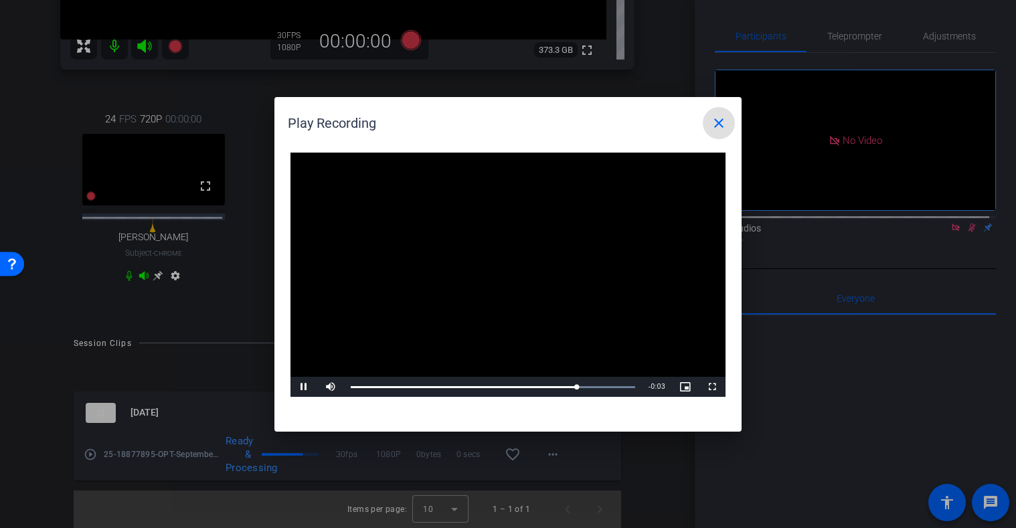
click at [726, 128] on mat-icon "close" at bounding box center [719, 123] width 16 height 16
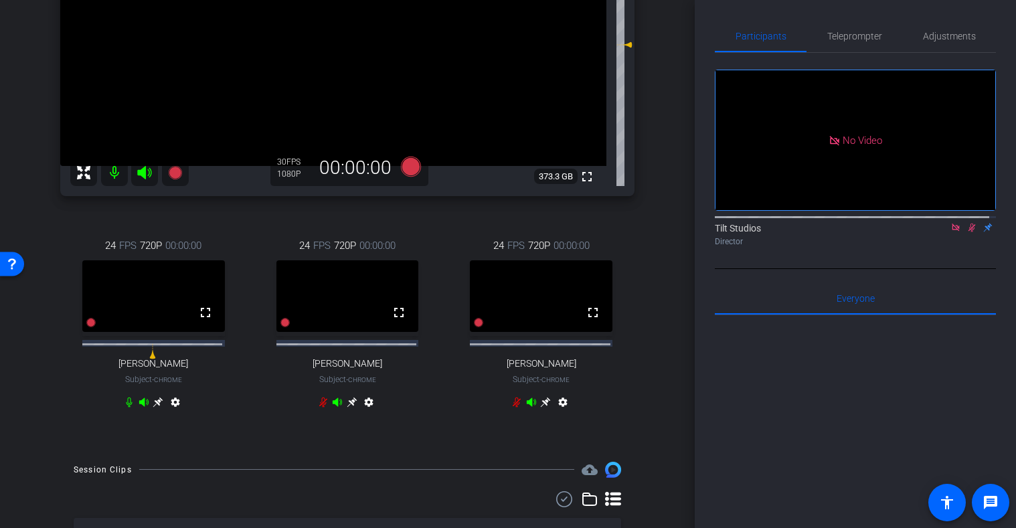
scroll to position [143, 0]
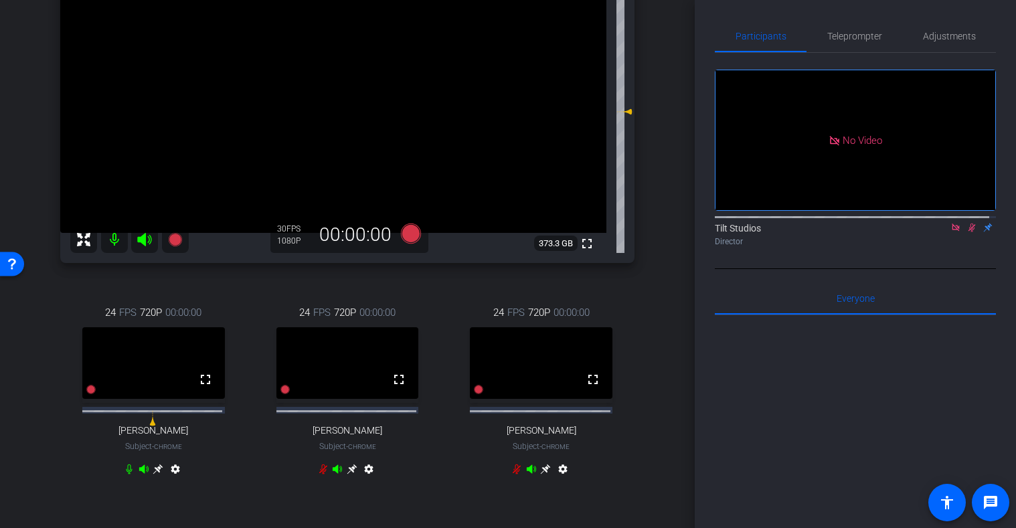
click at [948, 234] on mat-icon at bounding box center [956, 228] width 16 height 12
click at [952, 232] on icon at bounding box center [955, 228] width 7 height 9
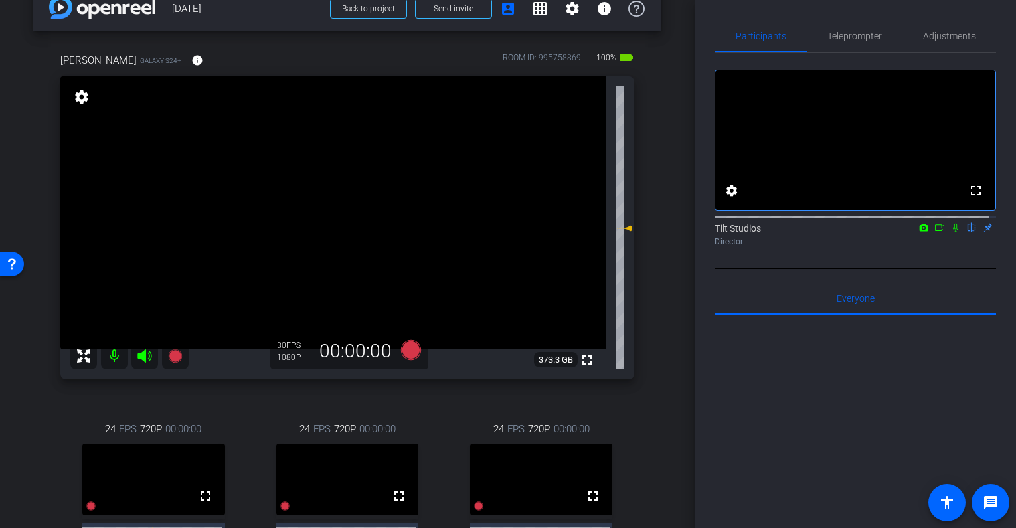
scroll to position [9, 0]
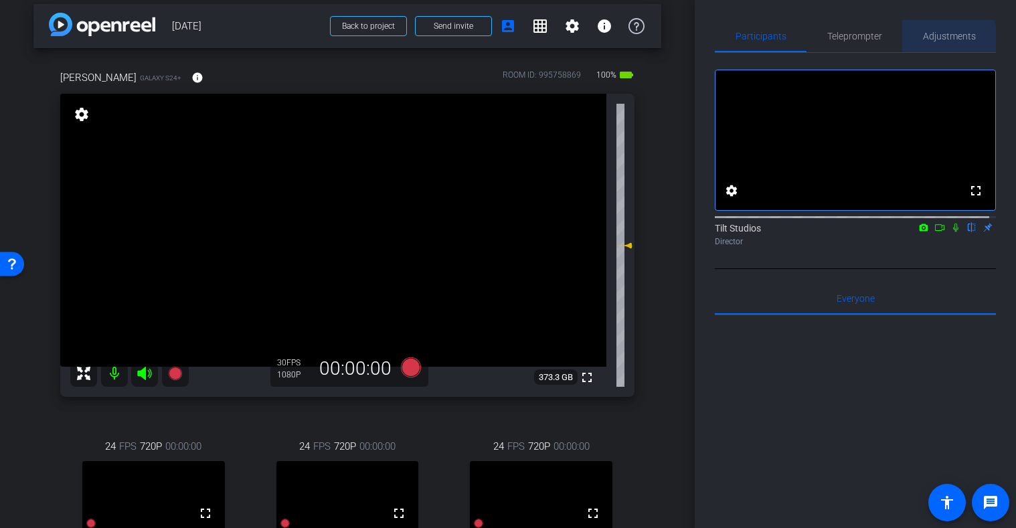
click at [942, 40] on span "Adjustments" at bounding box center [949, 35] width 53 height 9
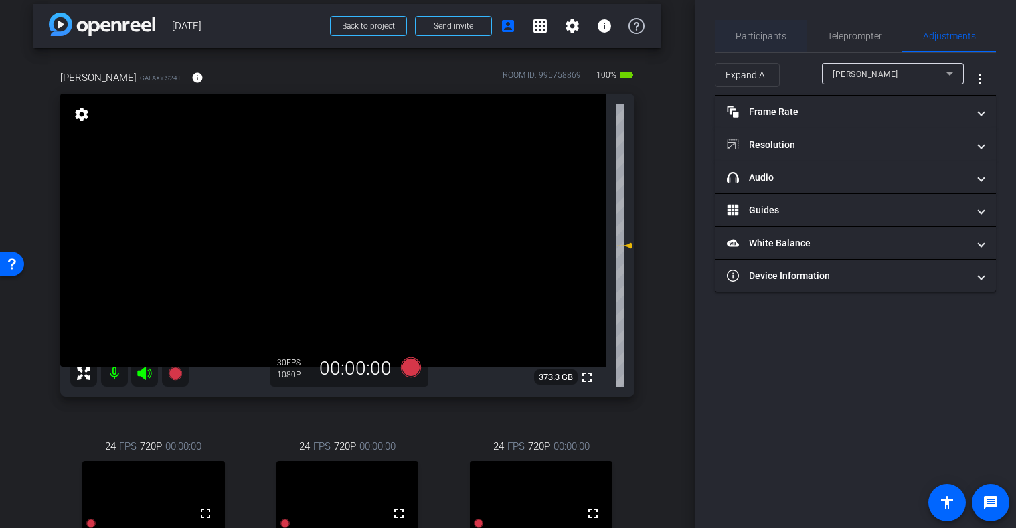
click at [786, 44] on div "Participants" at bounding box center [761, 36] width 92 height 32
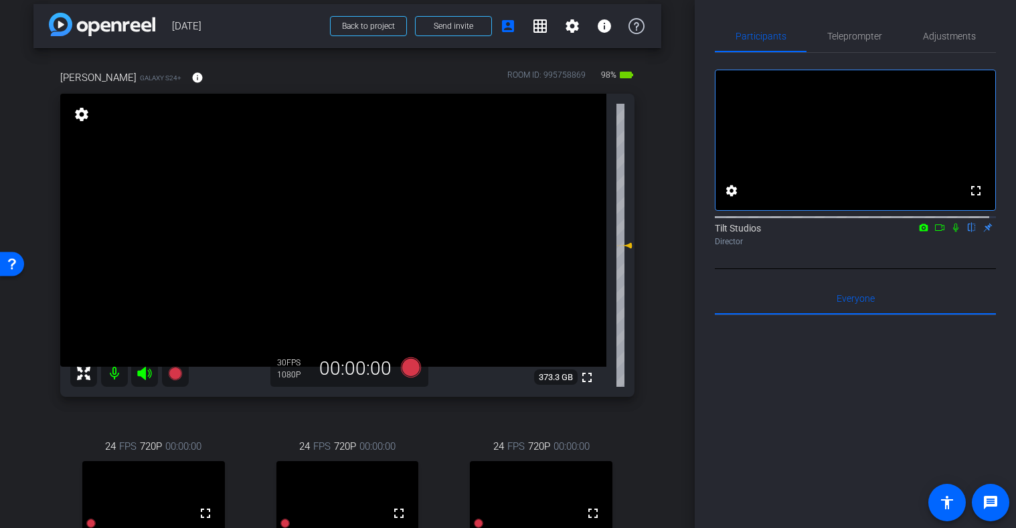
scroll to position [76, 0]
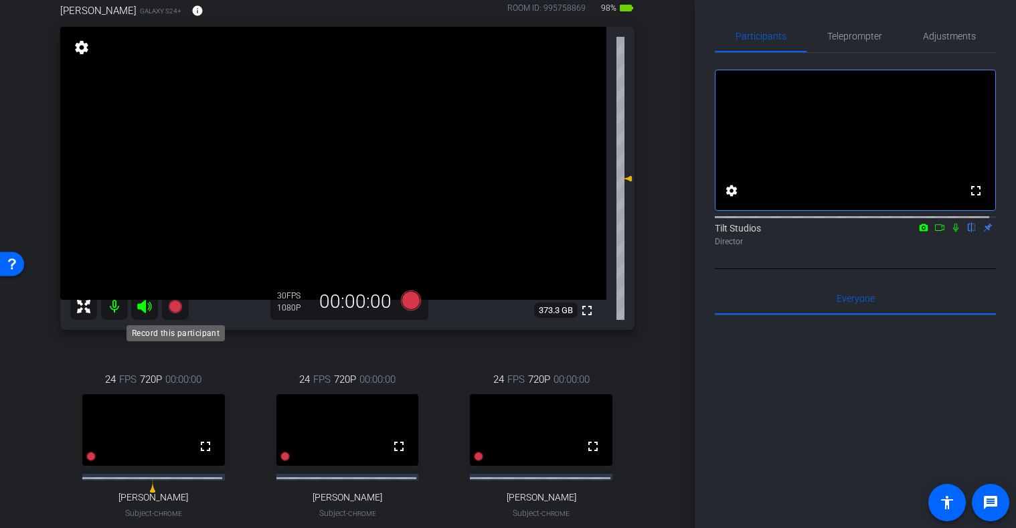
click at [179, 303] on icon at bounding box center [175, 306] width 16 height 16
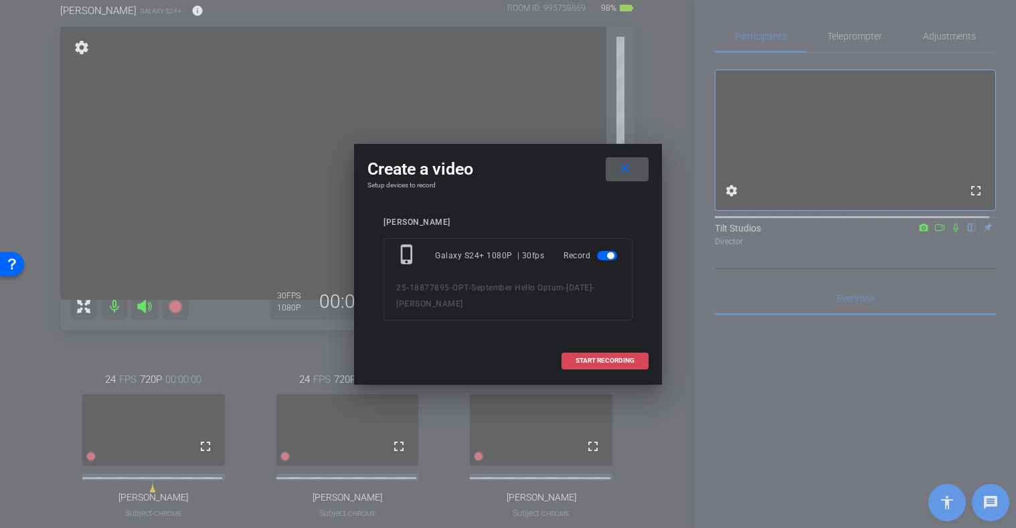
click at [598, 362] on span "START RECORDING" at bounding box center [605, 360] width 59 height 7
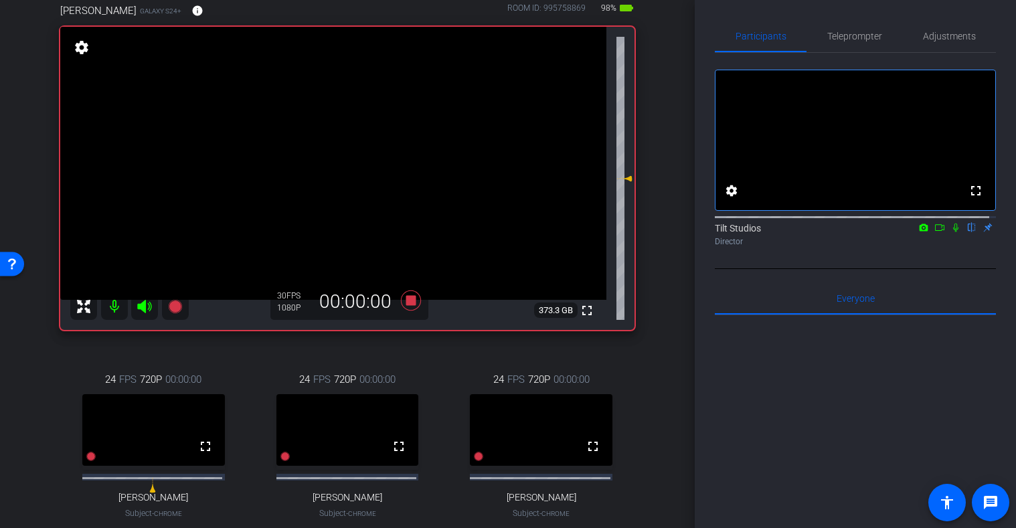
click at [951, 267] on div "fullscreen settings Tilt Studios flip Director" at bounding box center [855, 161] width 281 height 216
click at [949, 234] on mat-icon at bounding box center [956, 228] width 16 height 12
click at [956, 34] on span "Adjustments" at bounding box center [949, 35] width 53 height 9
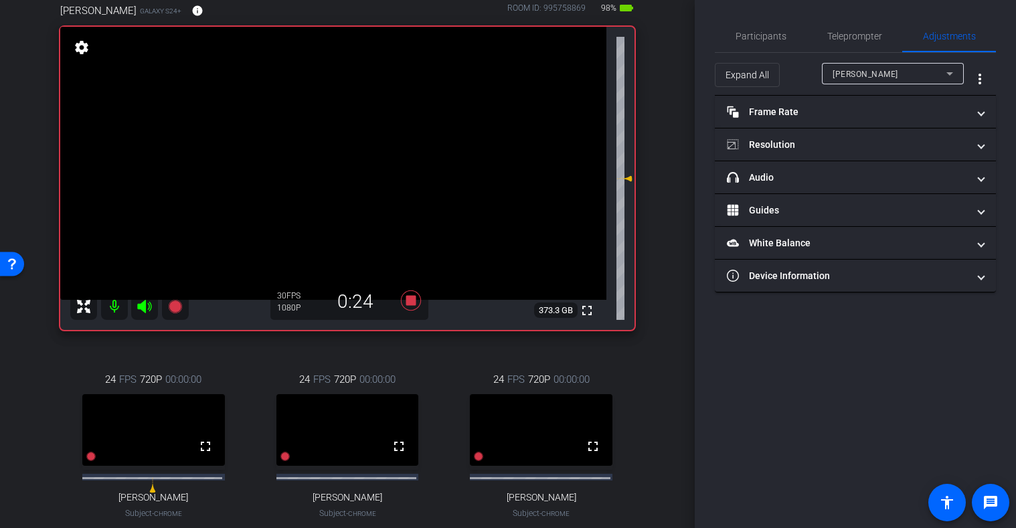
click at [924, 78] on div "JOSIE" at bounding box center [890, 74] width 114 height 17
type input "0"
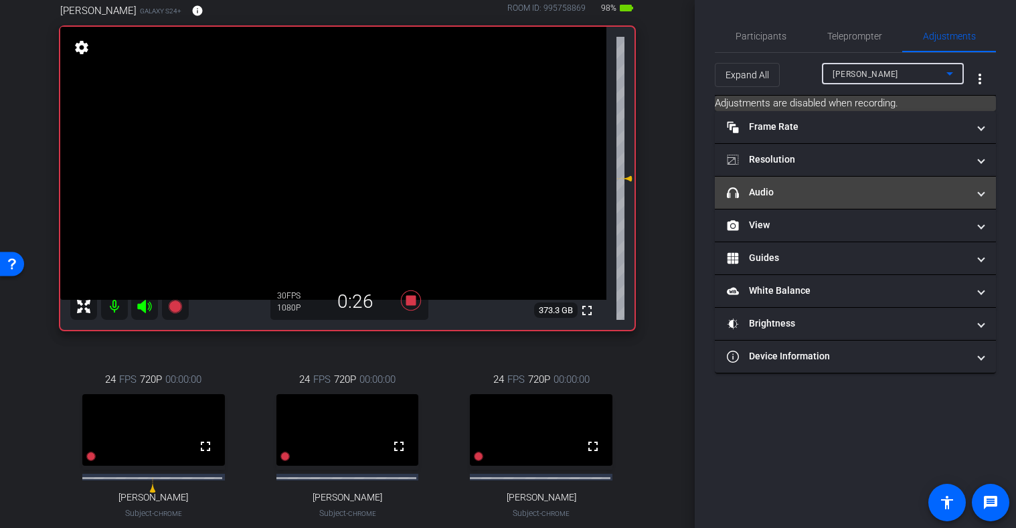
click at [912, 195] on mat-panel-title "headphone icon Audio" at bounding box center [847, 192] width 241 height 14
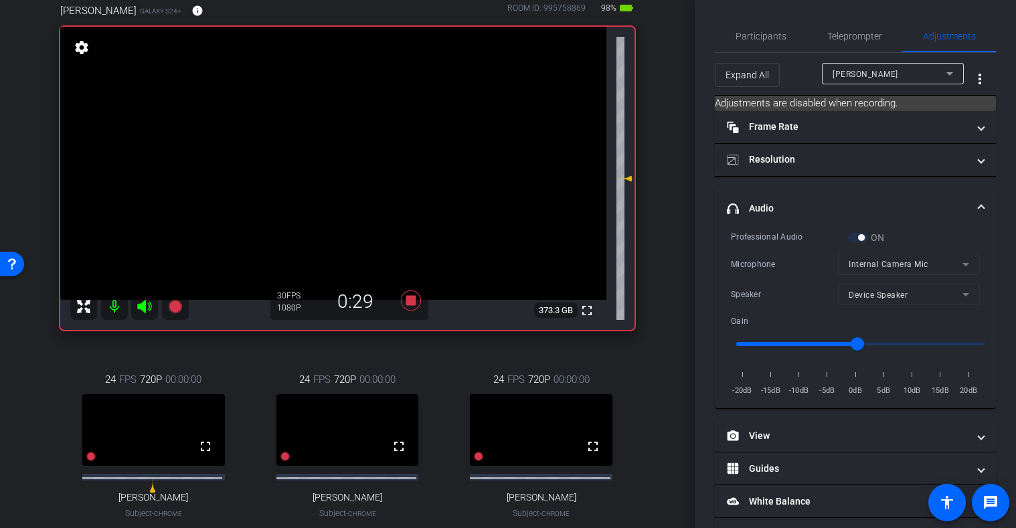
click at [961, 266] on mat-form-field "Internal Camera Mic" at bounding box center [909, 264] width 142 height 21
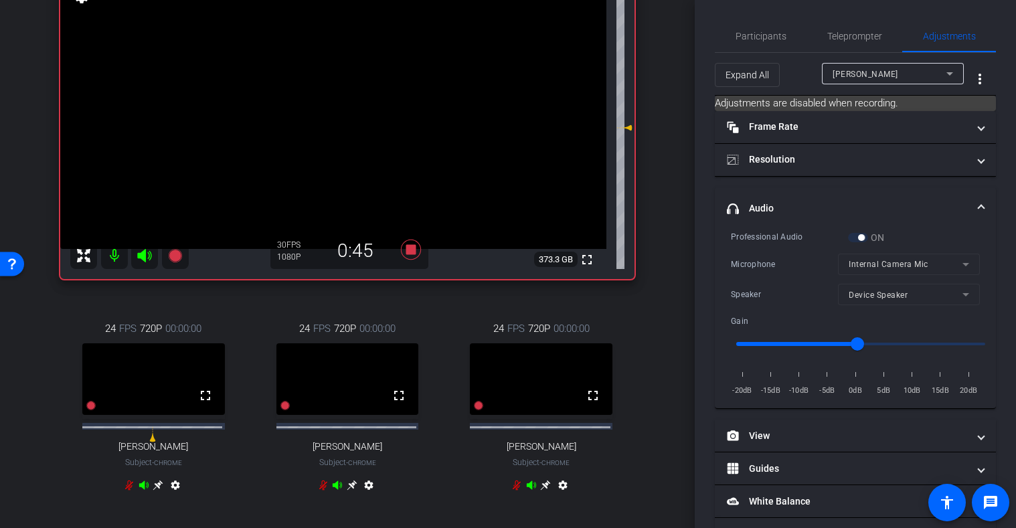
scroll to position [143, 0]
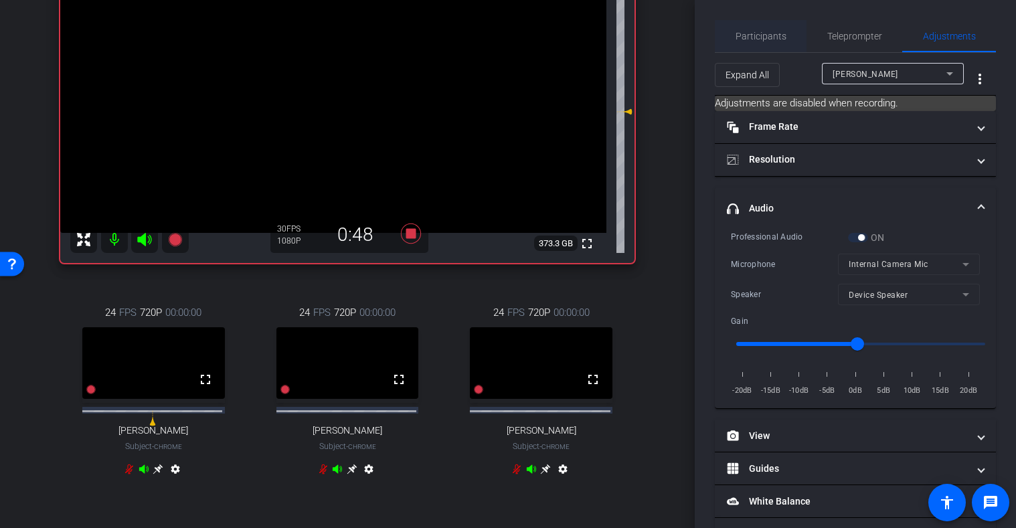
click at [776, 40] on span "Participants" at bounding box center [761, 35] width 51 height 9
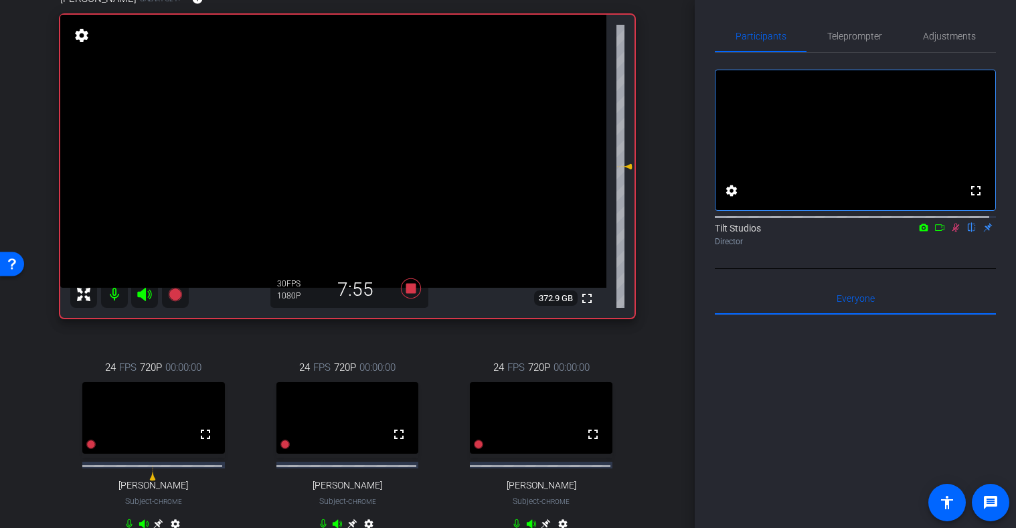
scroll to position [76, 0]
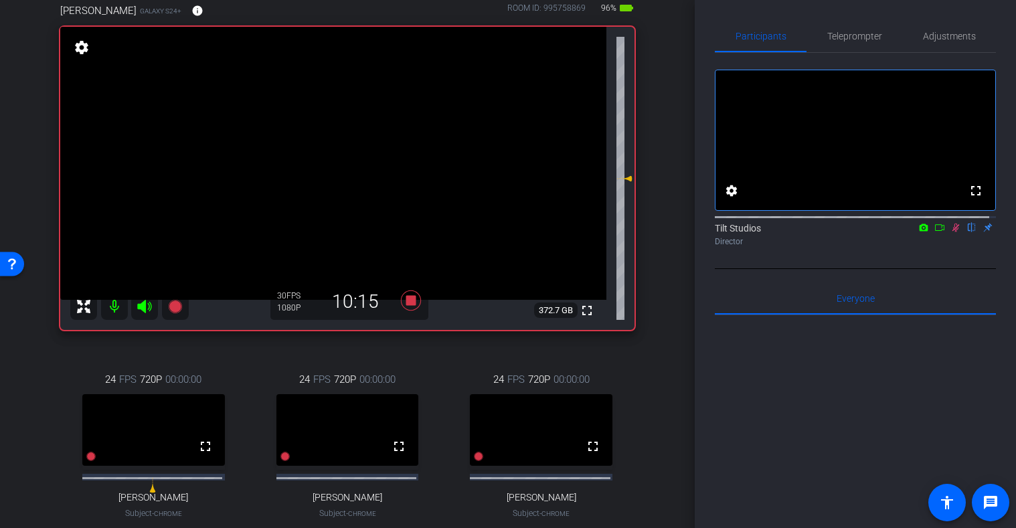
click at [657, 369] on div "arrow_back 9/5/25 Back to project Send invite account_box grid_on settings info…" at bounding box center [347, 188] width 695 height 528
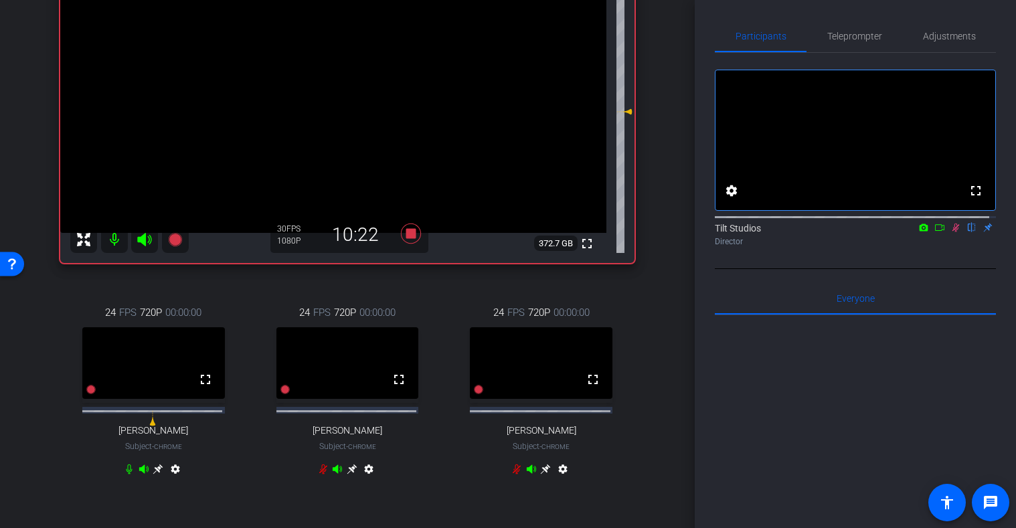
click at [665, 334] on div "arrow_back 9/5/25 Back to project Send invite account_box grid_on settings info…" at bounding box center [347, 121] width 695 height 528
click at [657, 274] on div "arrow_back 9/5/25 Back to project Send invite account_box grid_on settings info…" at bounding box center [347, 121] width 695 height 528
click at [407, 279] on div "Travis Kaigler Galaxy S24+ info ROOM ID: 995758869 94% battery_std fullscreen s…" at bounding box center [347, 214] width 628 height 601
click at [410, 231] on icon at bounding box center [411, 234] width 20 height 20
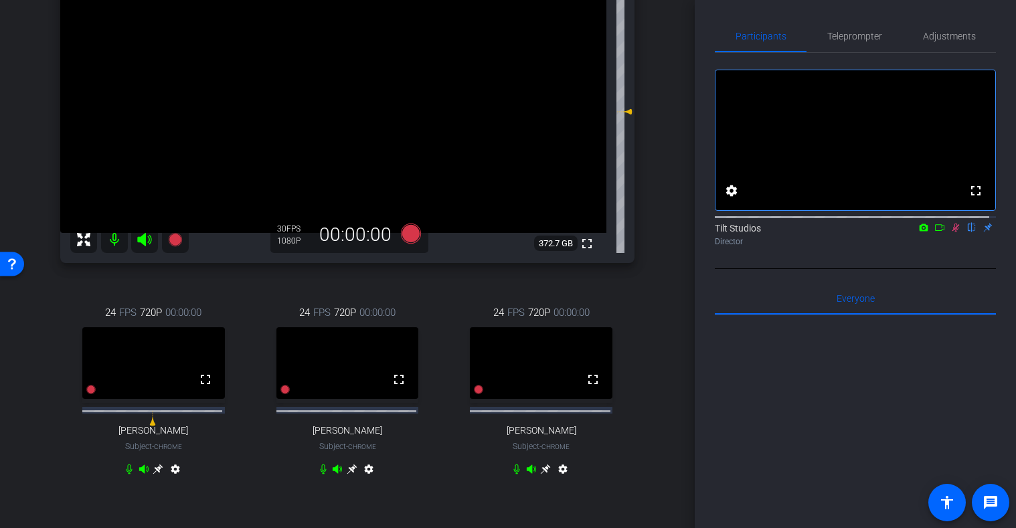
click at [677, 305] on div "arrow_back 9/5/25 Back to project Send invite account_box grid_on settings info…" at bounding box center [347, 121] width 695 height 528
click at [950, 232] on icon at bounding box center [955, 227] width 11 height 9
click at [659, 284] on div "arrow_back 9/5/25 Back to project Send invite account_box grid_on settings info…" at bounding box center [347, 121] width 695 height 528
click at [180, 237] on icon at bounding box center [174, 239] width 13 height 13
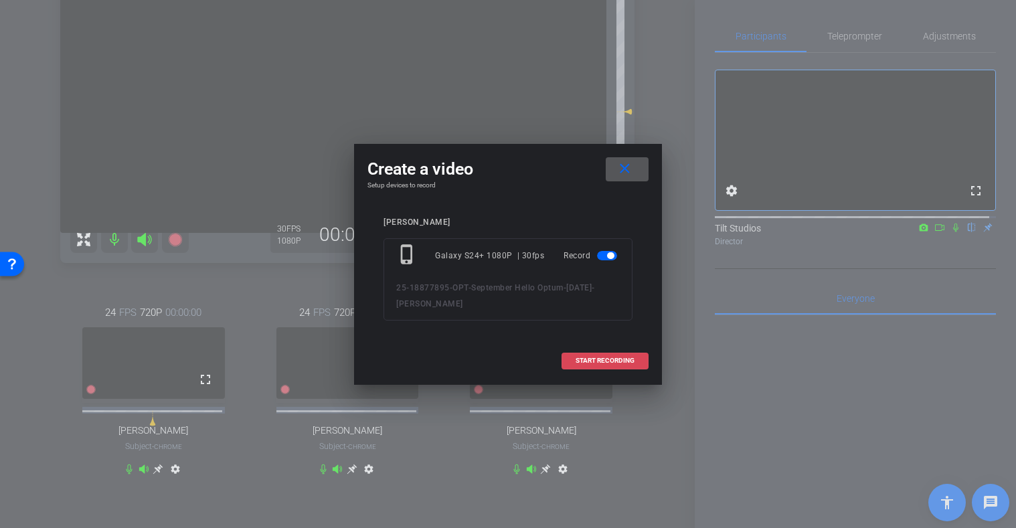
click at [601, 359] on span "START RECORDING" at bounding box center [605, 360] width 59 height 7
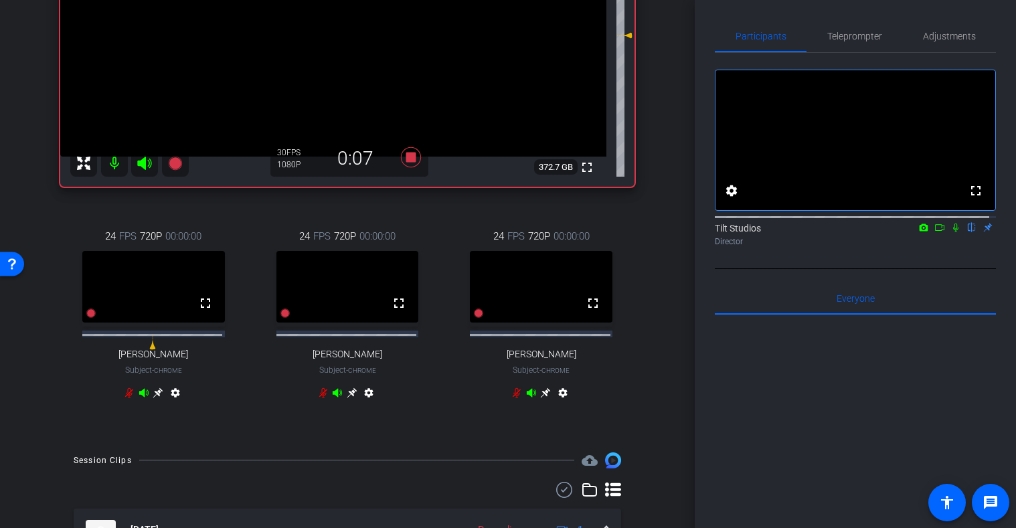
scroll to position [203, 0]
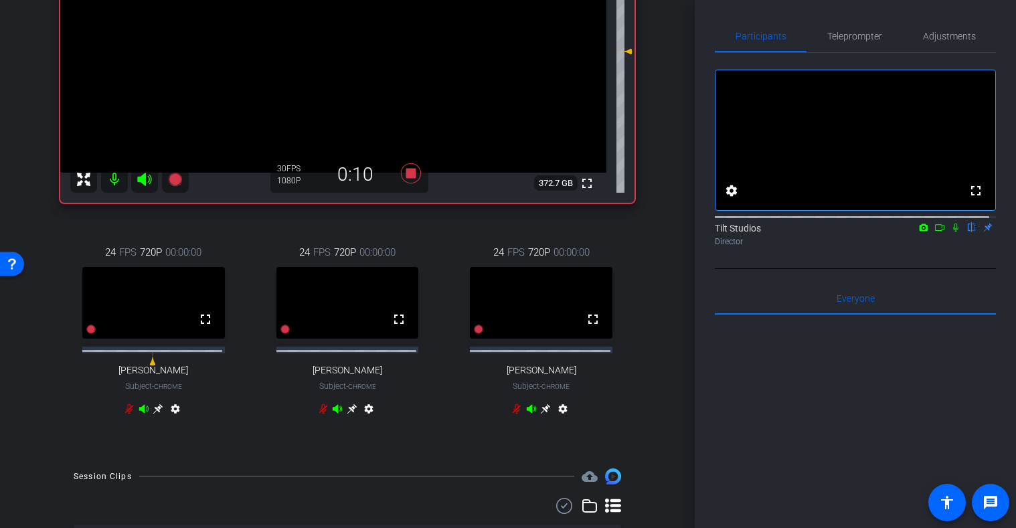
click at [953, 222] on div at bounding box center [855, 216] width 281 height 11
click at [952, 232] on icon at bounding box center [955, 227] width 11 height 9
click at [623, 360] on div "24 FPS 720P 00:00:00 fullscreen Dawn Subject - Chrome settings" at bounding box center [541, 332] width 187 height 218
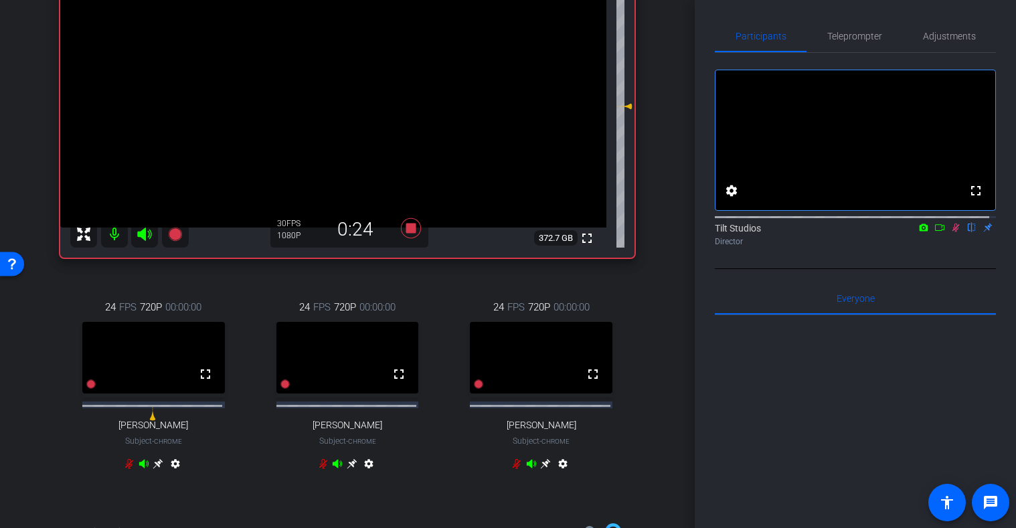
scroll to position [137, 0]
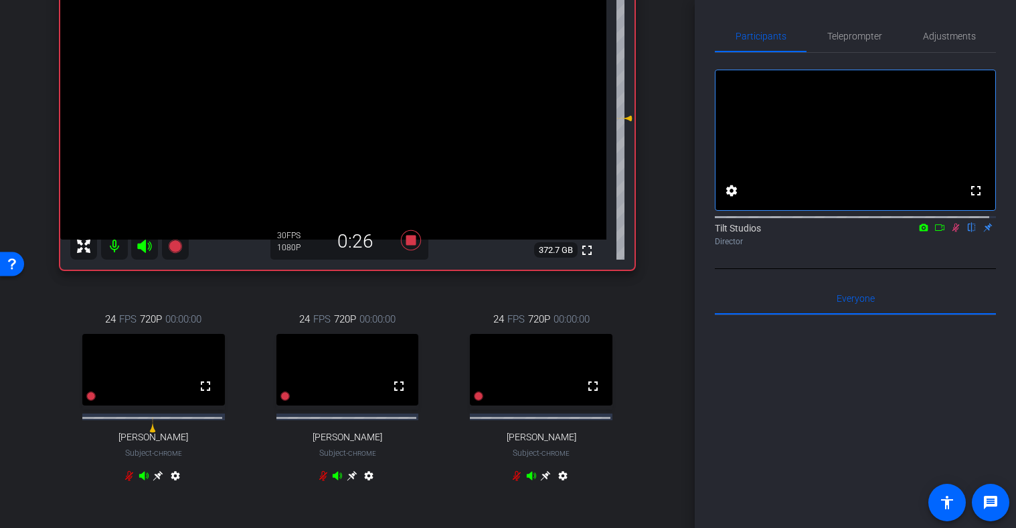
click at [659, 329] on div "arrow_back 9/5/25 Back to project Send invite account_box grid_on settings info…" at bounding box center [347, 127] width 695 height 528
click at [670, 315] on div "arrow_back 9/5/25 Back to project Send invite account_box grid_on settings info…" at bounding box center [347, 127] width 695 height 528
click at [673, 298] on div "arrow_back 9/5/25 Back to project Send invite account_box grid_on settings info…" at bounding box center [347, 127] width 695 height 528
click at [399, 289] on div "Travis Kaigler Galaxy S24+ info ROOM ID: 995758869 94% battery_std fullscreen s…" at bounding box center [347, 221] width 628 height 601
click at [402, 240] on icon at bounding box center [411, 240] width 32 height 24
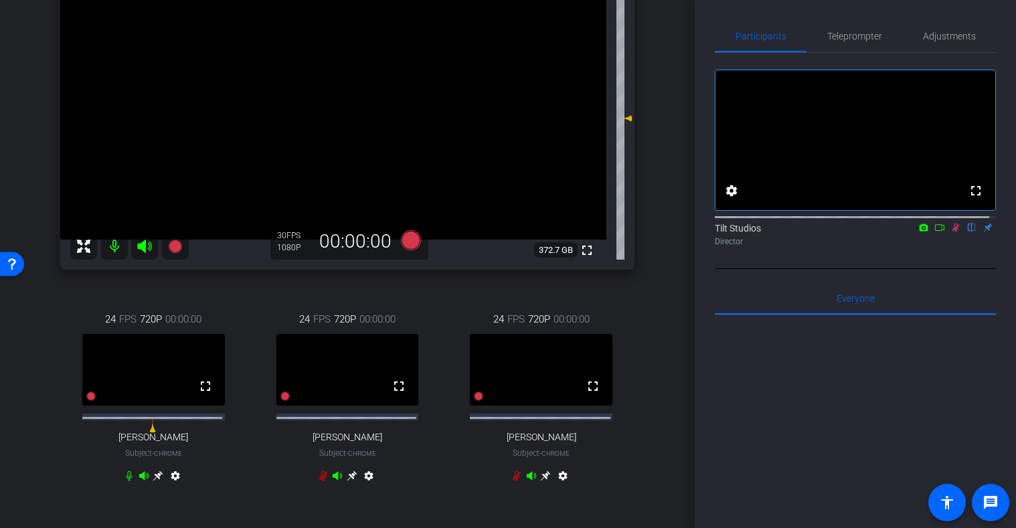
click at [950, 232] on icon at bounding box center [955, 227] width 11 height 9
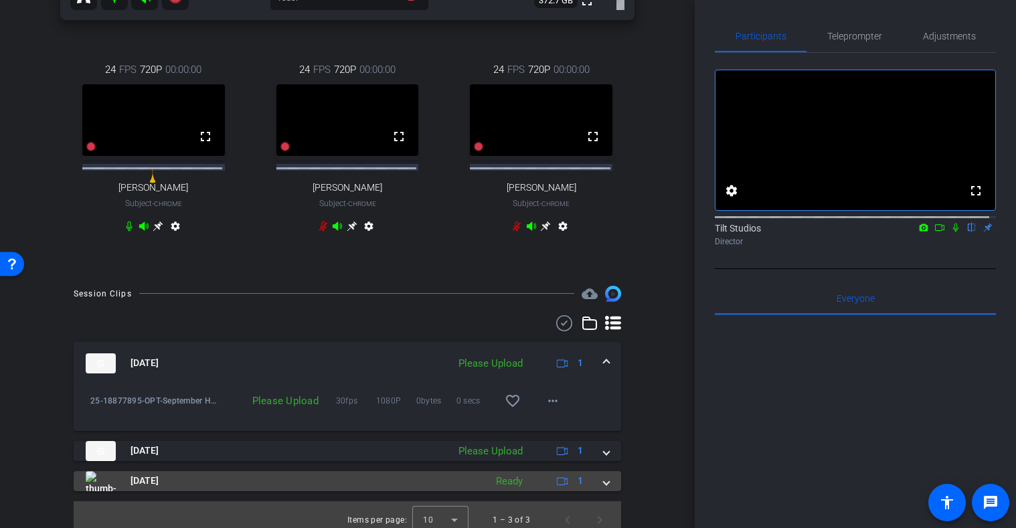
scroll to position [404, 0]
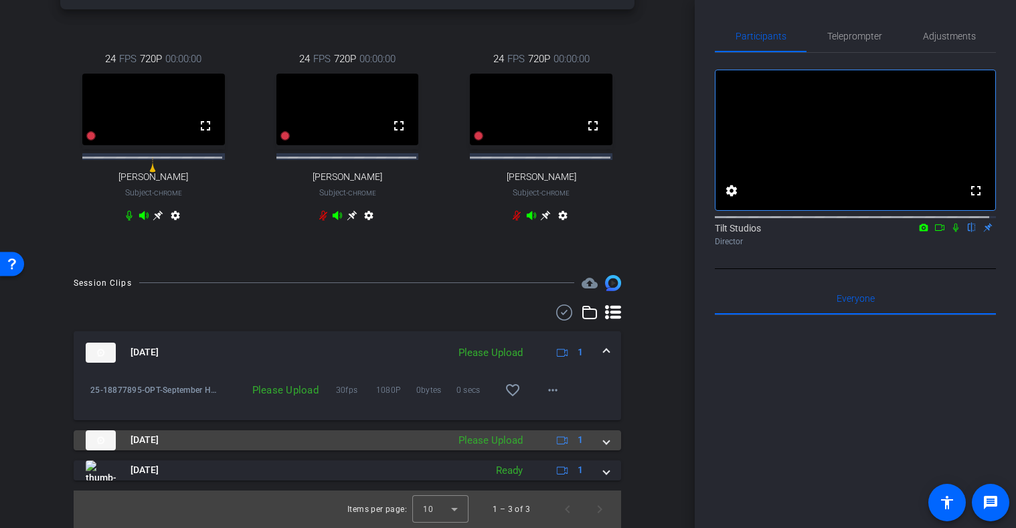
click at [604, 438] on mat-expansion-panel-header "Sep 5, 2025 Please Upload 1" at bounding box center [347, 440] width 547 height 20
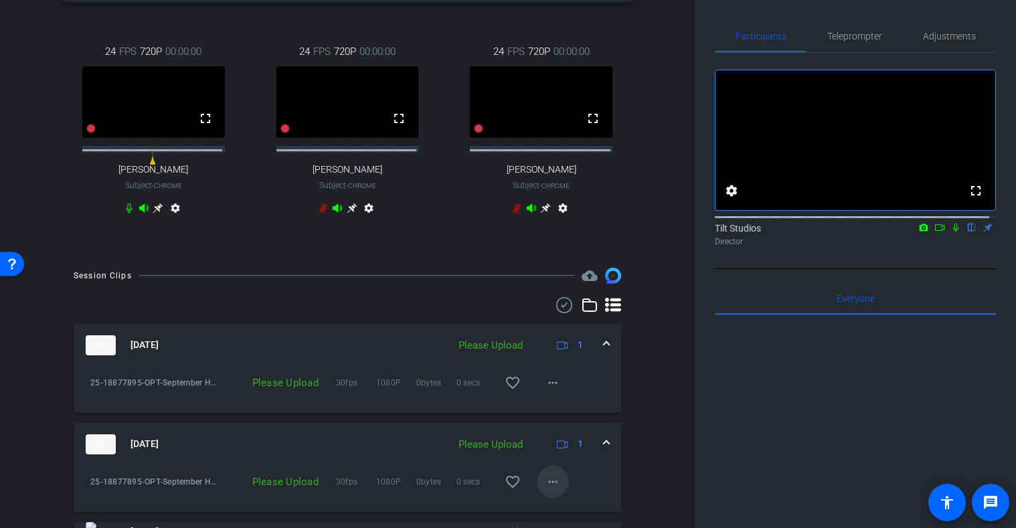
click at [545, 485] on mat-icon "more_horiz" at bounding box center [553, 482] width 16 height 16
click at [574, 426] on span "Upload" at bounding box center [568, 428] width 54 height 16
click at [655, 396] on div "arrow_back 9/5/25 Back to project Send invite account_box grid_on settings info…" at bounding box center [347, 264] width 695 height 528
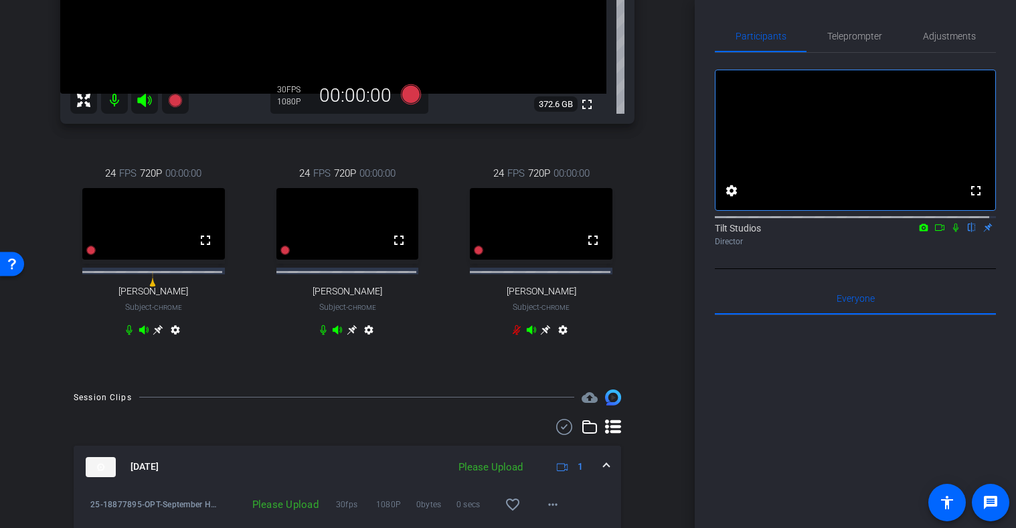
scroll to position [339, 0]
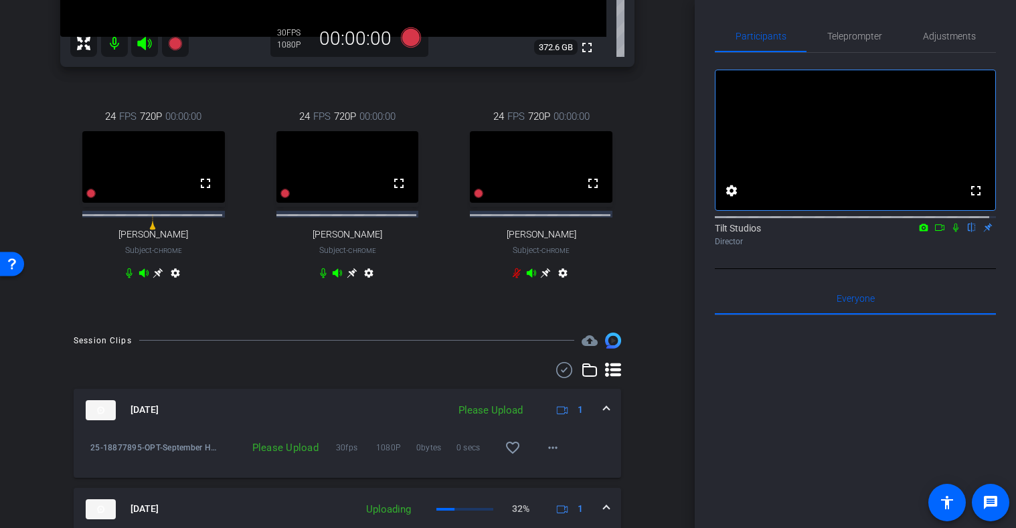
click at [633, 412] on div "Session Clips cloud_upload Sep 5, 2025 Please Upload 1 25-18877895-OPT-Septembe…" at bounding box center [347, 494] width 628 height 322
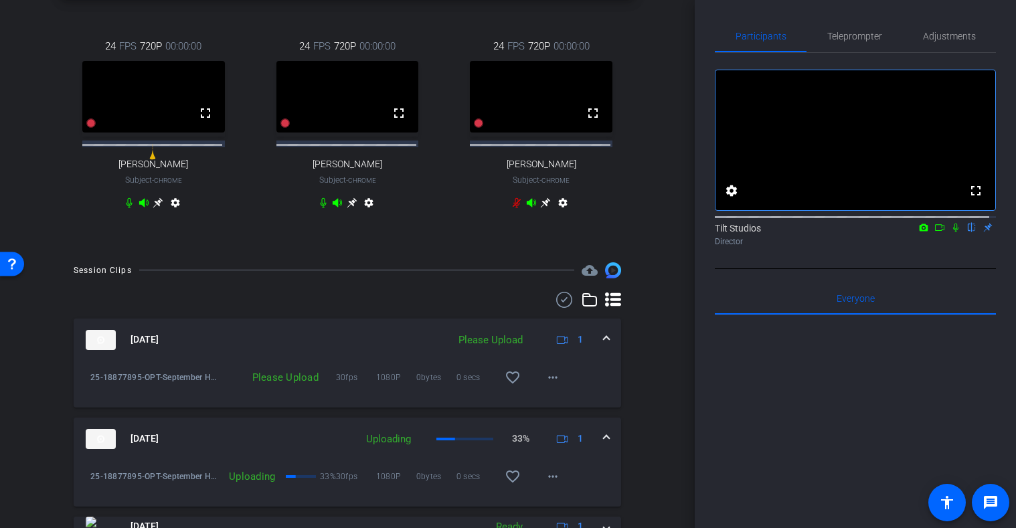
scroll to position [473, 0]
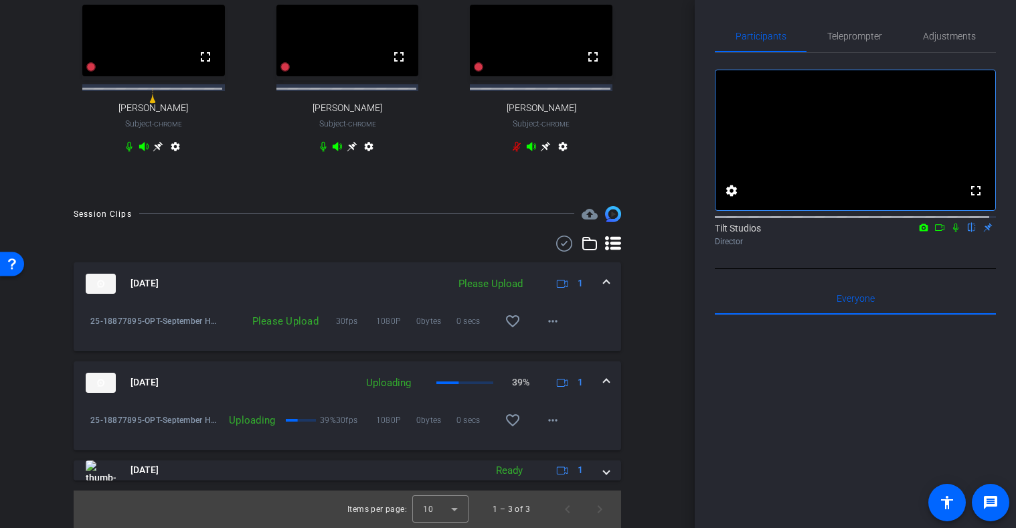
click at [950, 232] on icon at bounding box center [955, 227] width 11 height 9
click at [545, 315] on mat-icon "more_horiz" at bounding box center [553, 321] width 16 height 16
click at [557, 346] on span "Upload" at bounding box center [568, 349] width 54 height 16
click at [636, 292] on div "Session Clips cloud_upload Sep 5, 2025 Uploading 1 25-18877895-OPT-September He…" at bounding box center [347, 367] width 628 height 322
click at [951, 232] on icon at bounding box center [955, 227] width 11 height 9
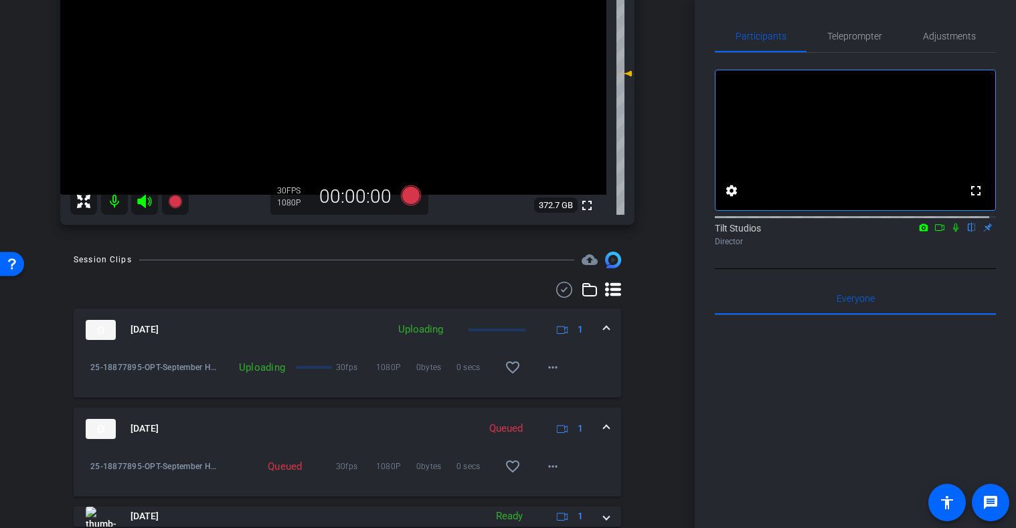
scroll to position [161, 0]
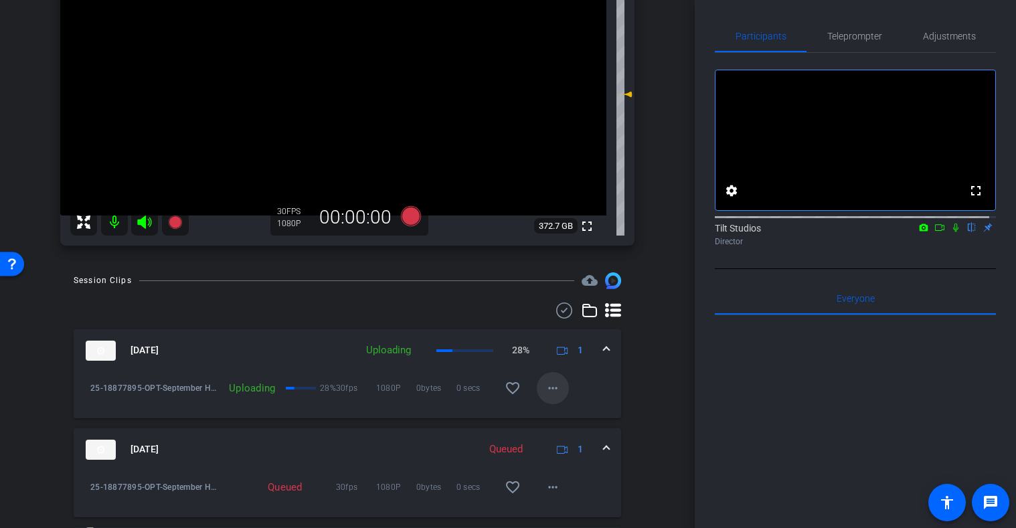
click at [545, 388] on mat-icon "more_horiz" at bounding box center [553, 388] width 16 height 16
click at [590, 373] on div at bounding box center [508, 264] width 1016 height 528
click at [634, 358] on div "Session Clips cloud_upload Sep 5, 2025 Queued 1 25-18877895-OPT-September Hello…" at bounding box center [347, 433] width 628 height 322
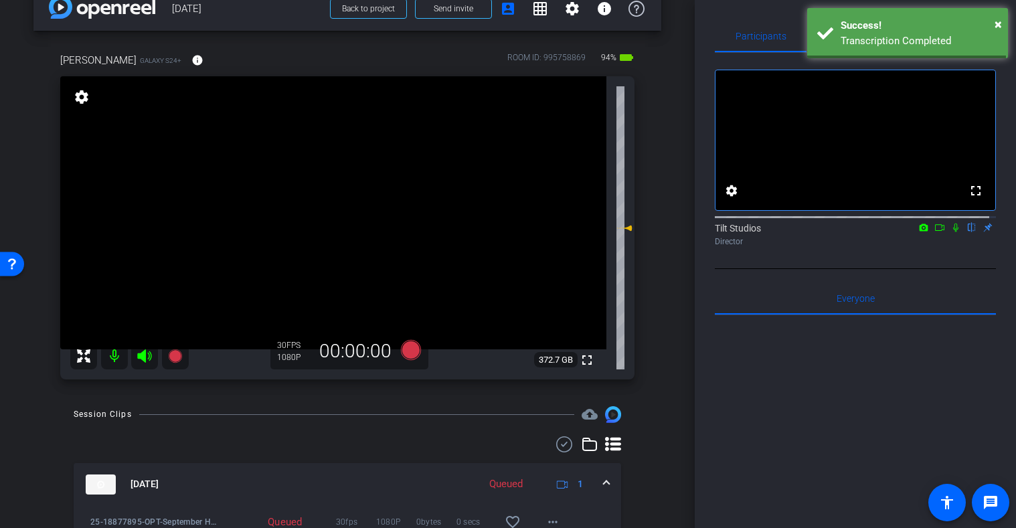
scroll to position [94, 0]
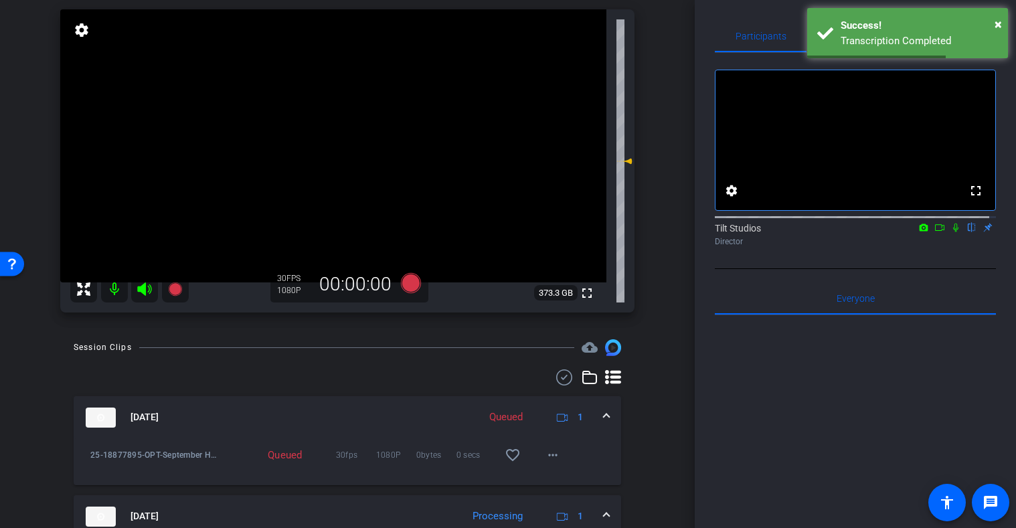
click at [938, 231] on icon at bounding box center [939, 227] width 9 height 7
click at [966, 232] on icon at bounding box center [971, 227] width 11 height 9
click at [662, 338] on div "arrow_back 9/5/25 Back to project Send invite account_box grid_on settings info…" at bounding box center [347, 170] width 695 height 528
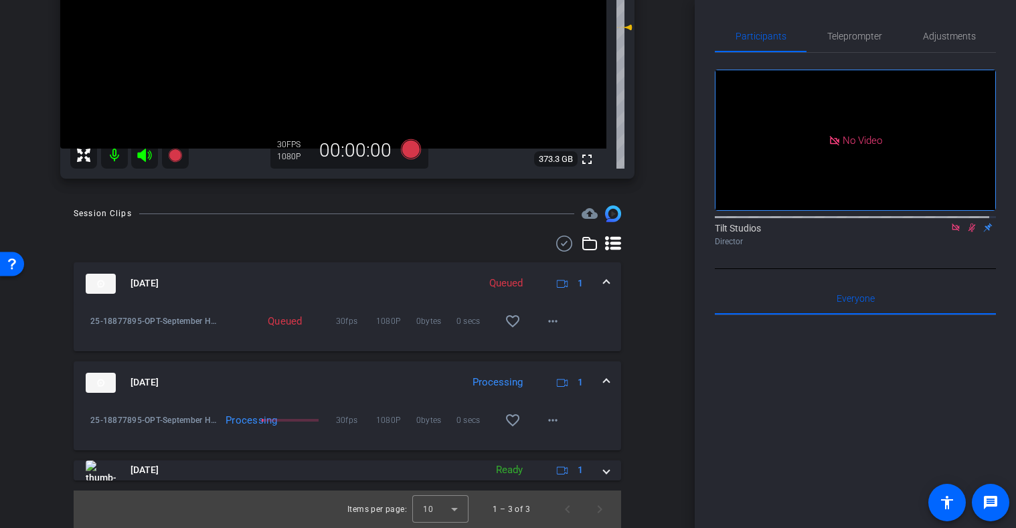
scroll to position [148, 0]
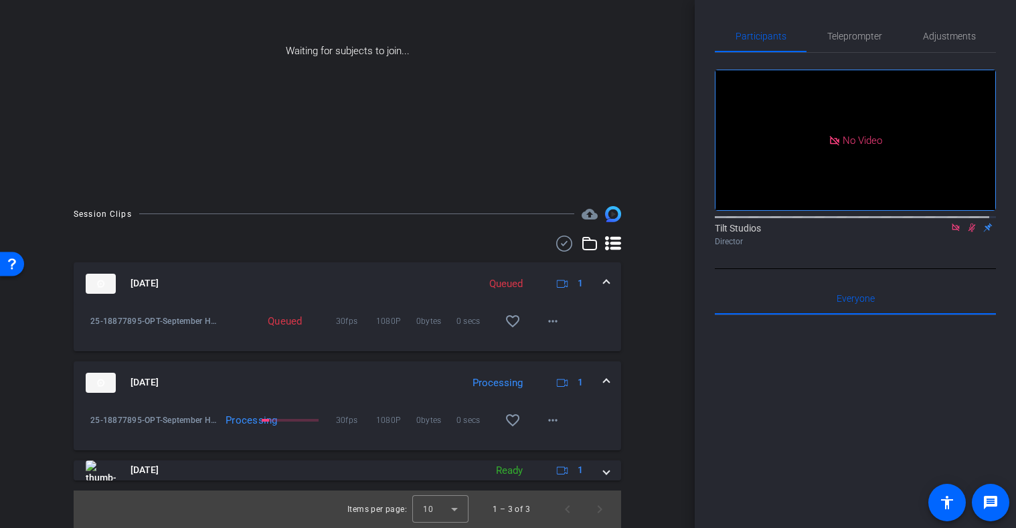
click at [642, 455] on div "Session Clips cloud_upload Sep 5, 2025 Queued 1 25-18877895-OPT-September Hello…" at bounding box center [347, 367] width 628 height 322
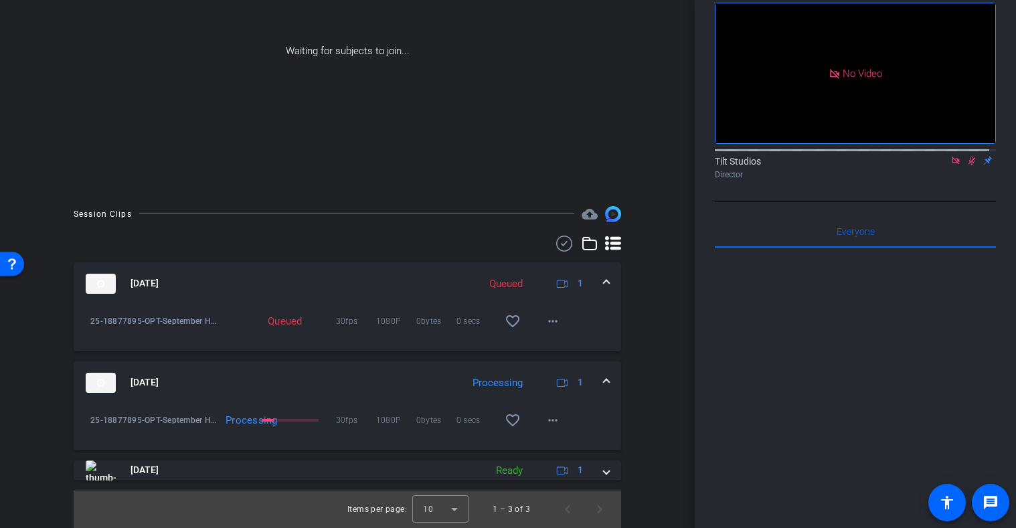
click at [653, 388] on div "Session Clips cloud_upload Sep 5, 2025 Queued 1 25-18877895-OPT-September Hello…" at bounding box center [347, 367] width 628 height 322
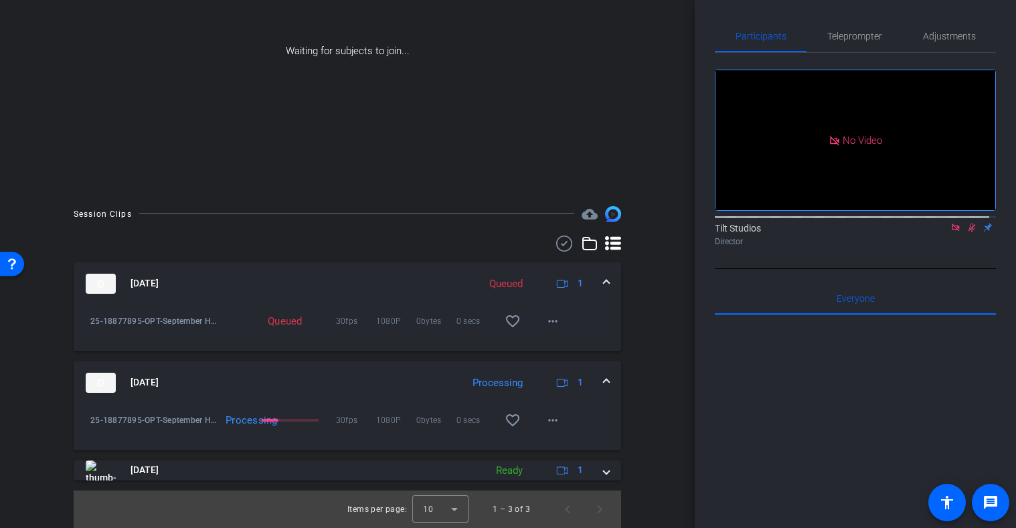
click at [638, 392] on div "Session Clips cloud_upload Sep 5, 2025 Queued 1 25-18877895-OPT-September Hello…" at bounding box center [347, 367] width 628 height 322
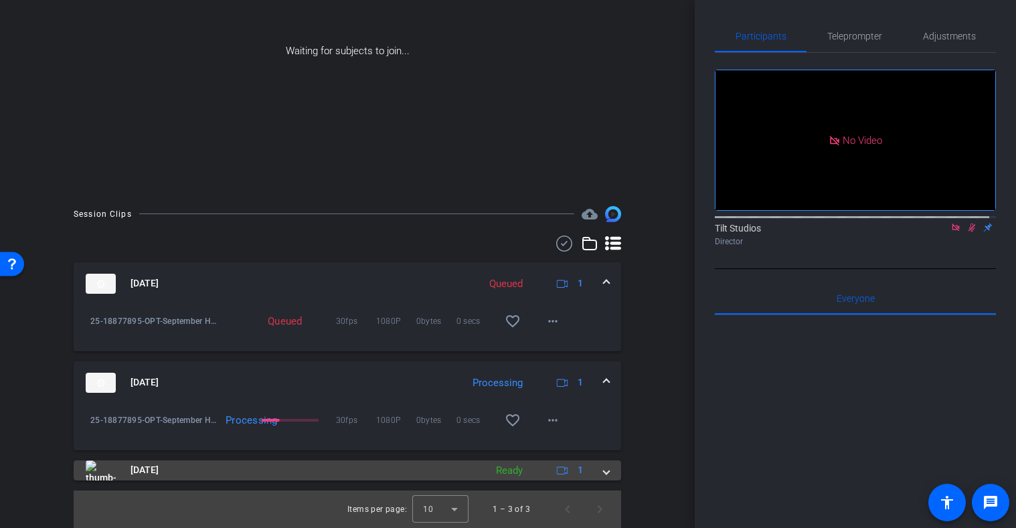
click at [159, 475] on span "Sep 5, 2025" at bounding box center [145, 470] width 28 height 14
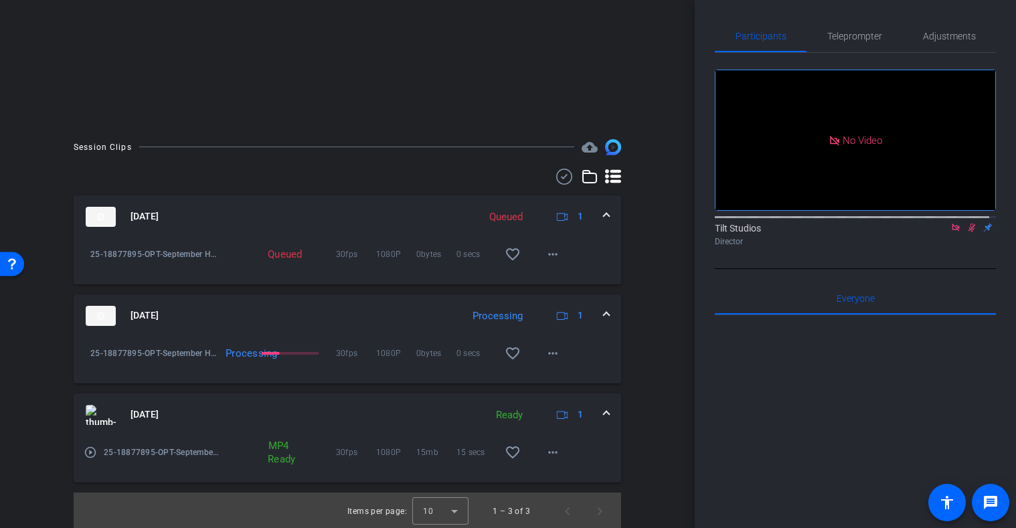
scroll to position [217, 0]
click at [90, 453] on mat-icon "play_circle_outline" at bounding box center [90, 450] width 13 height 13
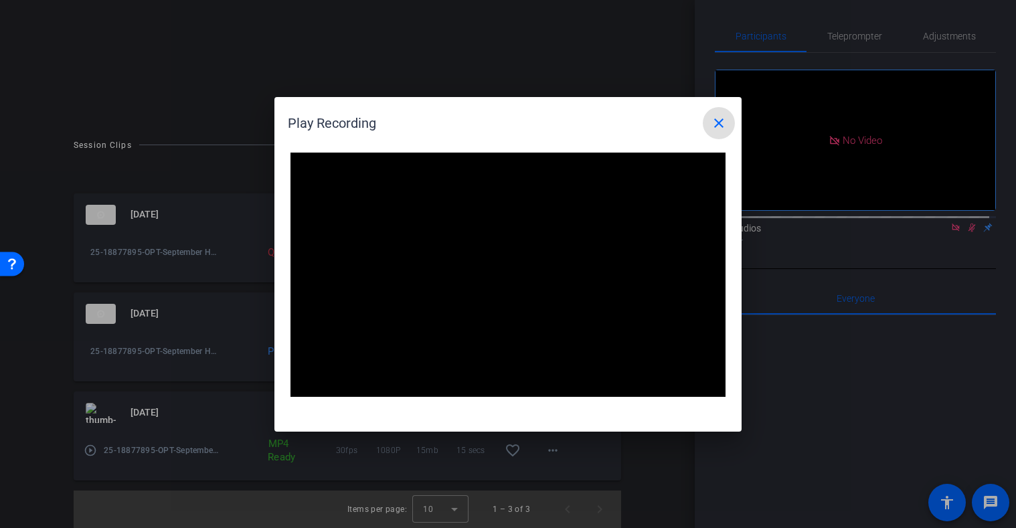
click at [723, 130] on mat-icon "close" at bounding box center [719, 123] width 16 height 16
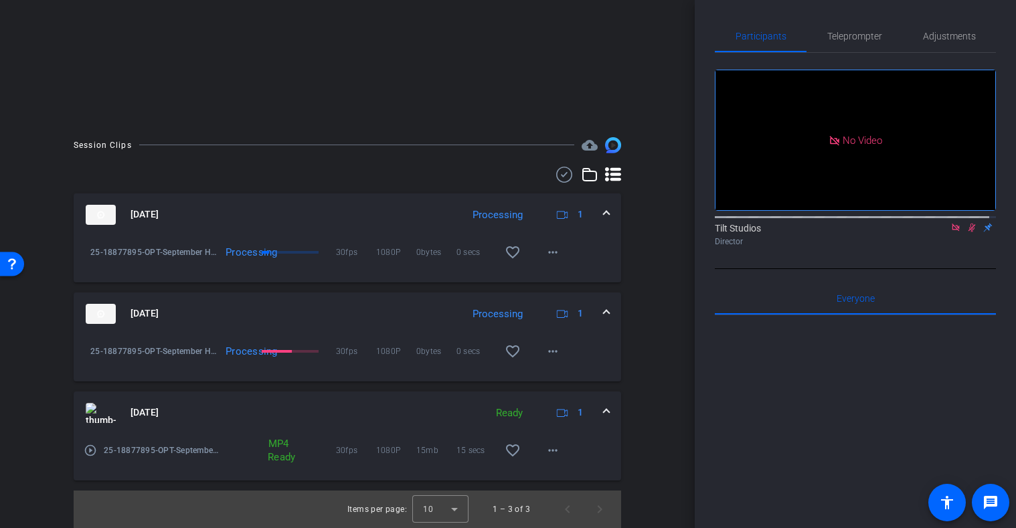
click at [651, 349] on div "Session Clips cloud_upload Sep 5, 2025 Processing 1 25-18877895-OPT-September H…" at bounding box center [347, 332] width 628 height 391
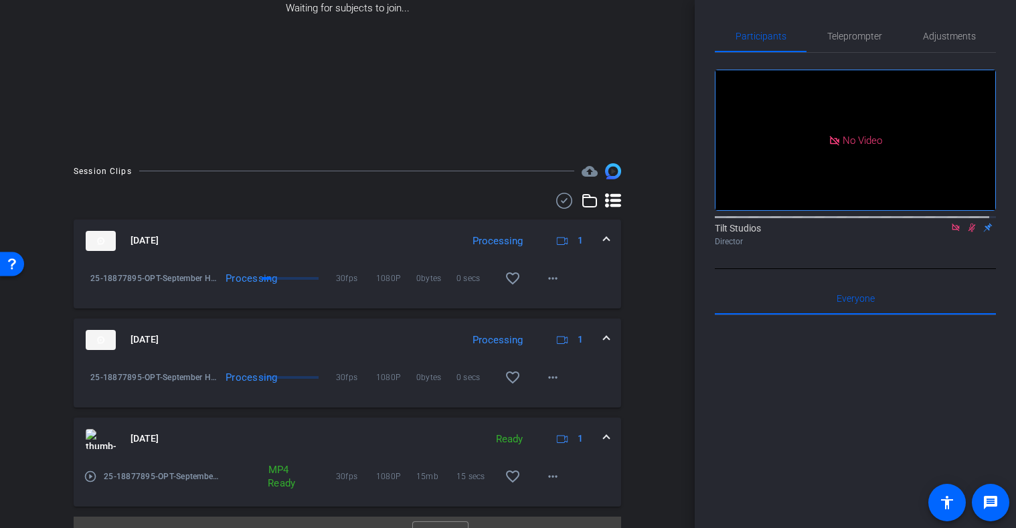
scroll to position [201, 0]
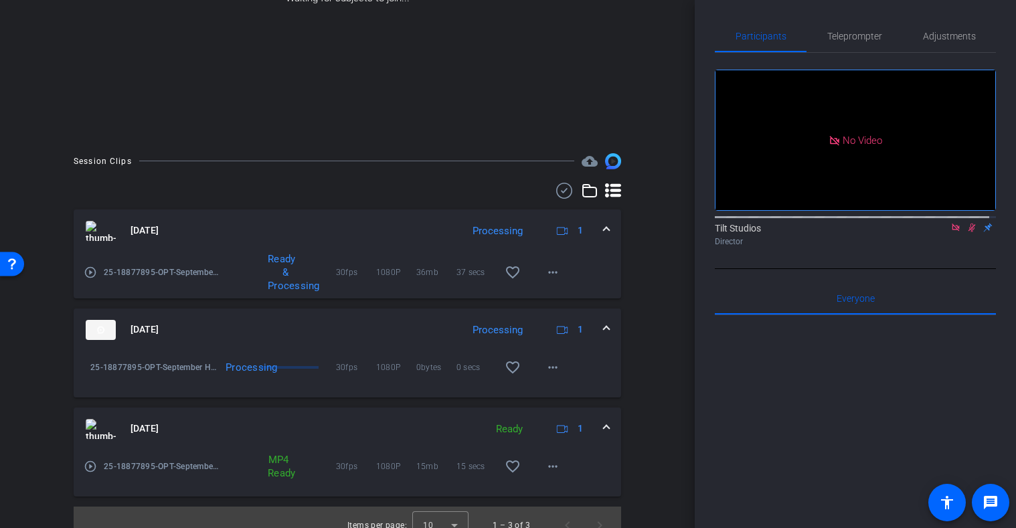
click at [92, 274] on mat-icon "play_circle_outline" at bounding box center [90, 272] width 13 height 13
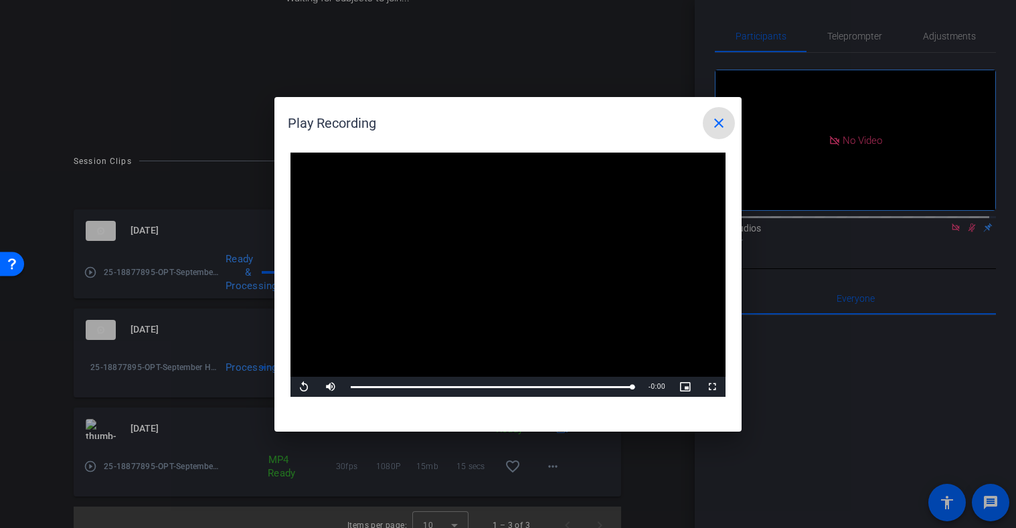
click at [721, 126] on mat-icon "close" at bounding box center [719, 123] width 16 height 16
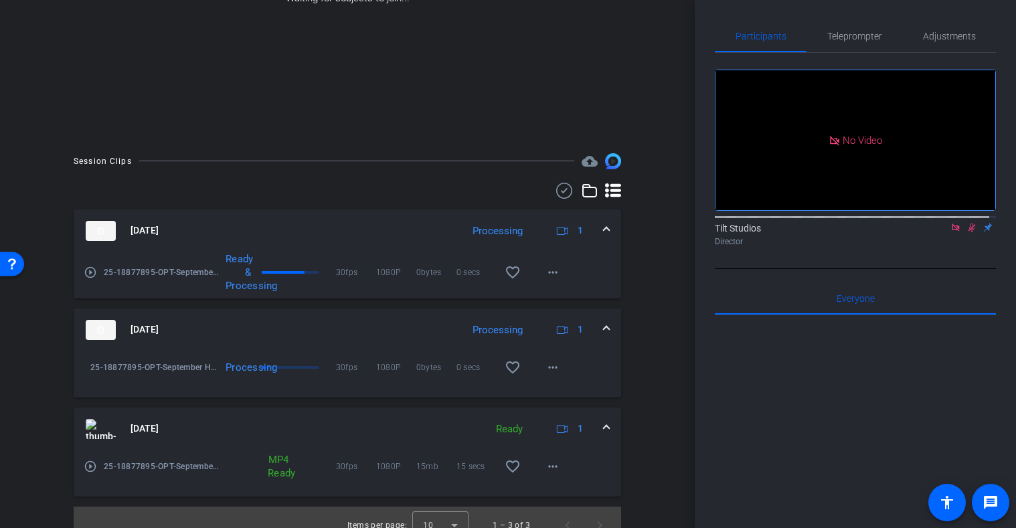
click at [645, 346] on div "Session Clips cloud_upload Sep 5, 2025 Processing 1 play_circle_outline 25-1887…" at bounding box center [347, 348] width 628 height 391
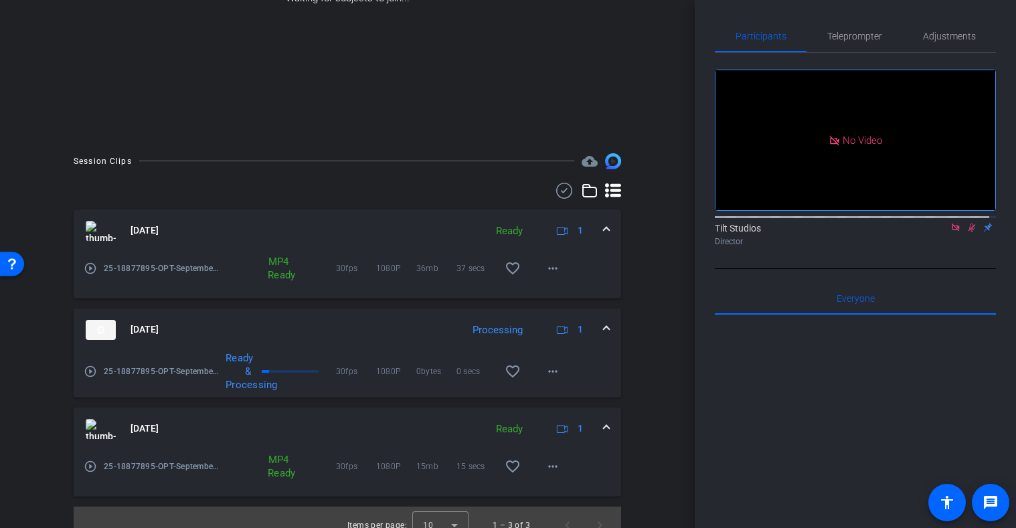
click at [90, 370] on mat-icon "play_circle_outline" at bounding box center [90, 371] width 13 height 13
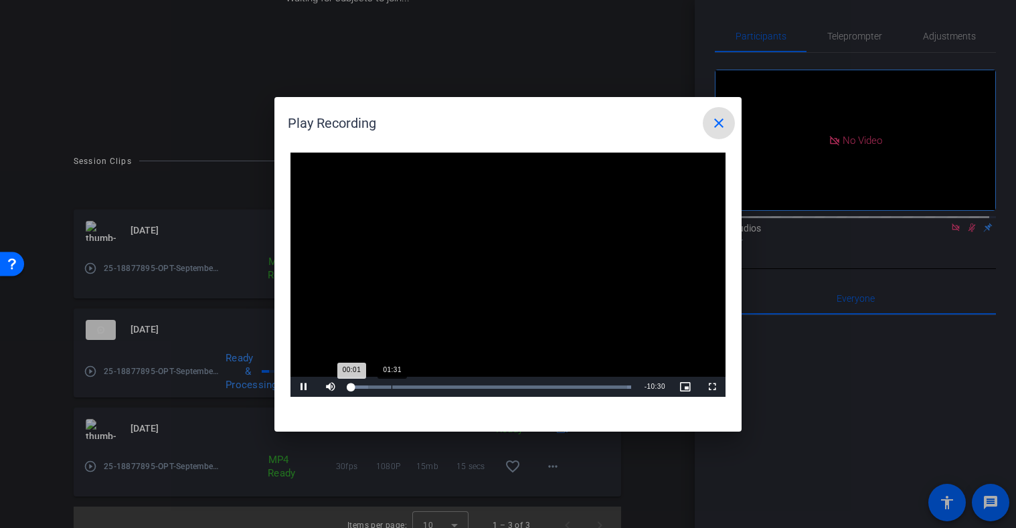
click at [392, 384] on div "Loaded : 100.00% 01:31 00:01" at bounding box center [491, 387] width 294 height 20
click at [475, 380] on div "Loaded : 100.00% 04:33 01:33" at bounding box center [493, 387] width 298 height 20
click at [580, 389] on div "Loaded : 100.00% 08:28 04:35" at bounding box center [493, 387] width 298 height 20
click at [604, 389] on div "Loaded : 100.00% 09:21 08:28" at bounding box center [493, 387] width 298 height 20
click at [489, 383] on div "Loaded : 100.00% 05:07 09:25" at bounding box center [493, 387] width 298 height 20
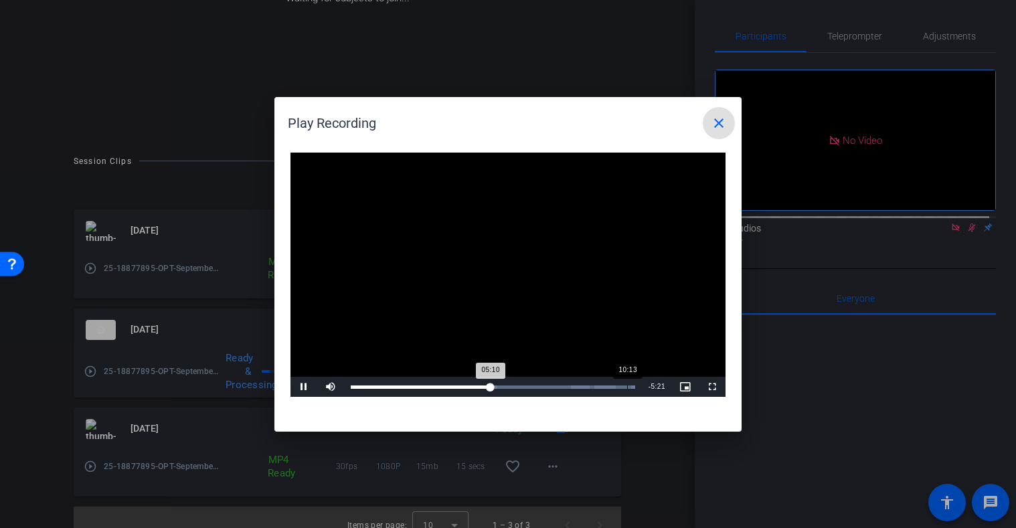
click at [628, 385] on div "Loaded : 100.00%" at bounding box center [493, 386] width 284 height 3
click at [718, 125] on mat-icon "close" at bounding box center [719, 123] width 16 height 16
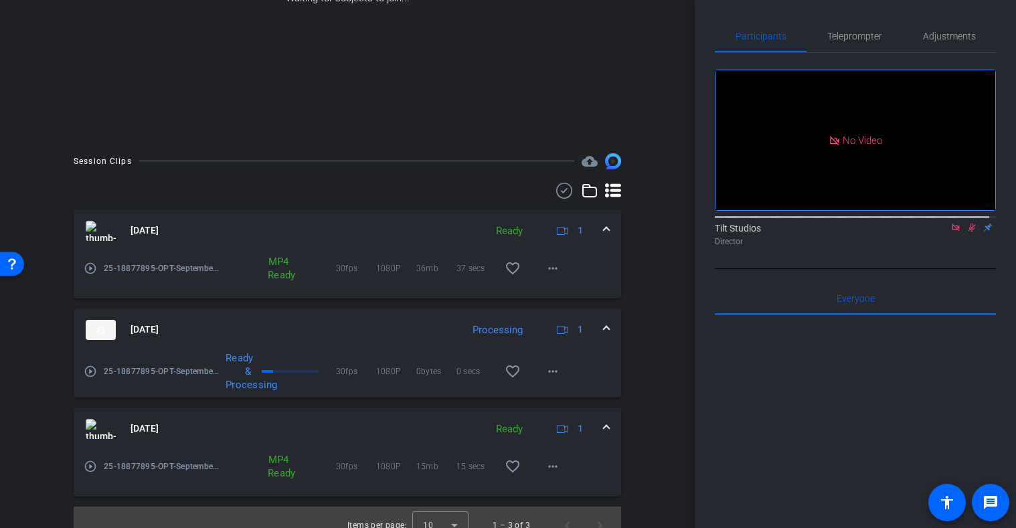
click at [88, 373] on mat-icon "play_circle_outline" at bounding box center [90, 371] width 13 height 13
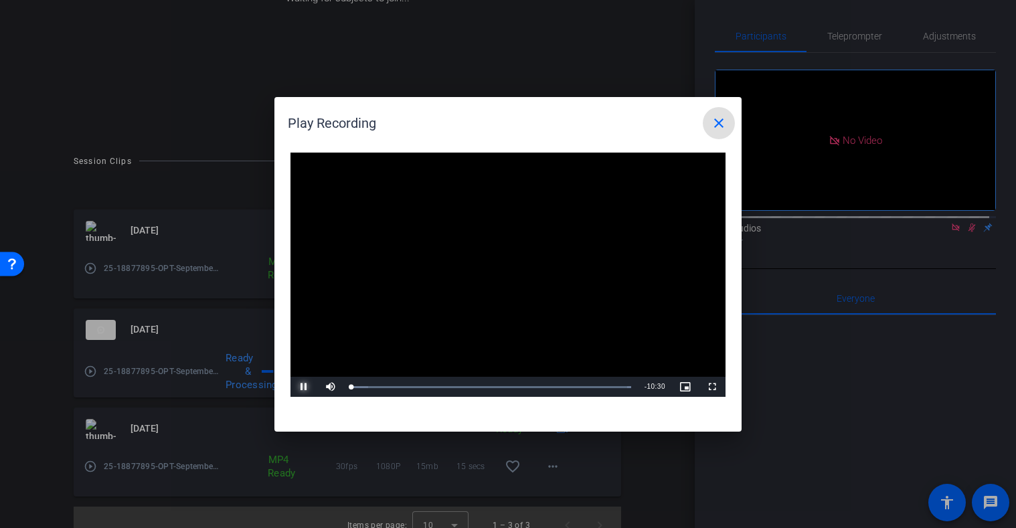
click at [307, 387] on span "Video Player" at bounding box center [303, 387] width 27 height 0
click at [720, 124] on mat-icon "close" at bounding box center [719, 123] width 16 height 16
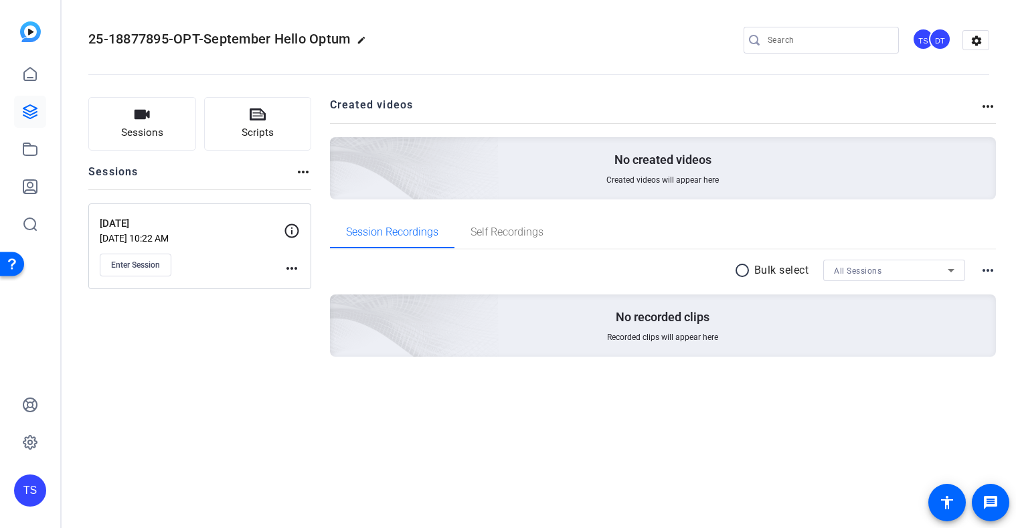
click at [290, 270] on mat-icon "more_horiz" at bounding box center [292, 268] width 16 height 16
click at [0, 0] on div at bounding box center [0, 0] width 0 height 0
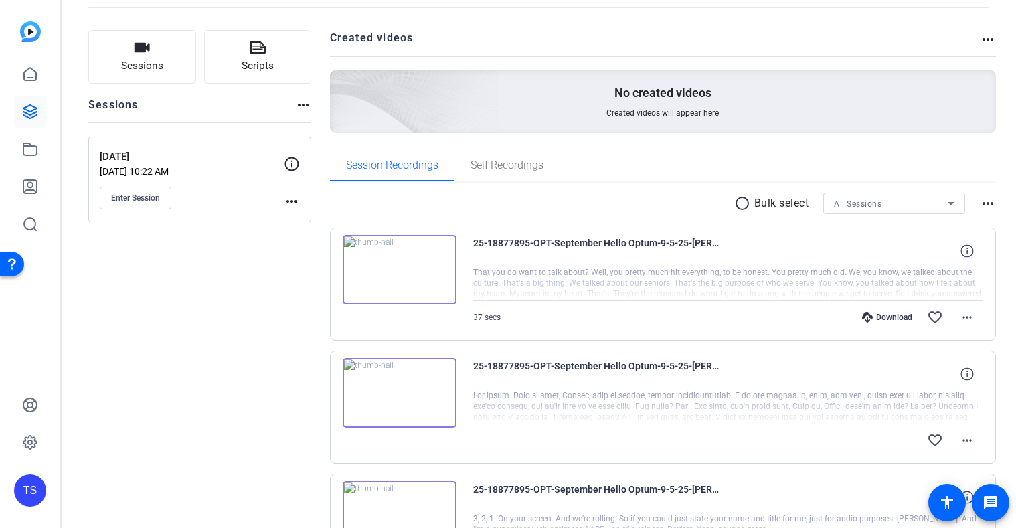
scroll to position [134, 0]
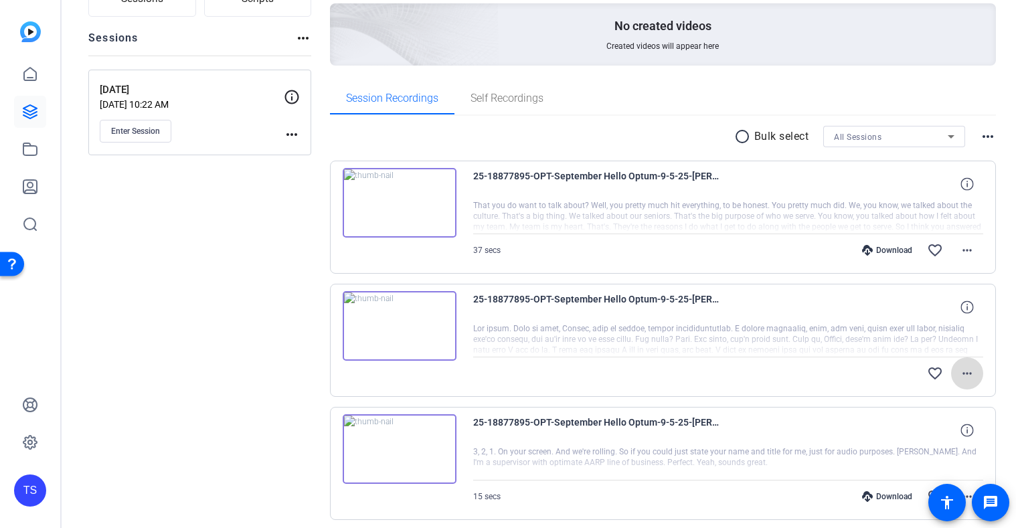
click at [966, 373] on mat-icon "more_horiz" at bounding box center [967, 373] width 16 height 16
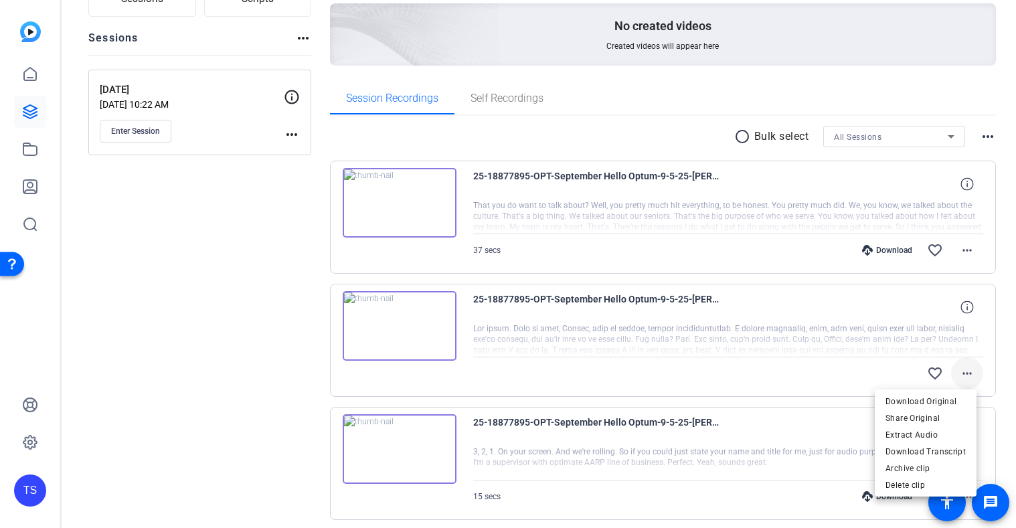
click at [966, 373] on div at bounding box center [508, 264] width 1016 height 528
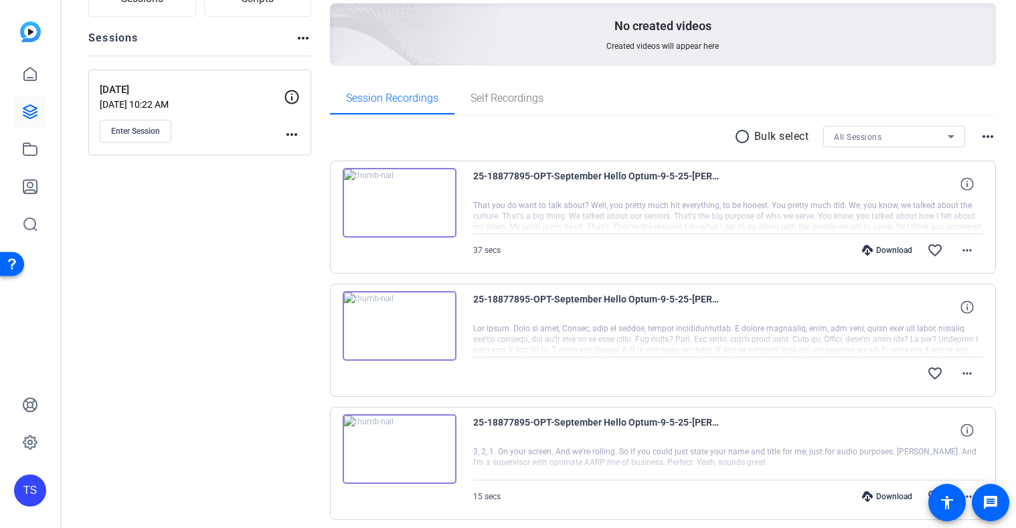
click at [980, 136] on mat-icon "more_horiz" at bounding box center [988, 136] width 16 height 16
click at [983, 136] on div at bounding box center [508, 264] width 1016 height 528
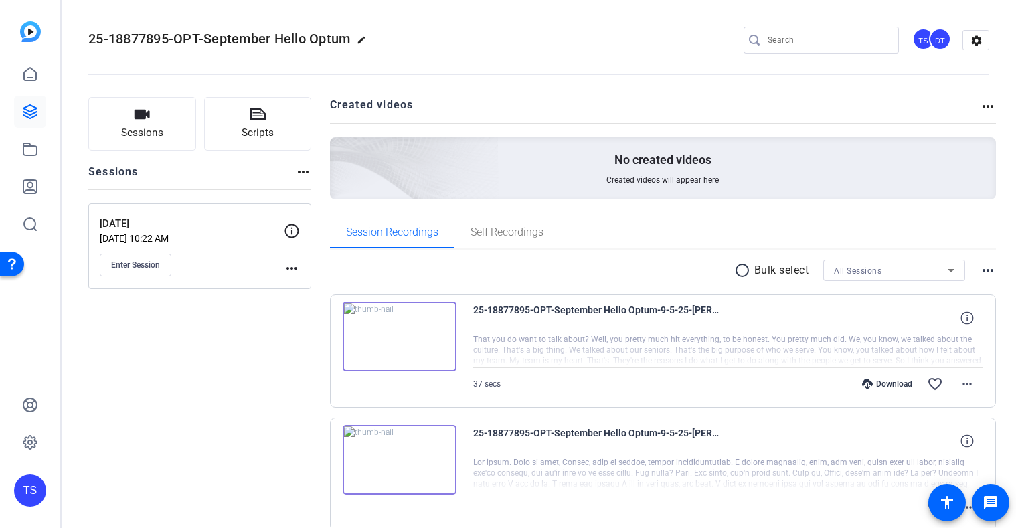
click at [980, 108] on mat-icon "more_horiz" at bounding box center [988, 106] width 16 height 16
click at [981, 106] on div at bounding box center [508, 264] width 1016 height 528
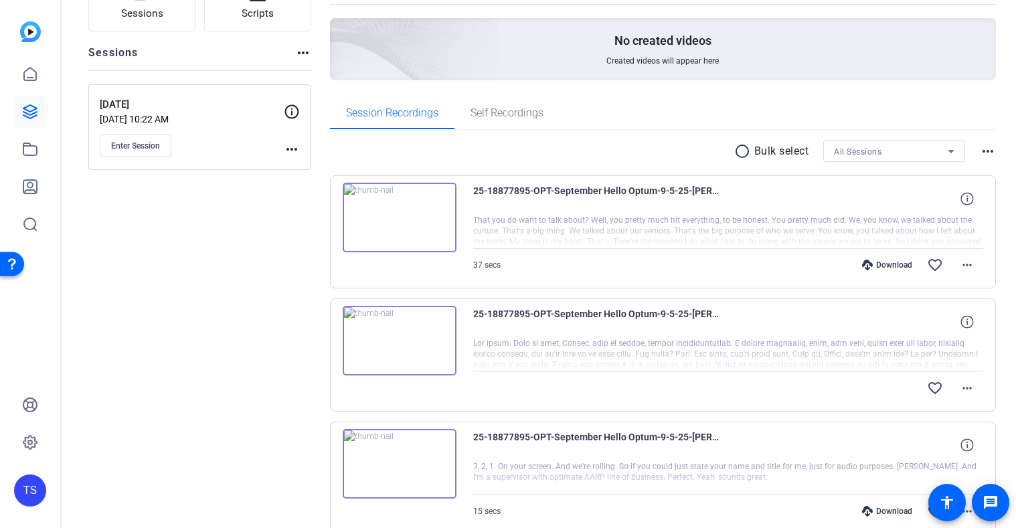
scroll to position [134, 0]
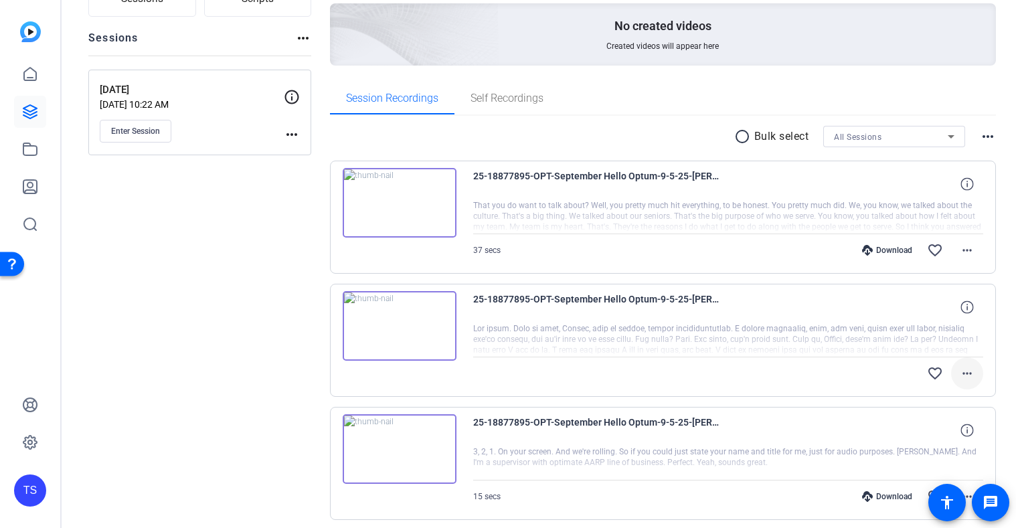
click at [959, 376] on mat-icon "more_horiz" at bounding box center [967, 373] width 16 height 16
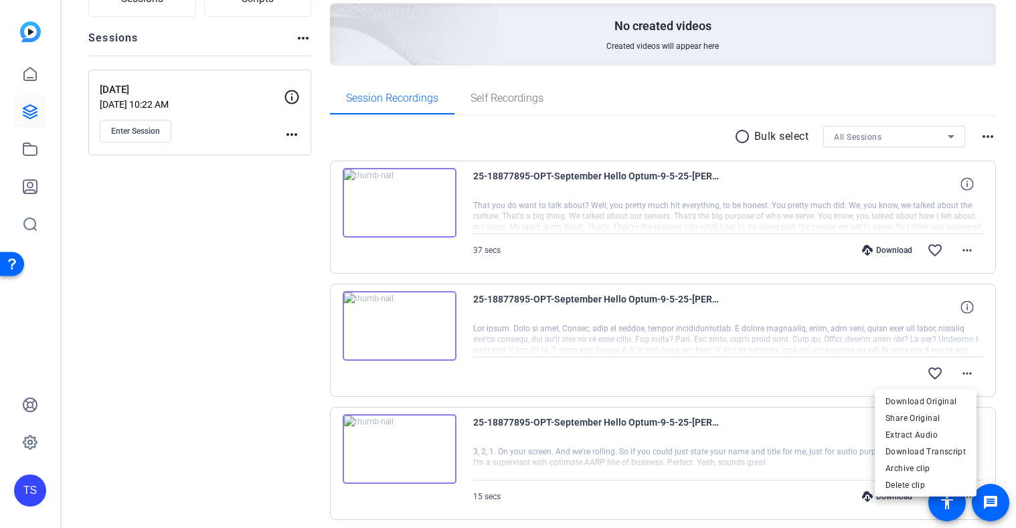
click at [968, 250] on div at bounding box center [508, 264] width 1016 height 528
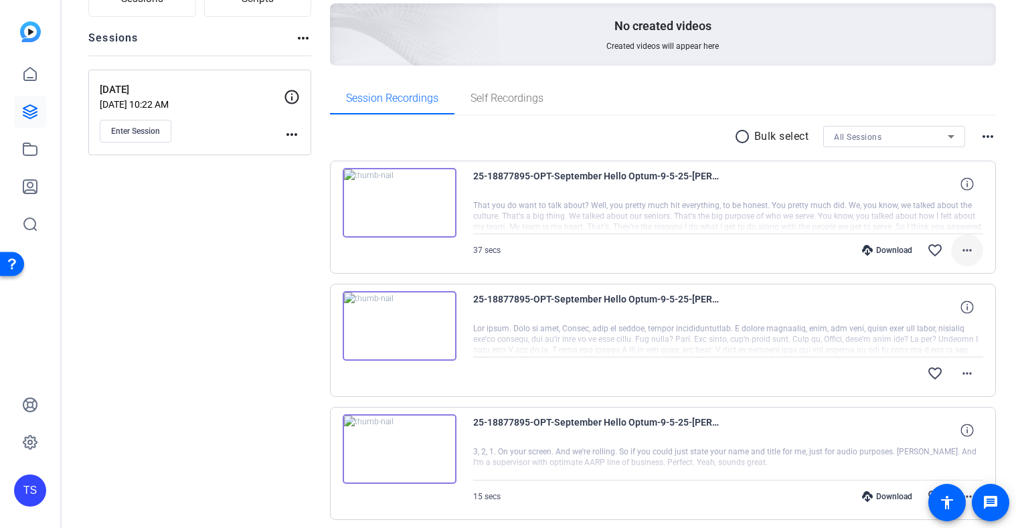
click at [960, 249] on mat-icon "more_horiz" at bounding box center [967, 250] width 16 height 16
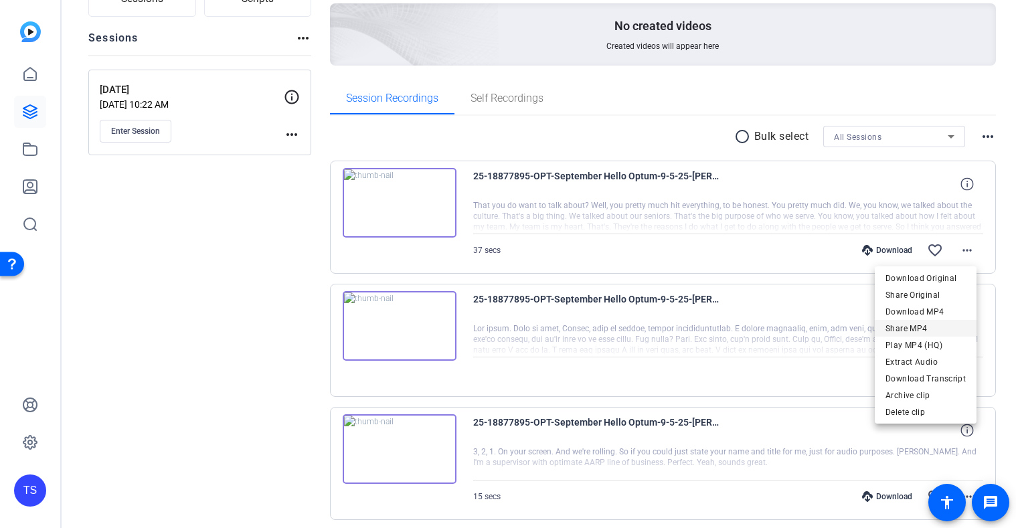
click at [925, 331] on span "Share MP4" at bounding box center [925, 329] width 80 height 16
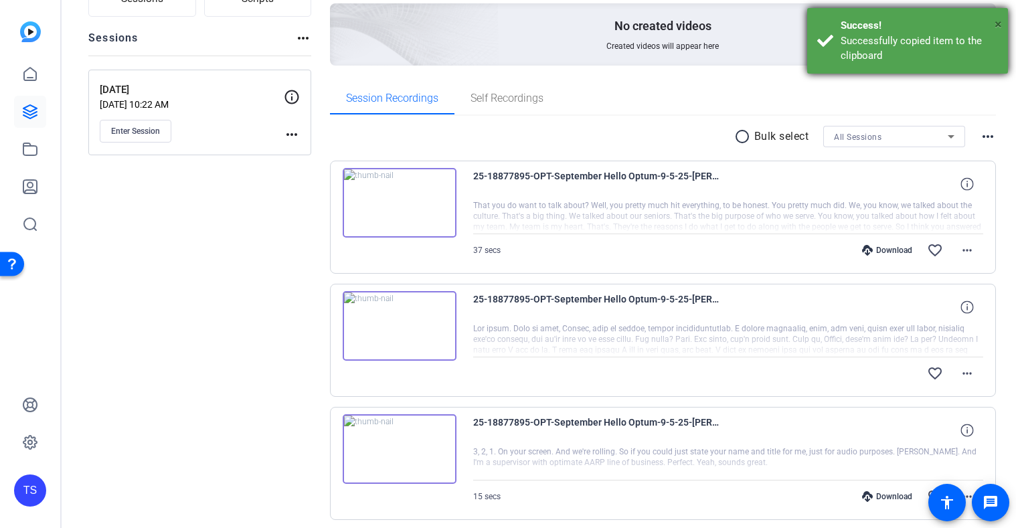
click at [998, 22] on span "×" at bounding box center [998, 24] width 7 height 16
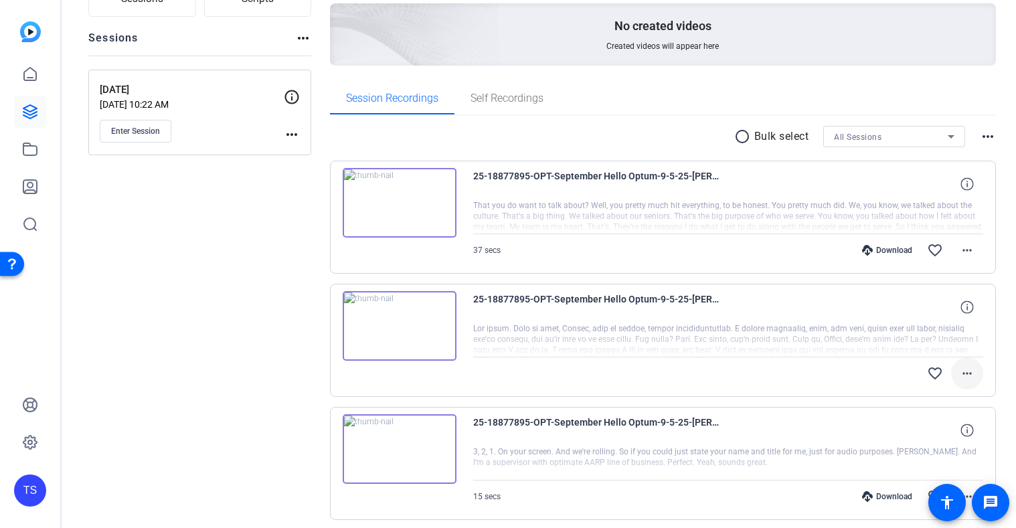
click at [959, 370] on mat-icon "more_horiz" at bounding box center [967, 373] width 16 height 16
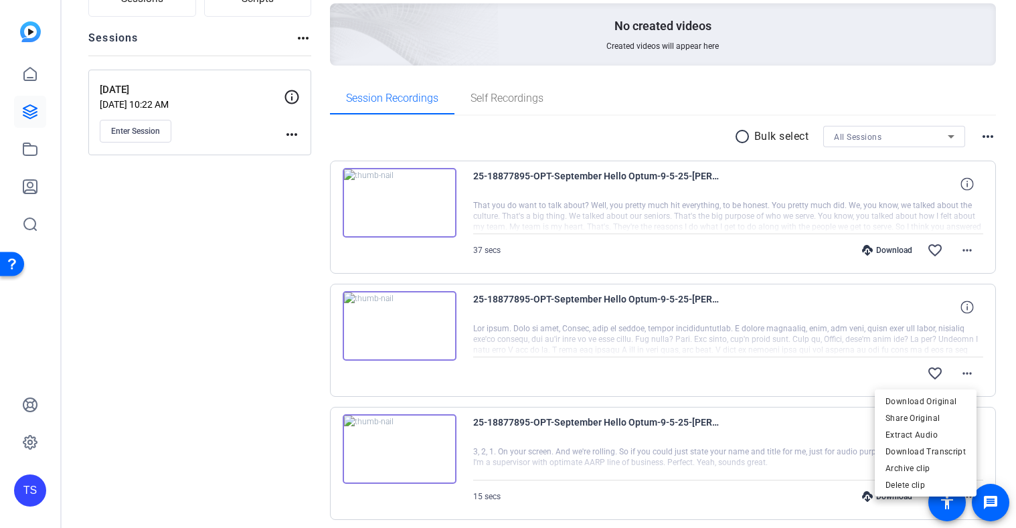
click at [982, 335] on div at bounding box center [508, 264] width 1016 height 528
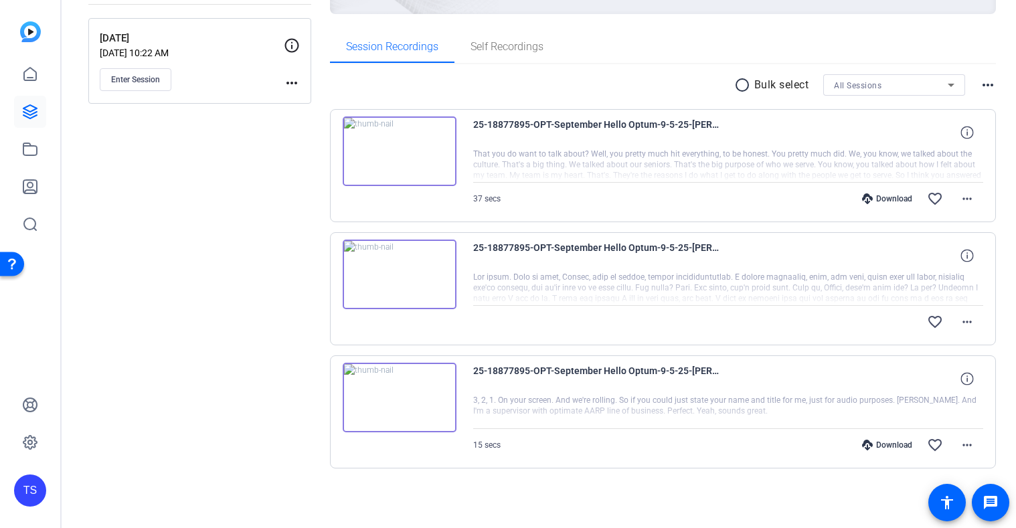
scroll to position [118, 0]
